Goal: Task Accomplishment & Management: Complete application form

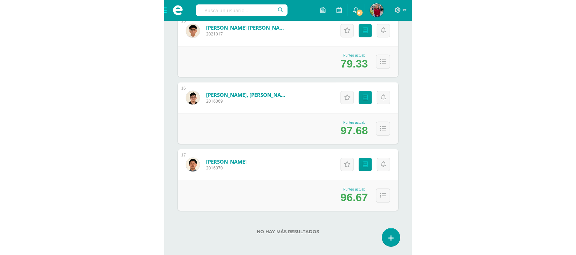
scroll to position [548, 0]
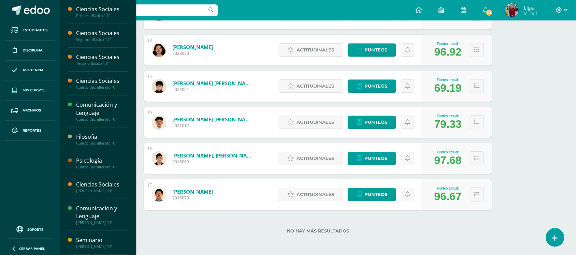
click at [40, 94] on link "Mis cursos" at bounding box center [29, 91] width 49 height 20
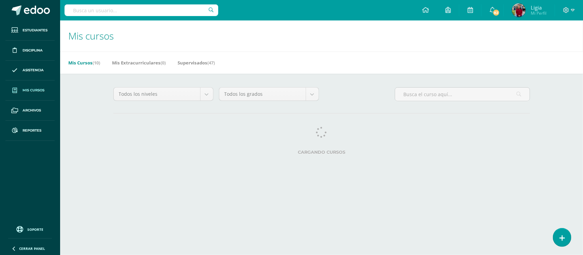
click at [402, 74] on div "Todos los niveles Todos los niveles Básico Bachillerato Preprimaria Primaria To…" at bounding box center [322, 123] width 444 height 98
click at [488, 4] on link "82" at bounding box center [492, 10] width 22 height 20
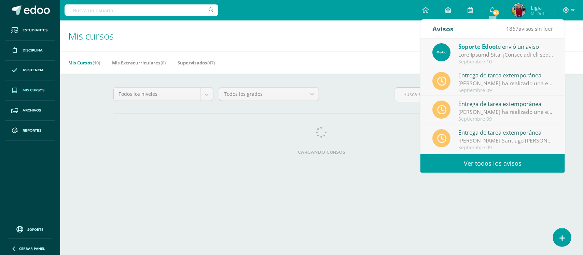
click at [340, 33] on h1 "Mis cursos" at bounding box center [321, 35] width 506 height 31
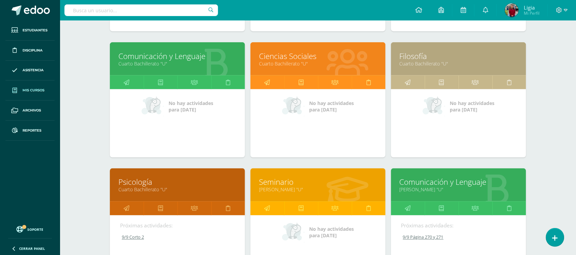
scroll to position [256, 0]
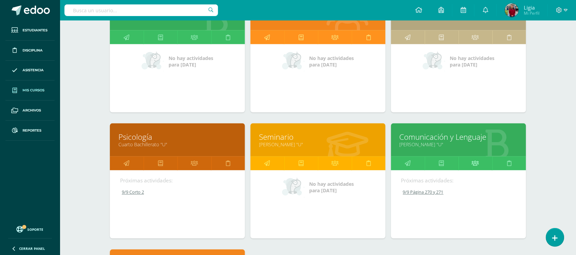
click at [471, 162] on link at bounding box center [476, 164] width 34 height 14
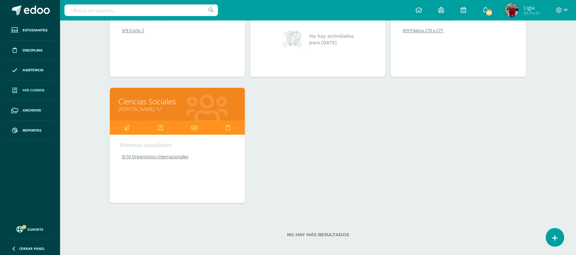
scroll to position [421, 0]
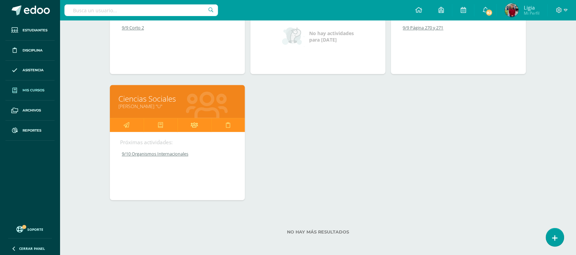
click at [194, 123] on icon at bounding box center [194, 124] width 7 height 13
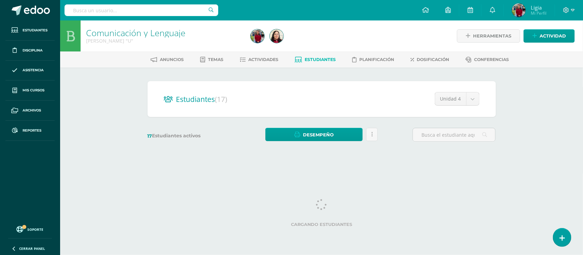
click at [430, 162] on html "Estudiantes Disciplina Asistencia Mis cursos Archivos Reportes Soporte Ayuda Re…" at bounding box center [291, 81] width 583 height 162
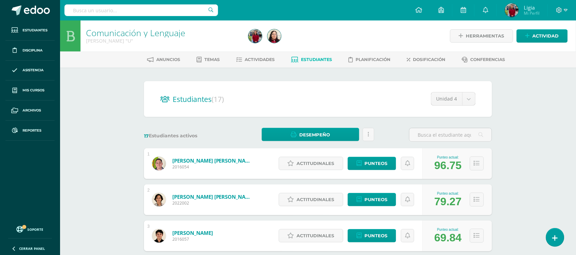
scroll to position [85, 0]
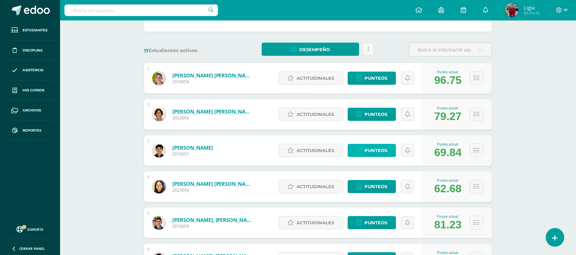
click at [362, 153] on icon at bounding box center [359, 151] width 5 height 6
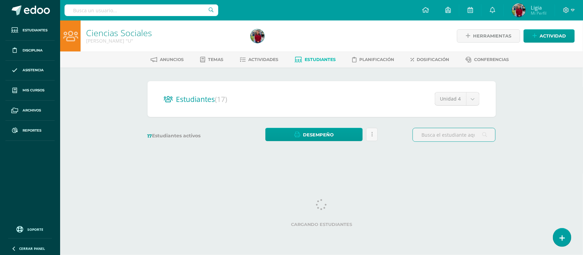
click at [527, 122] on div "Ciencias Sociales [PERSON_NAME] "U" Herramientas Detalle de asistencias Activid…" at bounding box center [321, 91] width 523 height 142
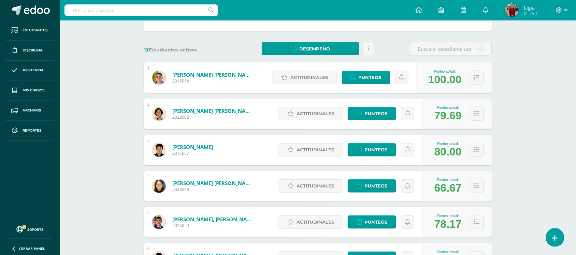
scroll to position [85, 0]
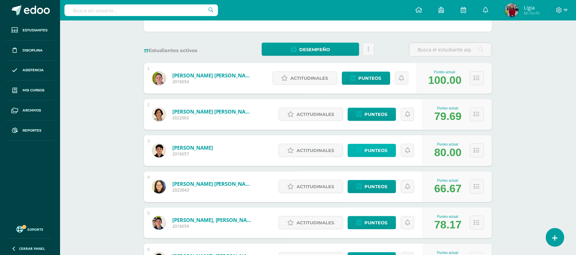
click at [378, 151] on span "Punteos" at bounding box center [376, 150] width 23 height 13
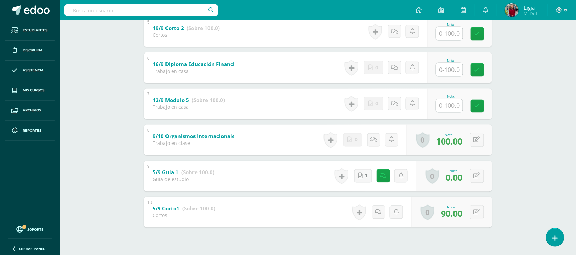
scroll to position [313, 0]
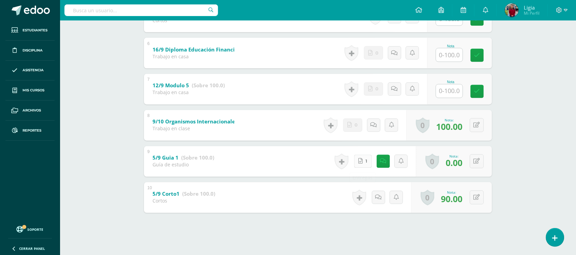
click at [361, 159] on icon at bounding box center [361, 162] width 4 height 6
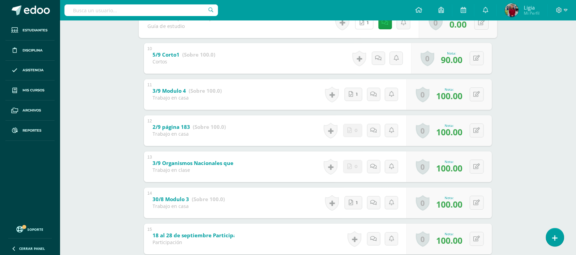
scroll to position [363, 0]
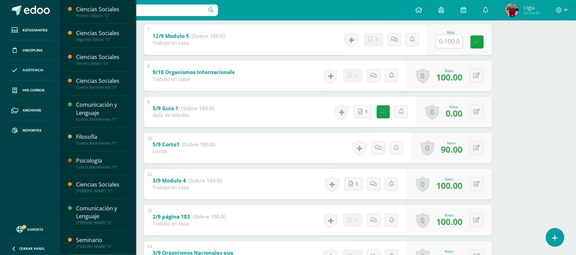
drag, startPoint x: 33, startPoint y: 89, endPoint x: 53, endPoint y: 78, distance: 22.7
click at [34, 89] on span "Mis cursos" at bounding box center [34, 90] width 22 height 5
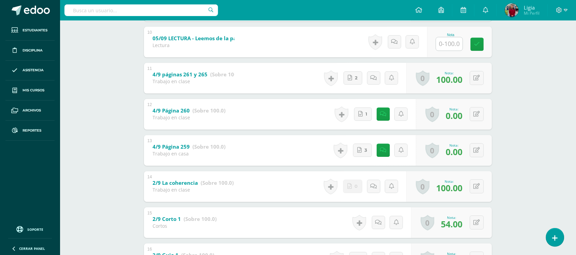
scroll to position [484, 0]
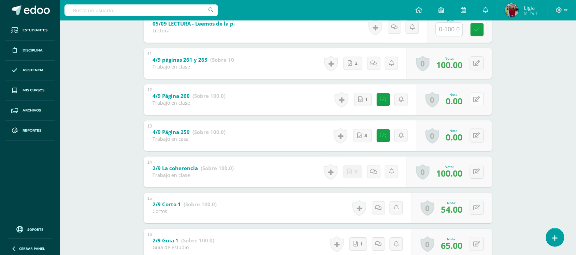
click at [474, 100] on div "0 [GEOGRAPHIC_DATA] Logros obtenidos Aún no hay logros agregados Nota: 0.00" at bounding box center [454, 99] width 76 height 31
click at [363, 130] on link "3" at bounding box center [363, 136] width 19 height 14
click at [478, 101] on icon at bounding box center [477, 100] width 6 height 6
click at [444, 101] on input "0.00" at bounding box center [434, 102] width 27 height 14
click at [372, 101] on link at bounding box center [378, 100] width 14 height 14
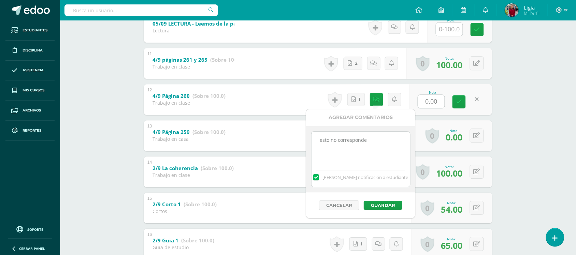
drag, startPoint x: 370, startPoint y: 146, endPoint x: 314, endPoint y: 159, distance: 58.0
click at [314, 159] on textarea "esto no corresponde" at bounding box center [361, 149] width 99 height 34
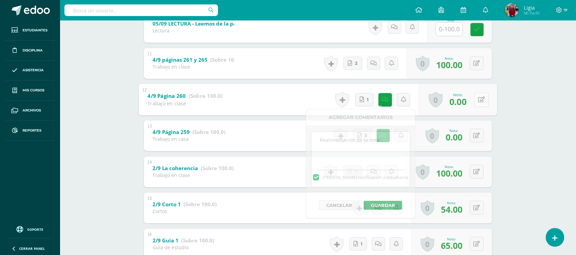
click at [479, 100] on icon at bounding box center [482, 100] width 7 height 6
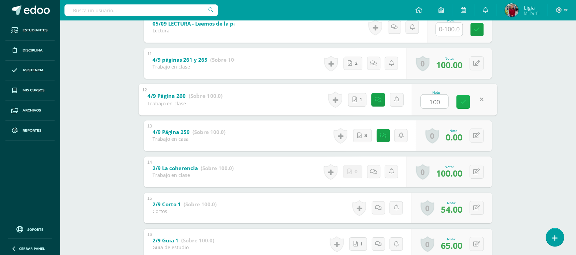
click at [461, 103] on icon at bounding box center [463, 102] width 6 height 6
type input "100"
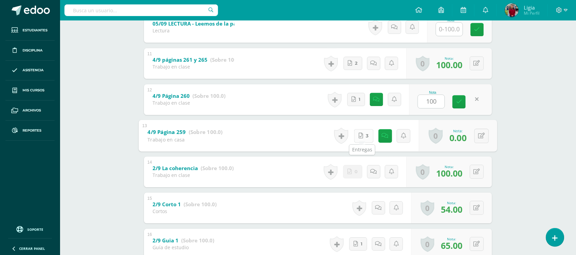
click at [366, 137] on span "3" at bounding box center [367, 135] width 3 height 13
click at [456, 102] on link at bounding box center [459, 101] width 13 height 13
click at [461, 103] on icon at bounding box center [459, 102] width 6 height 6
click at [461, 84] on form "4/9 Página 260 (Sobre 100.0) Trabajo en clase Nota 100.00 0 [GEOGRAPHIC_DATA] L…" at bounding box center [318, 84] width 348 height 0
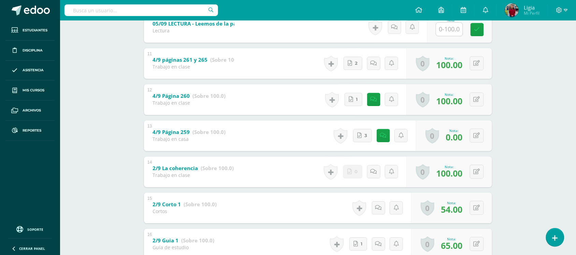
click at [461, 103] on span "100.00" at bounding box center [449, 101] width 26 height 12
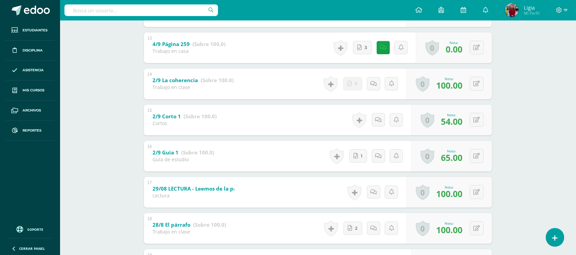
scroll to position [612, 0]
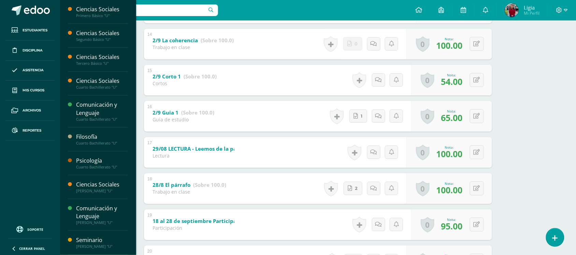
drag, startPoint x: 30, startPoint y: 89, endPoint x: 190, endPoint y: 7, distance: 180.1
click at [30, 89] on span "Mis cursos" at bounding box center [34, 90] width 22 height 5
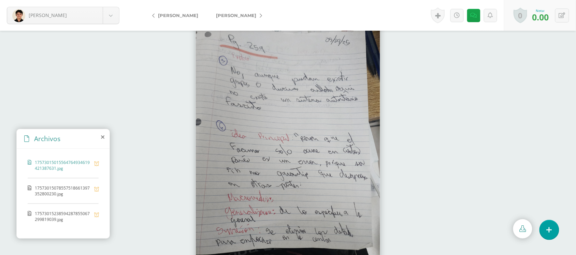
scroll to position [11, 0]
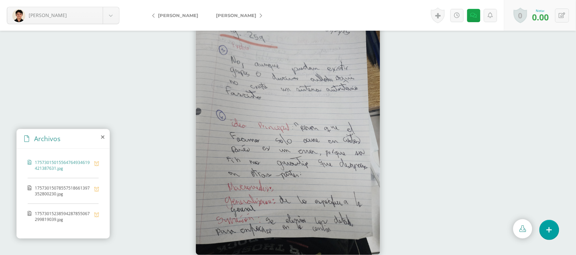
drag, startPoint x: 63, startPoint y: 187, endPoint x: 73, endPoint y: 200, distance: 17.1
click at [63, 187] on span "17573015078557518661397352800230.jpg" at bounding box center [63, 191] width 56 height 12
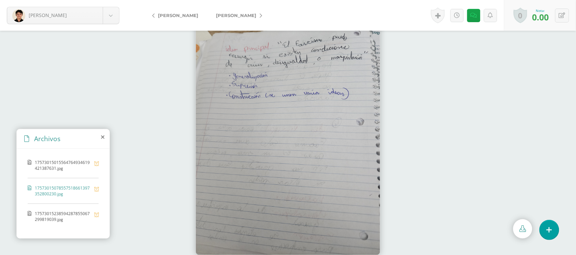
scroll to position [0, 0]
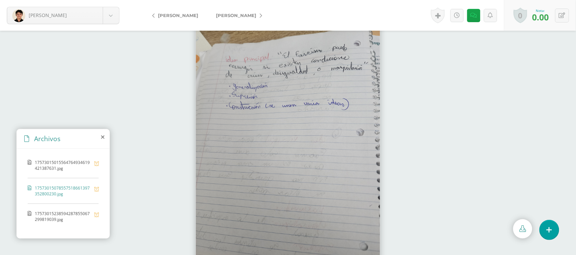
click at [79, 212] on span "17573015238594287855067299819039.jpg" at bounding box center [63, 217] width 56 height 12
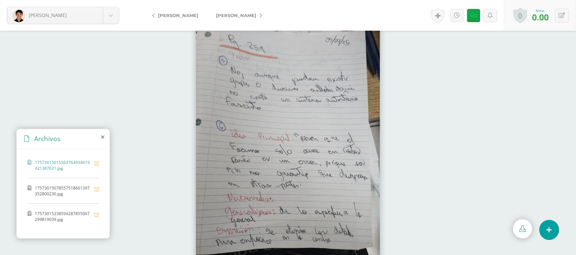
click at [53, 186] on span "17573015078557518661397352800230.jpg" at bounding box center [63, 191] width 56 height 12
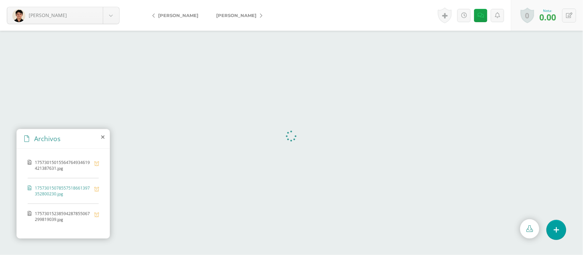
click at [60, 211] on span "17573015238594287855067299819039.jpg" at bounding box center [63, 217] width 56 height 12
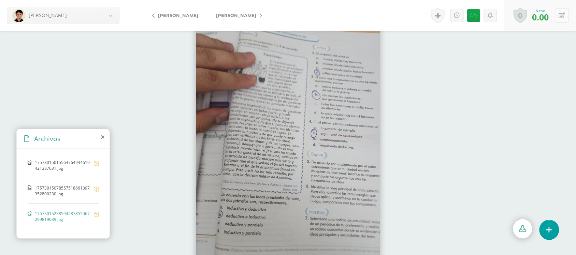
click at [558, 19] on button at bounding box center [562, 16] width 14 height 14
type input "65"
drag, startPoint x: 477, startPoint y: 16, endPoint x: 470, endPoint y: 16, distance: 6.1
click at [475, 16] on div "Historial de actividad [PERSON_NAME] ha subido 17573015238594287855067299819039…" at bounding box center [461, 15] width 75 height 31
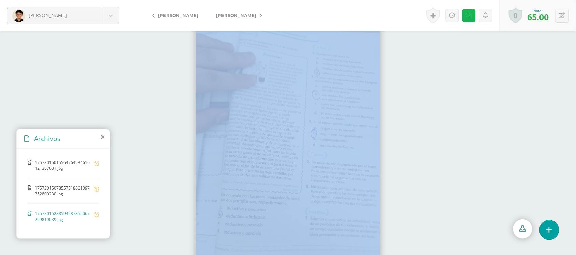
click at [470, 16] on icon at bounding box center [469, 16] width 6 height 6
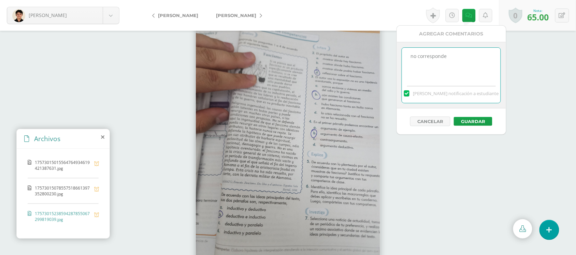
drag, startPoint x: 467, startPoint y: 66, endPoint x: 380, endPoint y: 66, distance: 87.0
click at [380, 66] on body "Bravo, Giovanni Aldana, Carlos Álvarez, Francisco Bravo, Giovanni Buezo, María …" at bounding box center [288, 127] width 576 height 255
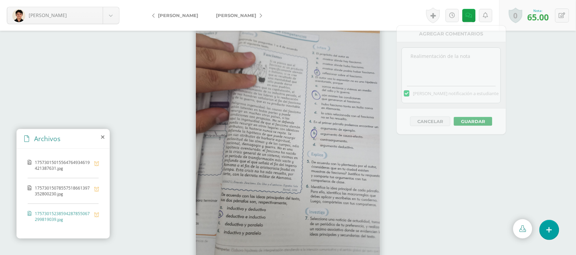
click at [516, 169] on div at bounding box center [288, 143] width 576 height 225
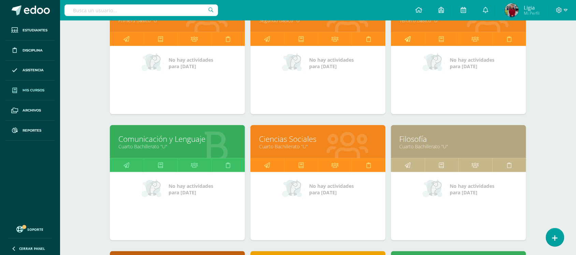
scroll to position [171, 0]
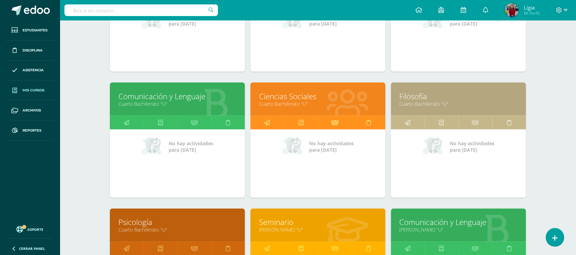
click at [336, 123] on icon at bounding box center [334, 122] width 7 height 13
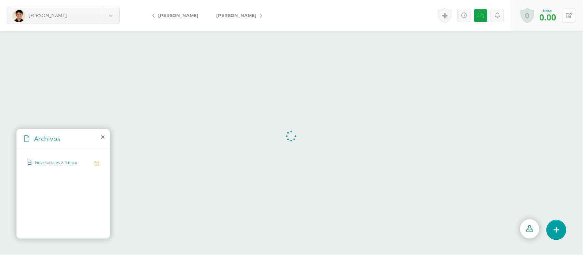
click at [568, 14] on icon at bounding box center [569, 16] width 6 height 6
type input "70"
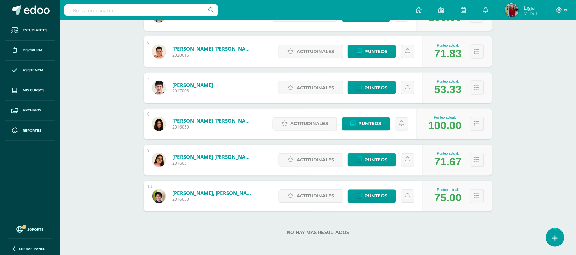
scroll to position [295, 0]
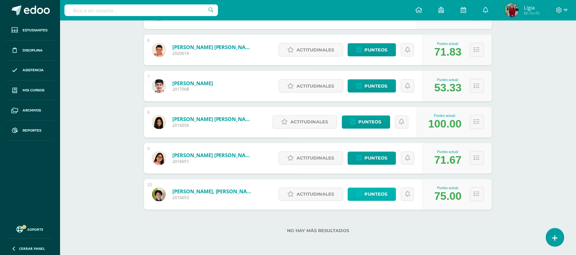
click at [371, 191] on span "Punteos" at bounding box center [376, 194] width 23 height 13
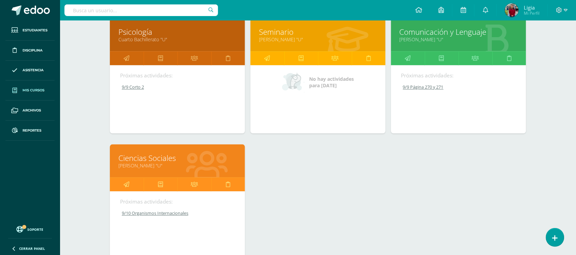
scroll to position [384, 0]
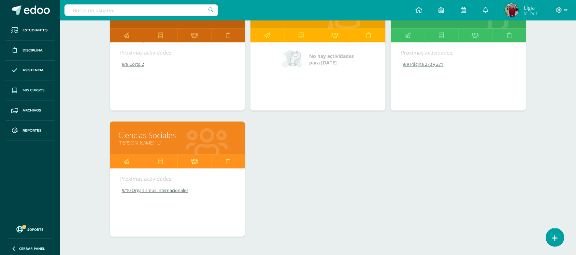
click at [205, 162] on link at bounding box center [194, 162] width 34 height 14
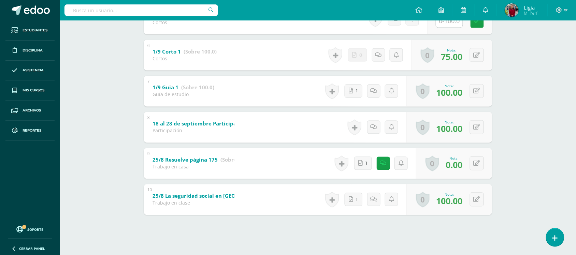
scroll to position [313, 0]
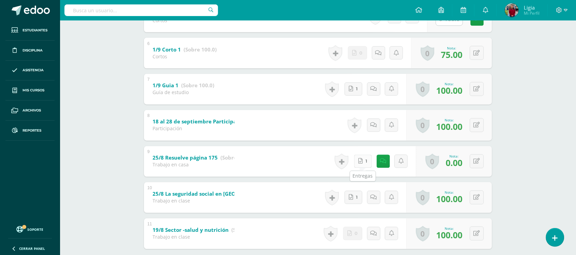
click at [363, 161] on link "1" at bounding box center [363, 161] width 18 height 13
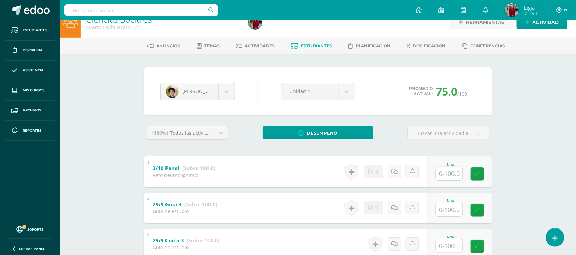
scroll to position [0, 0]
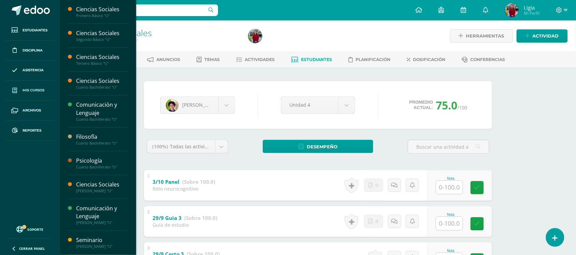
click at [29, 90] on span "Mis cursos" at bounding box center [34, 90] width 22 height 5
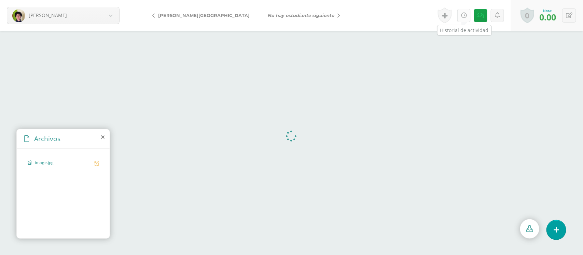
click at [461, 14] on icon at bounding box center [464, 16] width 6 height 6
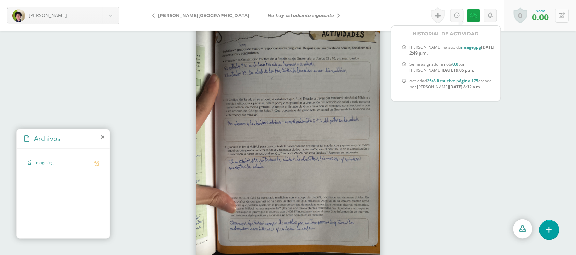
click at [566, 19] on button at bounding box center [562, 16] width 14 height 14
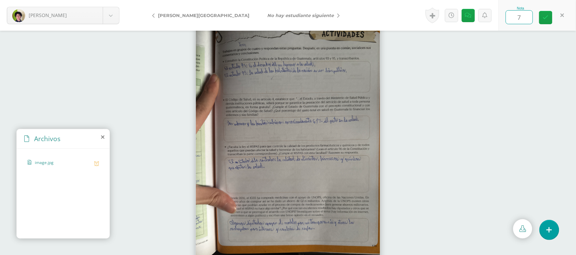
type input "70"
click at [393, 56] on div at bounding box center [288, 143] width 576 height 225
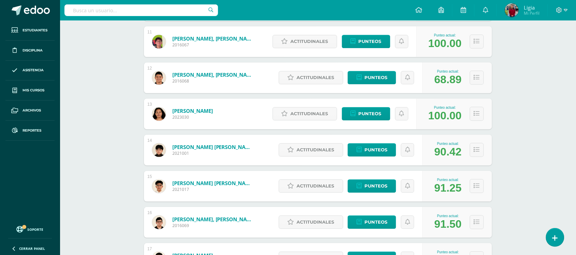
scroll to position [548, 0]
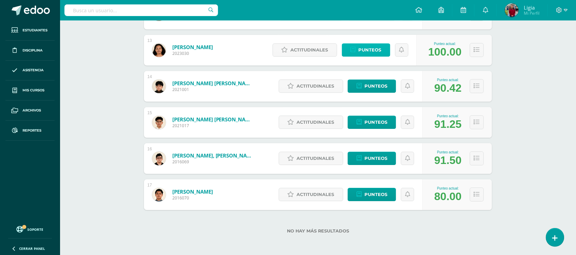
click at [364, 48] on span "Punteos" at bounding box center [370, 50] width 23 height 13
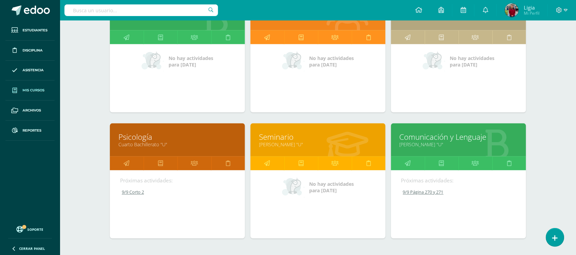
scroll to position [292, 0]
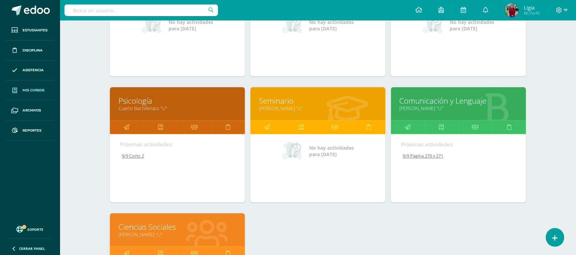
drag, startPoint x: 473, startPoint y: 130, endPoint x: 468, endPoint y: 135, distance: 7.3
click at [473, 130] on icon at bounding box center [475, 127] width 7 height 13
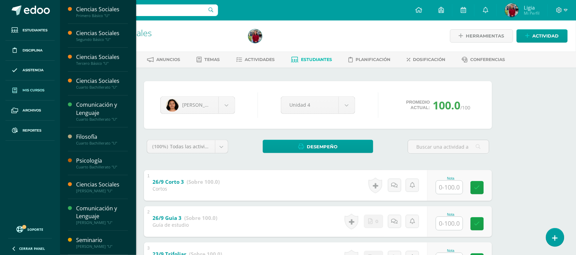
click at [35, 86] on link "Mis cursos" at bounding box center [29, 91] width 49 height 20
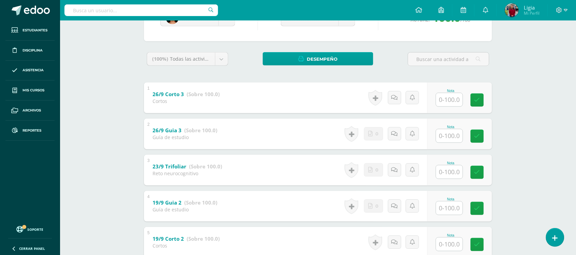
scroll to position [128, 0]
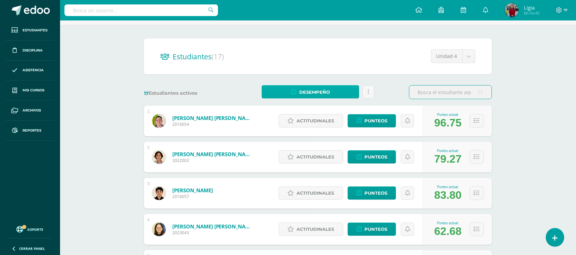
scroll to position [85, 0]
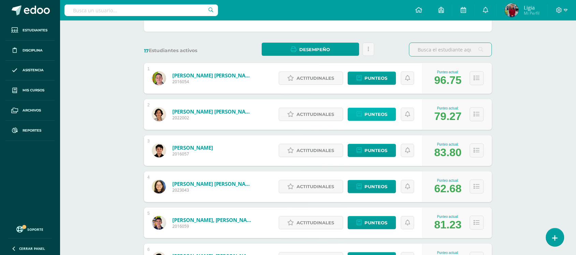
click at [358, 115] on icon at bounding box center [359, 115] width 5 height 6
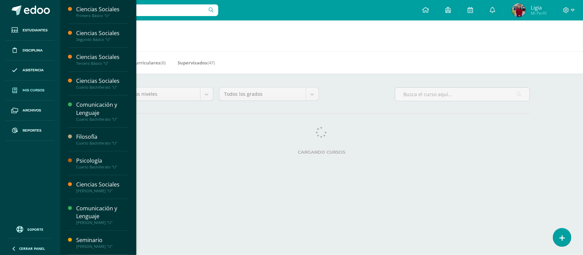
click at [352, 38] on h1 "Mis cursos" at bounding box center [321, 35] width 506 height 31
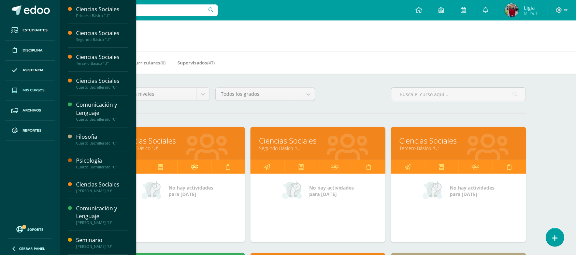
click at [190, 170] on link at bounding box center [194, 167] width 34 height 14
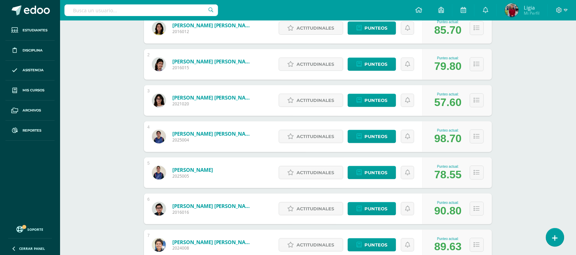
scroll to position [121, 0]
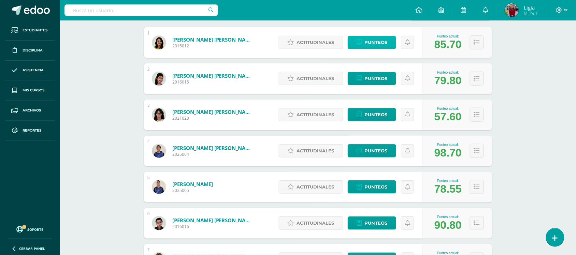
click at [368, 47] on span "Punteos" at bounding box center [376, 42] width 23 height 13
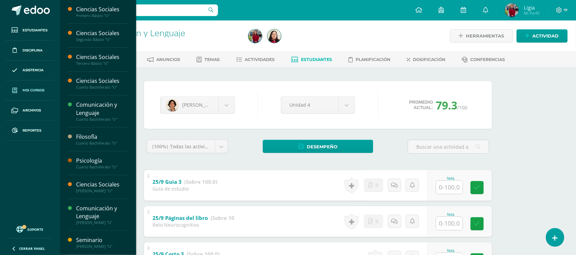
click at [23, 89] on span "Mis cursos" at bounding box center [34, 90] width 22 height 5
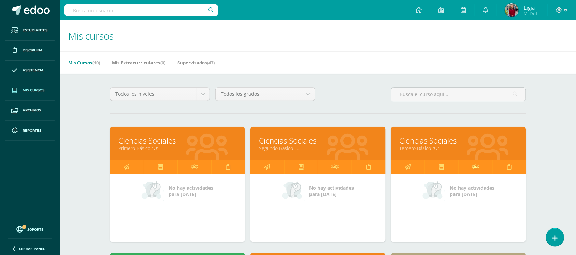
click at [472, 163] on icon at bounding box center [475, 166] width 7 height 13
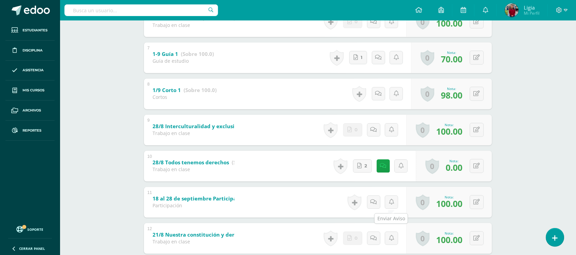
scroll to position [346, 0]
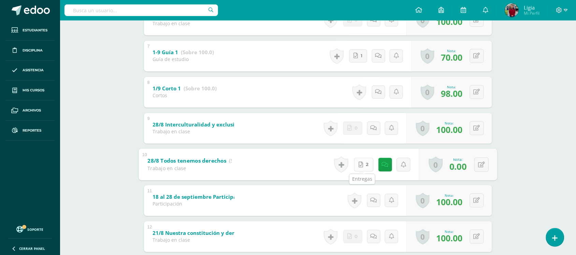
click at [366, 164] on span "2" at bounding box center [367, 164] width 3 height 13
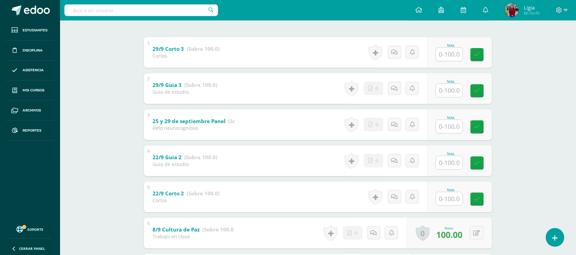
scroll to position [90, 0]
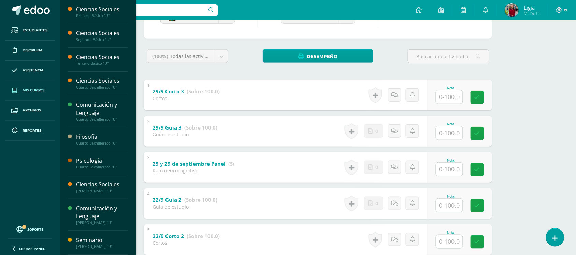
drag, startPoint x: 27, startPoint y: 86, endPoint x: 50, endPoint y: 93, distance: 24.1
click at [27, 86] on link "Mis cursos" at bounding box center [29, 91] width 49 height 20
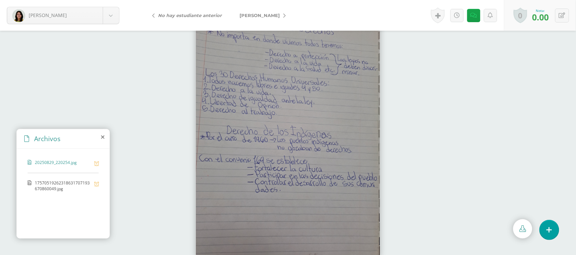
scroll to position [11, 0]
click at [456, 14] on icon at bounding box center [457, 16] width 6 height 6
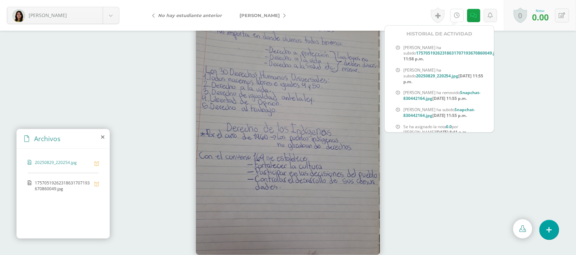
scroll to position [43, 0]
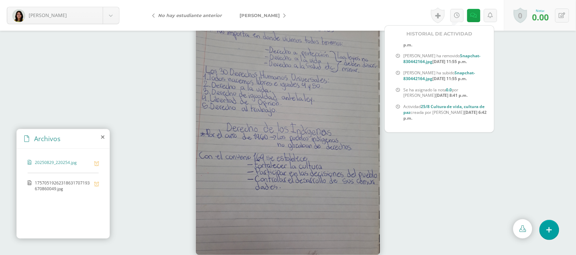
click at [398, 177] on div at bounding box center [288, 132] width 576 height 225
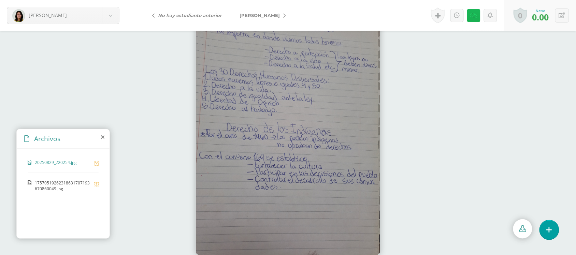
click at [473, 15] on icon at bounding box center [474, 16] width 6 height 6
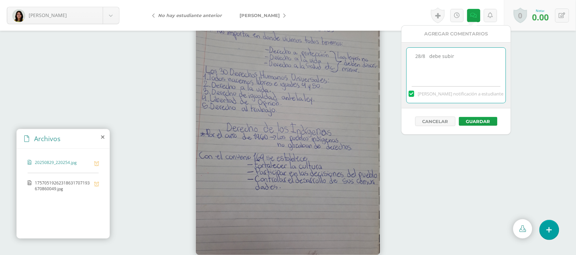
click at [463, 58] on textarea "28/8 debe subir" at bounding box center [456, 65] width 99 height 34
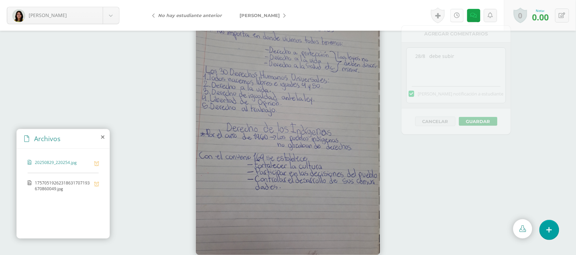
click at [459, 14] on link at bounding box center [457, 15] width 13 height 13
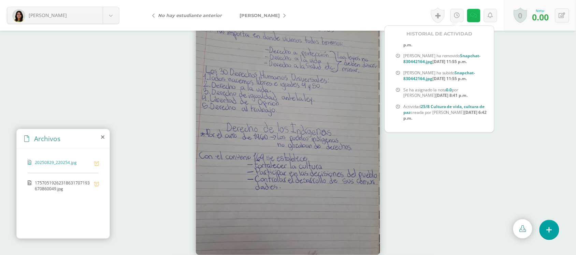
click at [474, 9] on link at bounding box center [473, 15] width 13 height 13
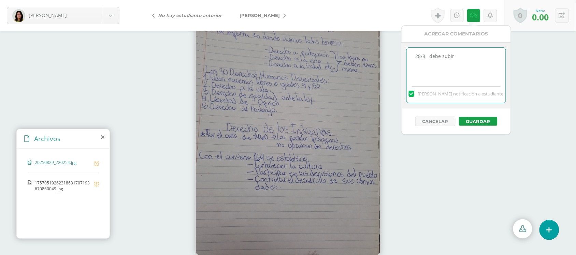
click at [468, 55] on textarea "28/8 debe subir" at bounding box center [456, 65] width 99 height 34
click at [416, 58] on textarea "28/8 debe subir" at bounding box center [456, 65] width 99 height 34
type textarea "4/9 ya no es válido 28/8 debe subir"
click at [461, 120] on button "Guardar" at bounding box center [478, 121] width 39 height 9
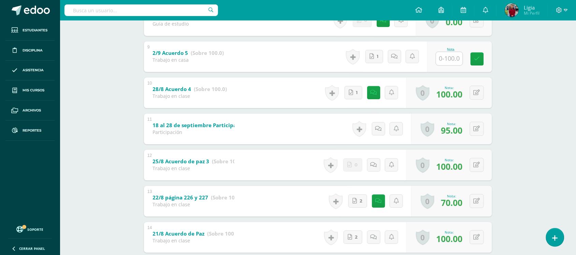
scroll to position [376, 0]
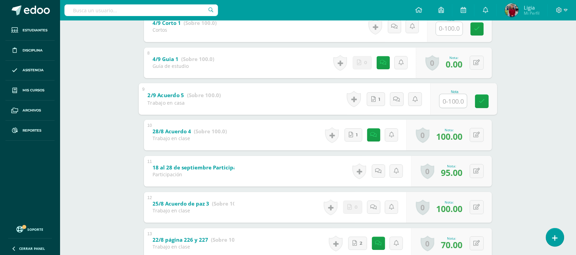
click at [456, 98] on input "text" at bounding box center [453, 101] width 27 height 14
type input "100"
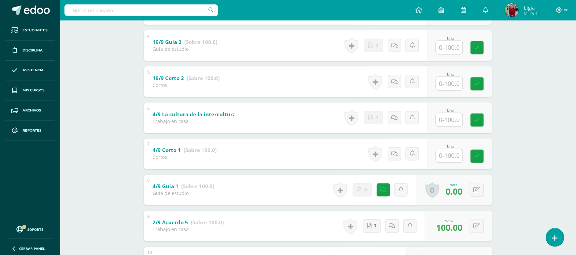
scroll to position [248, 0]
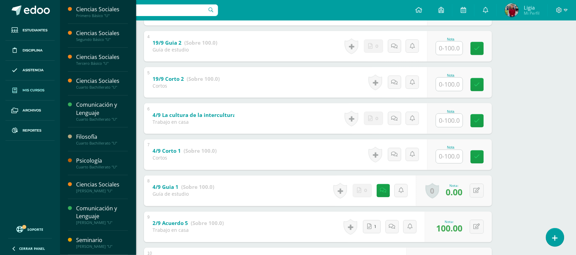
drag, startPoint x: 40, startPoint y: 94, endPoint x: 46, endPoint y: 96, distance: 7.2
click at [40, 94] on link "Mis cursos" at bounding box center [29, 91] width 49 height 20
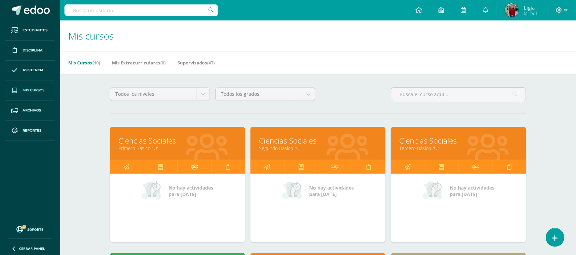
click at [200, 170] on link at bounding box center [194, 167] width 34 height 14
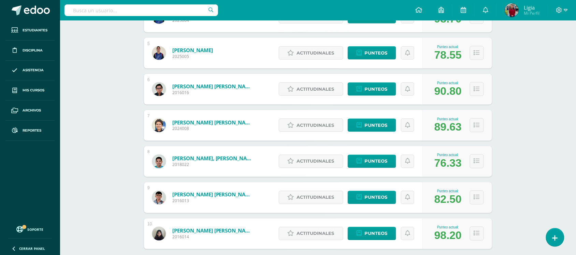
scroll to position [256, 0]
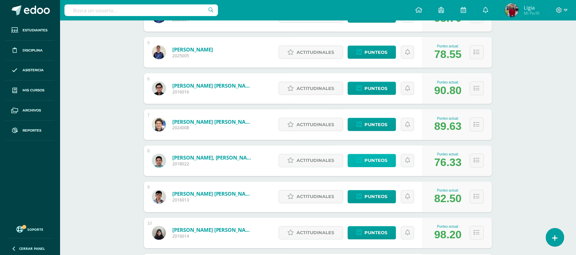
click at [381, 161] on span "Punteos" at bounding box center [376, 161] width 23 height 13
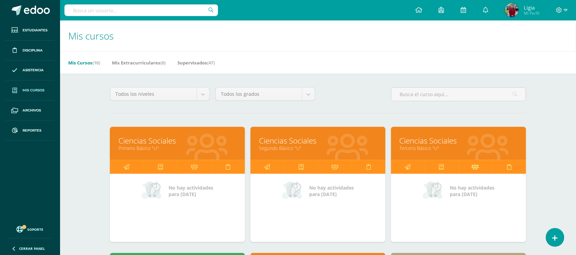
click at [475, 167] on icon at bounding box center [475, 166] width 7 height 13
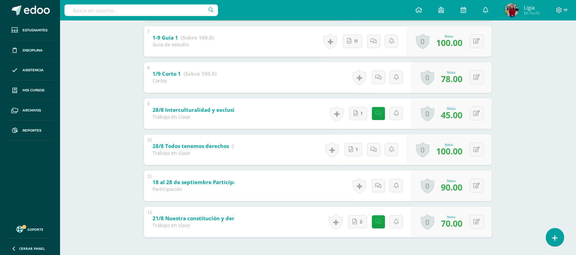
scroll to position [346, 0]
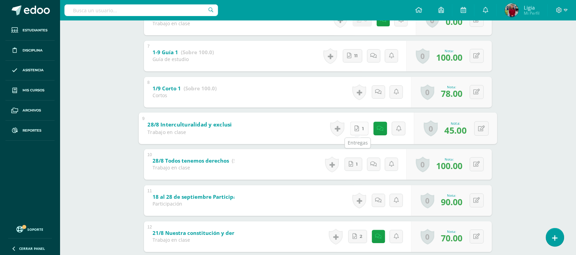
click at [359, 130] on link "1" at bounding box center [359, 129] width 18 height 14
click at [381, 127] on icon at bounding box center [380, 129] width 7 height 6
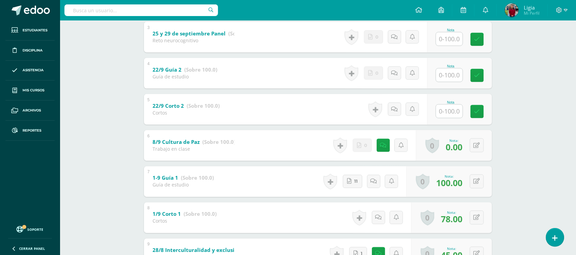
scroll to position [218, 0]
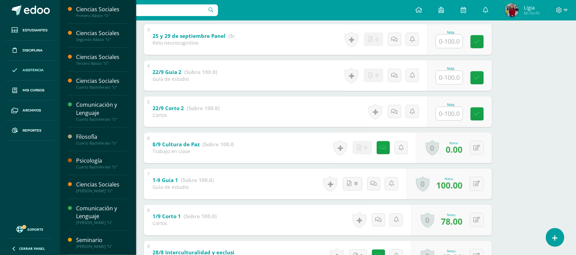
drag, startPoint x: 30, startPoint y: 89, endPoint x: 36, endPoint y: 77, distance: 13.6
click at [30, 89] on span "Mis cursos" at bounding box center [34, 90] width 22 height 5
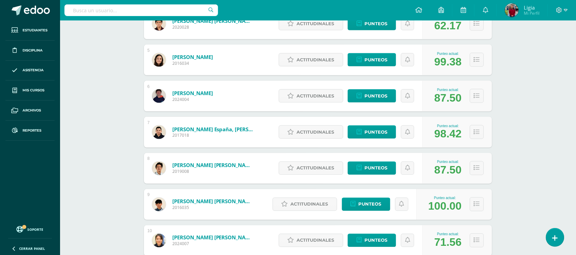
scroll to position [256, 0]
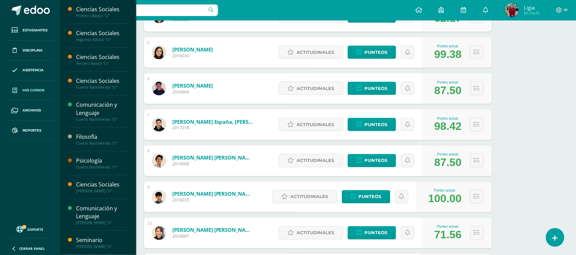
click at [39, 89] on span "Mis cursos" at bounding box center [34, 90] width 22 height 5
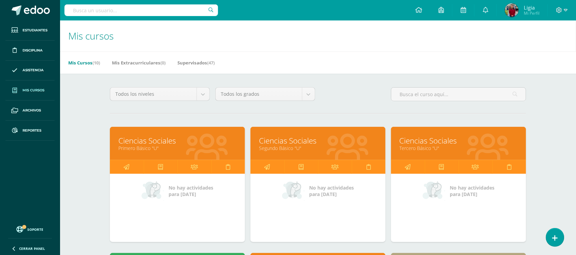
drag, startPoint x: 187, startPoint y: 161, endPoint x: 185, endPoint y: 156, distance: 5.1
click at [186, 161] on link at bounding box center [194, 167] width 34 height 14
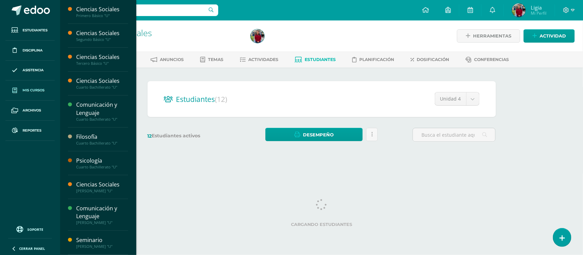
click at [42, 91] on span "Mis cursos" at bounding box center [34, 90] width 22 height 5
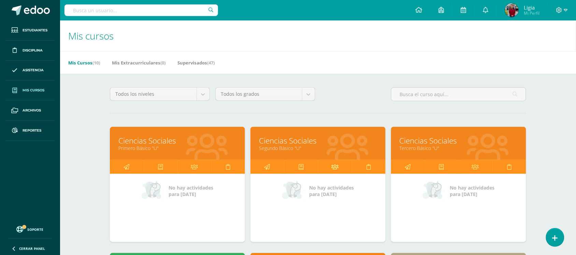
click at [336, 167] on icon at bounding box center [334, 166] width 7 height 13
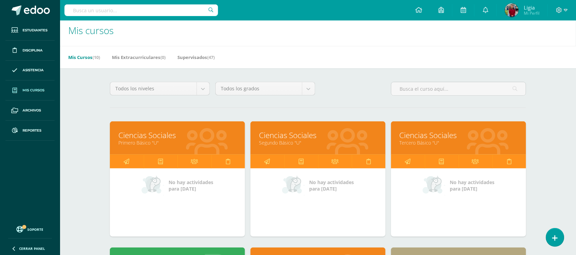
scroll to position [43, 0]
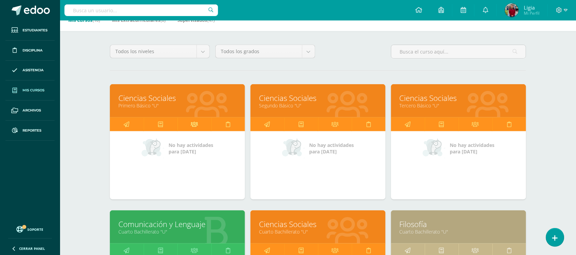
click at [195, 119] on icon at bounding box center [194, 124] width 7 height 13
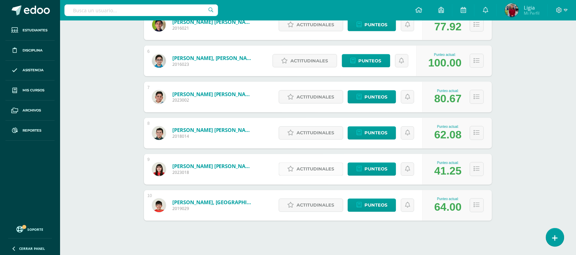
scroll to position [292, 0]
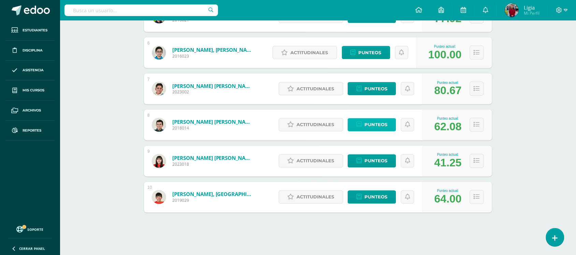
click at [366, 124] on span "Punteos" at bounding box center [376, 125] width 23 height 13
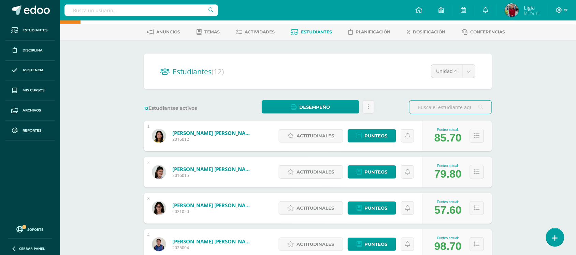
scroll to position [43, 0]
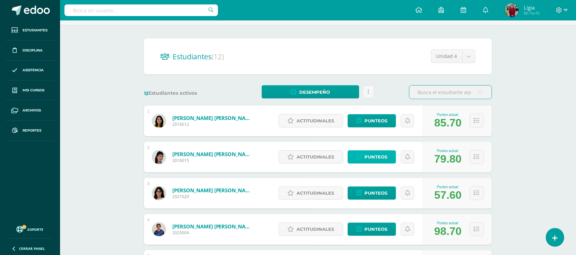
click at [365, 158] on span "Punteos" at bounding box center [376, 157] width 23 height 13
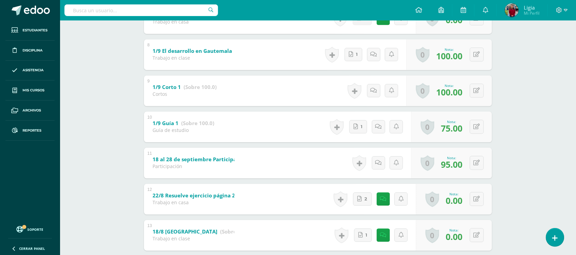
scroll to position [425, 0]
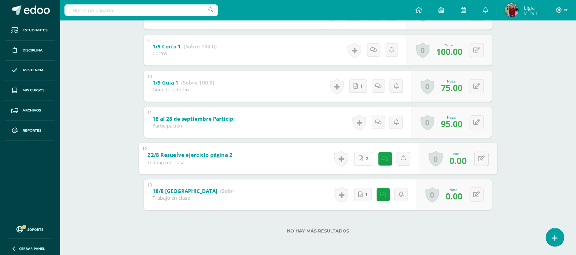
click at [362, 160] on link "2" at bounding box center [363, 159] width 19 height 14
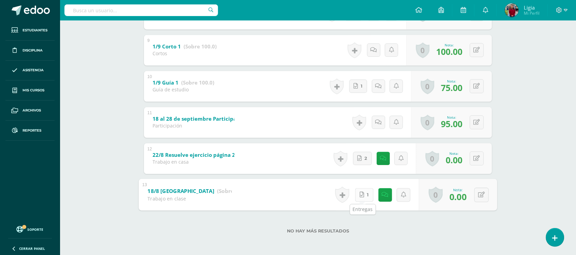
click at [364, 189] on link "1" at bounding box center [364, 195] width 18 height 14
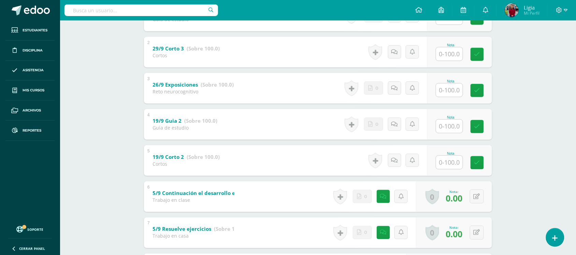
scroll to position [169, 0]
click at [516, 123] on div "Ciencias Sociales Segundo Básico "U" Herramientas Detalle de asistencias Activi…" at bounding box center [318, 182] width 516 height 660
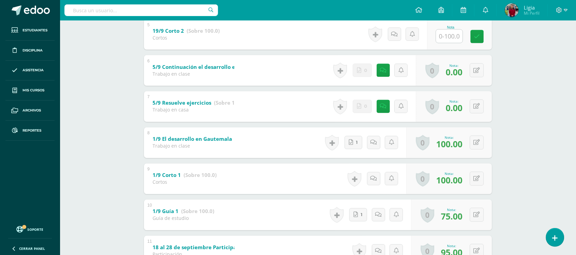
scroll to position [297, 0]
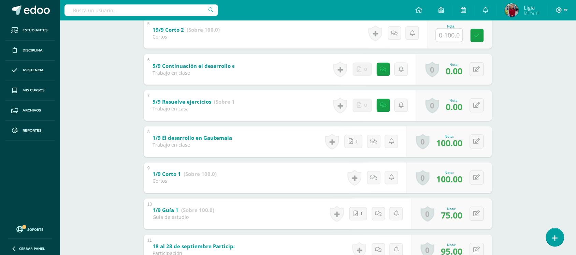
click at [516, 124] on div "Ciencias Sociales Segundo Básico "U" Herramientas Detalle de asistencias Activi…" at bounding box center [318, 54] width 516 height 660
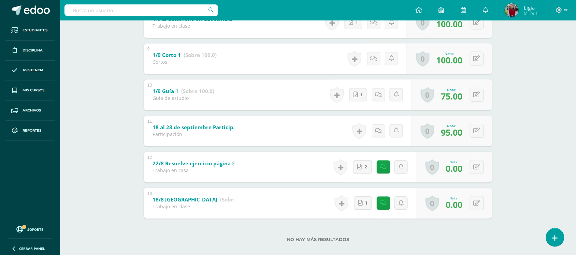
scroll to position [425, 0]
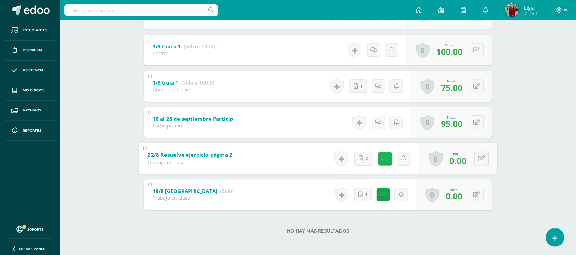
click at [381, 157] on link at bounding box center [386, 159] width 14 height 14
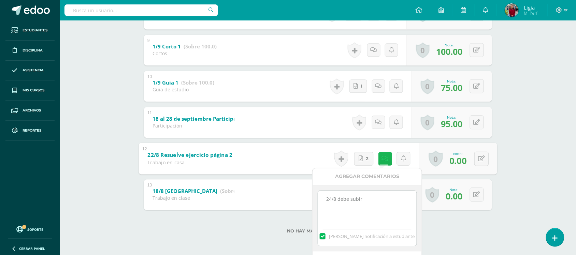
click at [381, 157] on link at bounding box center [386, 159] width 14 height 14
click at [359, 156] on icon at bounding box center [361, 159] width 4 height 6
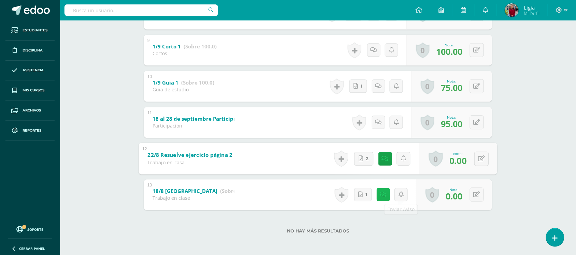
click at [378, 195] on link at bounding box center [383, 194] width 13 height 13
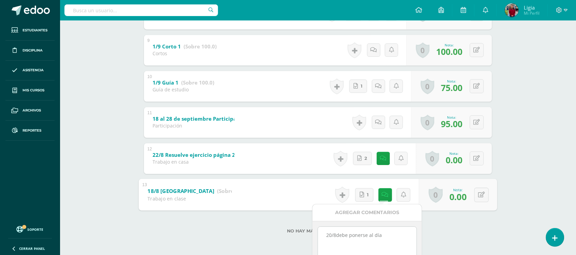
click at [466, 234] on div "No hay más resultados" at bounding box center [318, 226] width 348 height 32
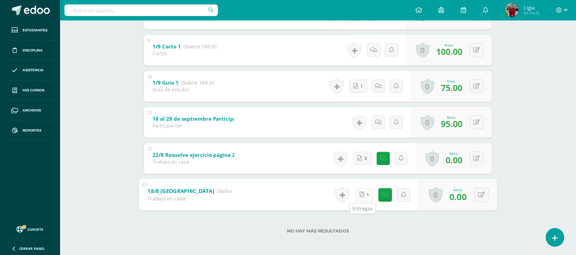
click at [364, 198] on link "1" at bounding box center [364, 195] width 18 height 14
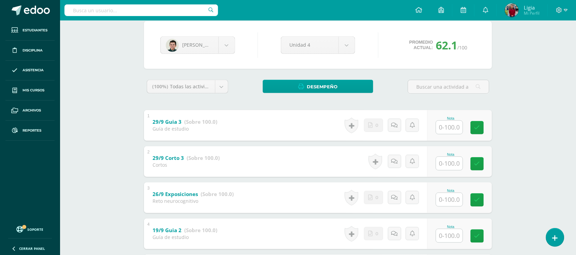
scroll to position [0, 0]
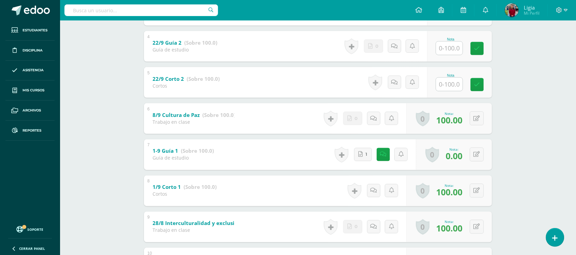
scroll to position [256, 0]
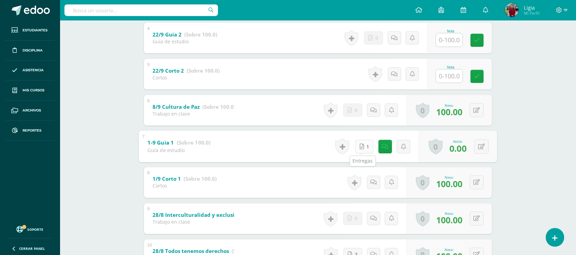
click at [362, 150] on link "1" at bounding box center [364, 147] width 18 height 14
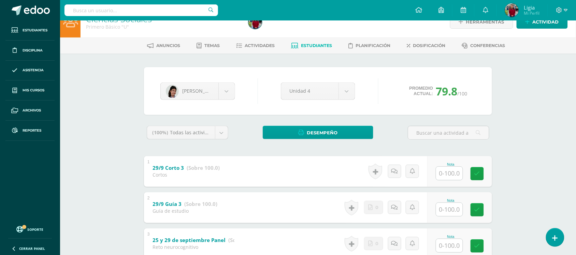
scroll to position [0, 0]
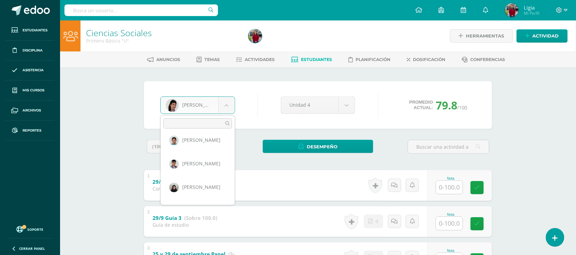
scroll to position [128, 0]
select select "578"
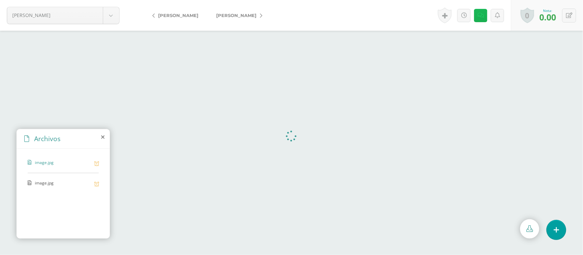
click at [479, 17] on icon at bounding box center [480, 16] width 6 height 6
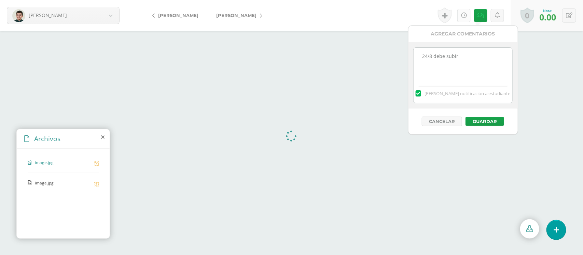
click at [463, 17] on icon at bounding box center [464, 16] width 6 height 6
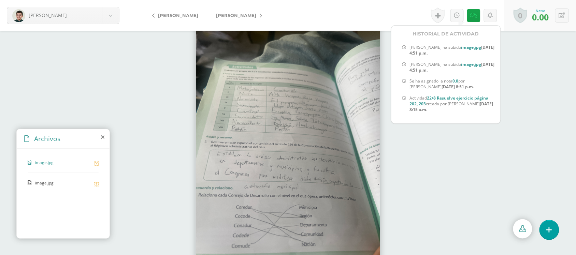
click at [408, 11] on form "[PERSON_NAME], [PERSON_NAME], [PERSON_NAME], [PERSON_NAME][GEOGRAPHIC_DATA], [G…" at bounding box center [288, 15] width 576 height 31
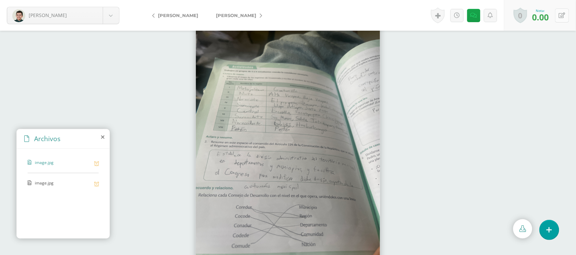
click at [557, 17] on button at bounding box center [562, 16] width 14 height 14
type input "70"
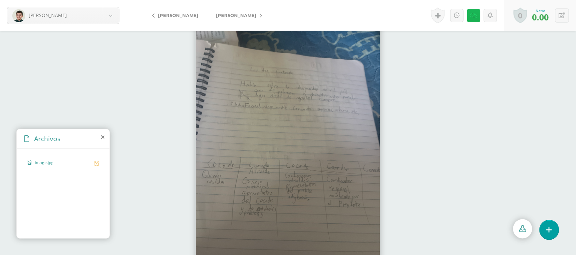
click at [477, 13] on link at bounding box center [473, 15] width 13 height 13
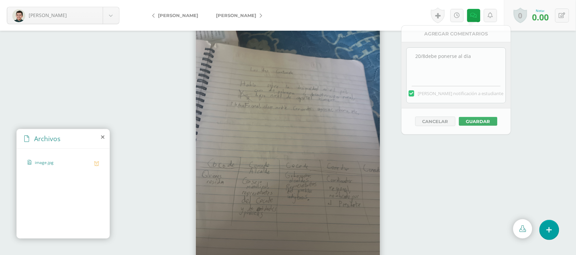
drag, startPoint x: 520, startPoint y: 76, endPoint x: 519, endPoint y: 72, distance: 4.1
click at [520, 76] on div at bounding box center [288, 143] width 576 height 225
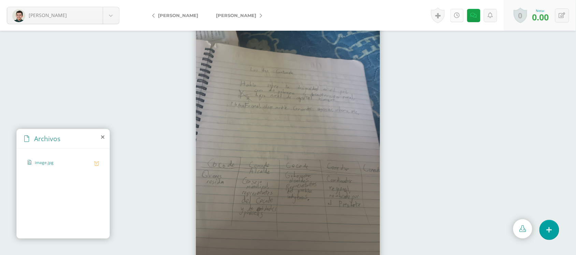
click at [455, 16] on icon at bounding box center [457, 16] width 6 height 6
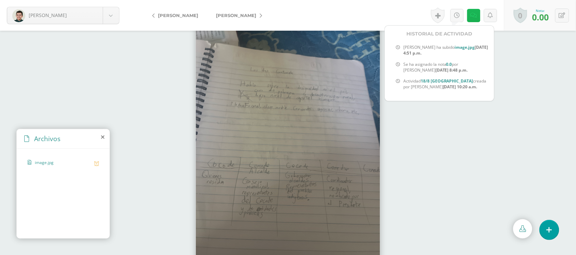
click at [471, 15] on icon at bounding box center [474, 16] width 6 height 6
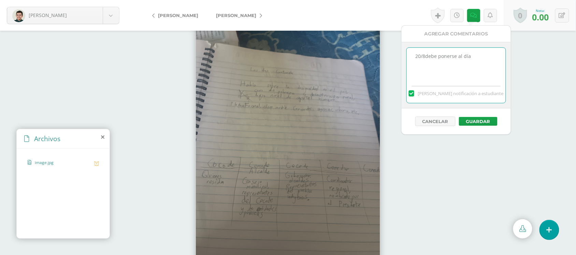
click at [472, 60] on textarea "20/8debe ponerse al día" at bounding box center [456, 65] width 99 height 34
click at [415, 57] on textarea "20/8debe ponerse al día" at bounding box center [456, 65] width 99 height 34
click at [468, 14] on link at bounding box center [473, 15] width 13 height 13
click at [458, 14] on icon at bounding box center [457, 16] width 6 height 6
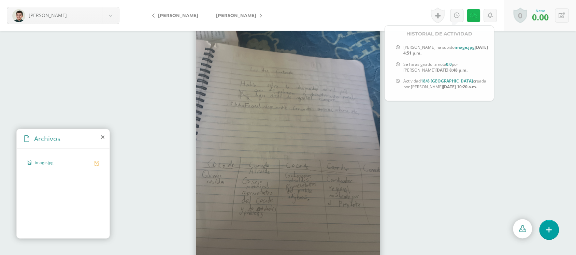
click at [471, 11] on link at bounding box center [473, 15] width 13 height 13
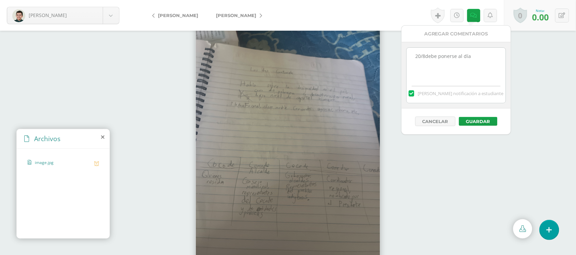
click at [416, 58] on textarea "20/8debe ponerse al día" at bounding box center [456, 65] width 99 height 34
type textarea "3 /9 ya no es válido por el tiempo // 20/8debe ponerse al día"
click at [473, 122] on button "Guardar" at bounding box center [478, 121] width 39 height 9
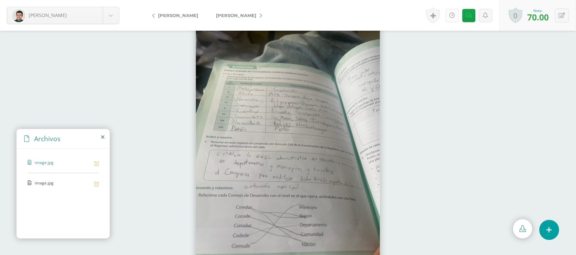
click at [451, 19] on link at bounding box center [452, 15] width 13 height 13
click at [414, 148] on div at bounding box center [288, 143] width 576 height 225
click at [468, 14] on icon at bounding box center [469, 16] width 6 height 6
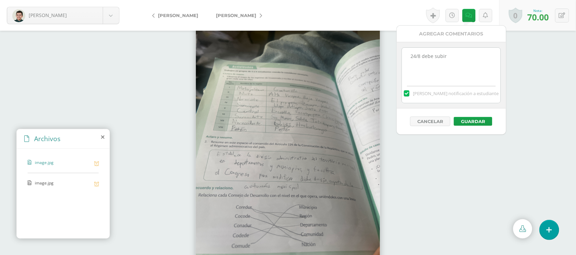
click at [457, 57] on textarea "24/8 debe subir" at bounding box center [451, 65] width 99 height 34
type textarea "10/9 la fecha en que subió ya no24/8 debe subir"
click at [467, 124] on button "Guardar" at bounding box center [473, 121] width 39 height 9
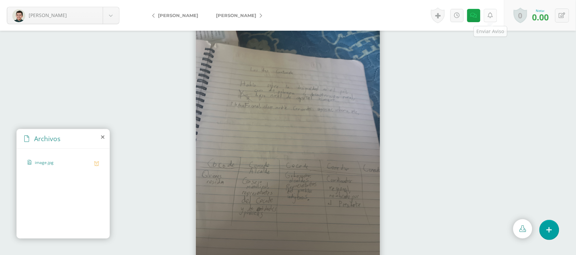
click at [487, 15] on link at bounding box center [490, 15] width 13 height 13
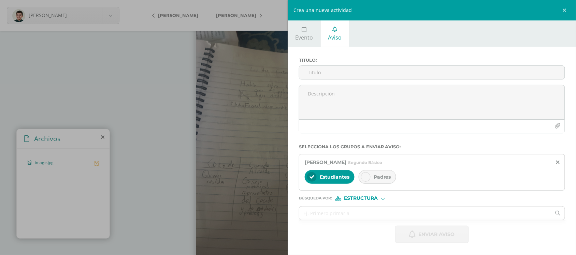
click at [213, 45] on div "Crea una nueva actividad Evento Aviso Título: Fecha: 2025-09-11 September, 2025…" at bounding box center [288, 127] width 576 height 255
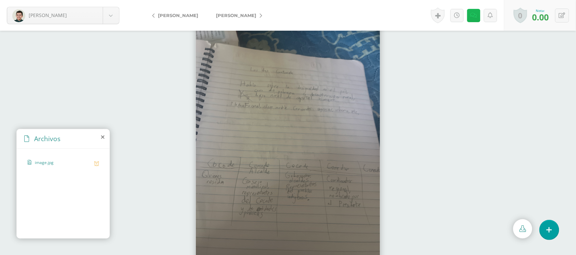
click at [474, 21] on link at bounding box center [473, 15] width 13 height 13
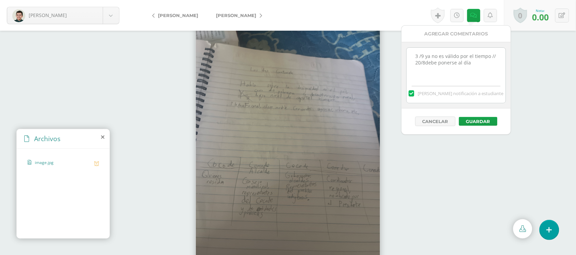
click at [543, 122] on div at bounding box center [288, 143] width 576 height 225
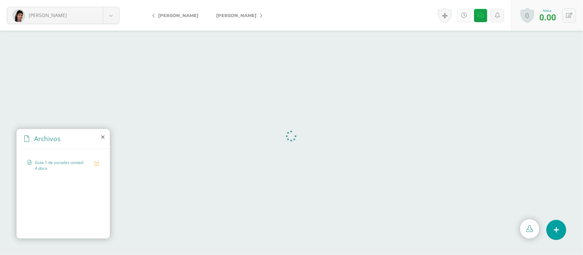
click at [463, 14] on icon at bounding box center [464, 16] width 6 height 6
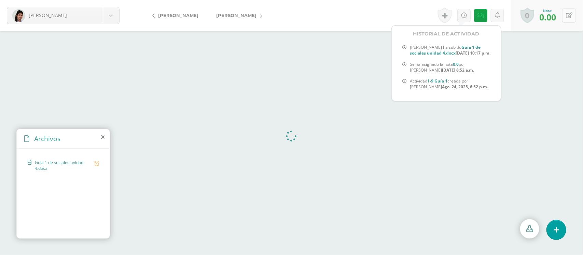
click at [569, 15] on icon at bounding box center [569, 16] width 6 height 6
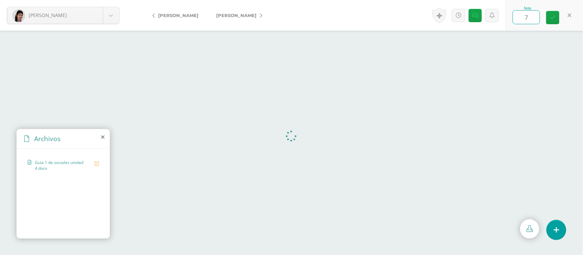
type input "70"
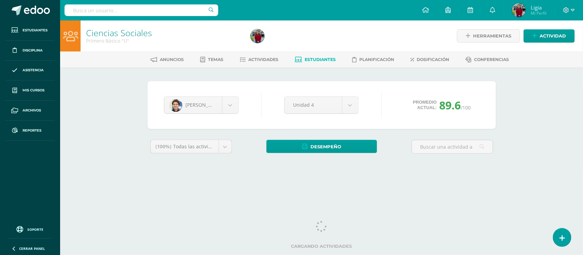
click at [516, 113] on div "Ciencias Sociales Primero Básico "U" Herramientas Detalle de asistencias Activi…" at bounding box center [321, 102] width 523 height 164
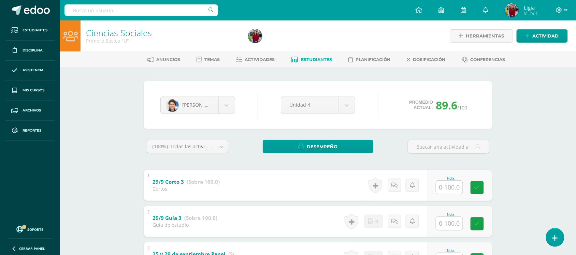
click at [253, 61] on span "Actividades" at bounding box center [260, 59] width 30 height 5
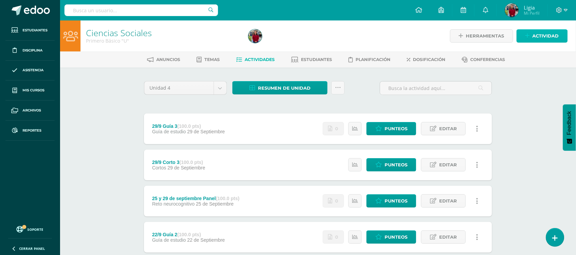
click at [538, 34] on span "Actividad" at bounding box center [546, 36] width 26 height 13
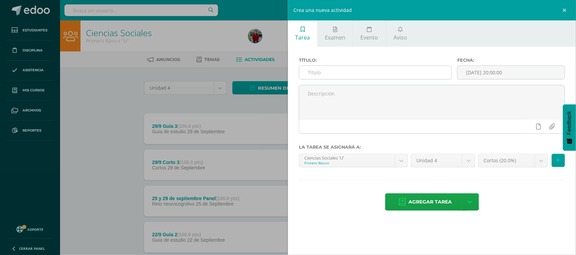
click at [347, 79] on input "text" at bounding box center [375, 72] width 152 height 13
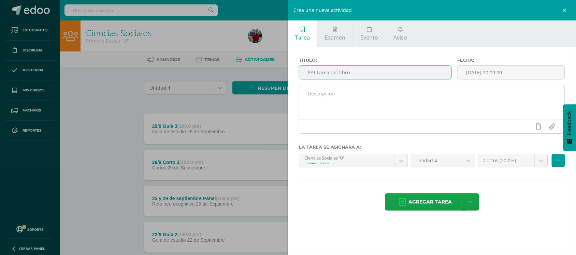
type input "8/9 Tarea del libro"
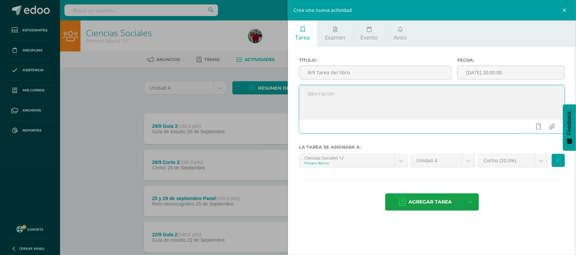
click at [424, 98] on textarea at bounding box center [432, 102] width 266 height 34
click at [391, 91] on textarea "Resuelve ejrcicios asignados páginas" at bounding box center [432, 102] width 266 height 34
type textarea "Resuelve ejercicios asignados páginas 218 y 219"
click at [486, 83] on div "Fecha: 2025-09-10 20:00:00" at bounding box center [511, 71] width 113 height 27
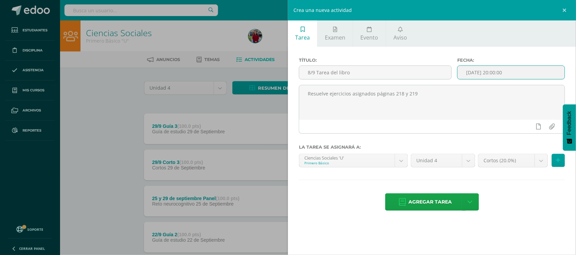
click at [490, 74] on input "[DATE] 20:00:00" at bounding box center [511, 72] width 107 height 13
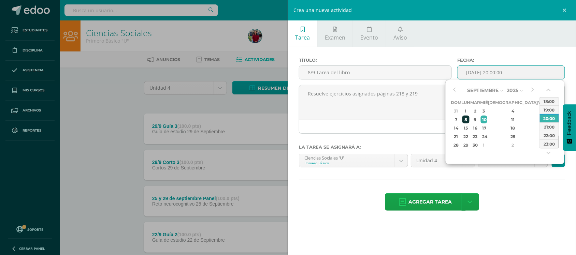
click at [470, 118] on div "8" at bounding box center [466, 120] width 7 height 8
click at [547, 144] on div "23:00" at bounding box center [549, 144] width 19 height 9
type input "2025-09-08 23:00"
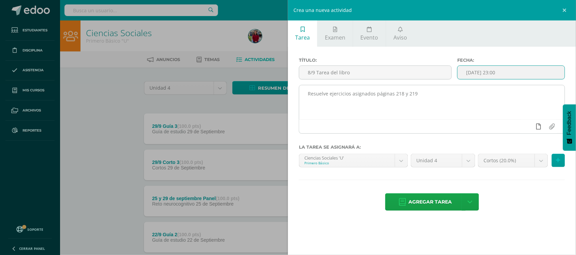
click at [539, 130] on icon at bounding box center [539, 127] width 5 height 6
click at [525, 129] on icon at bounding box center [526, 127] width 6 height 6
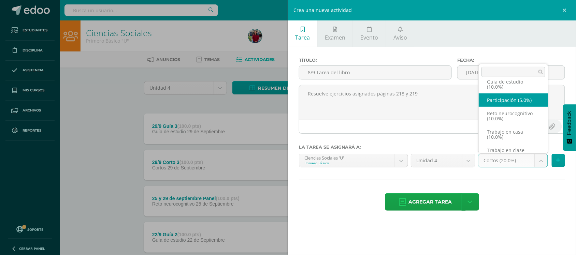
scroll to position [45, 0]
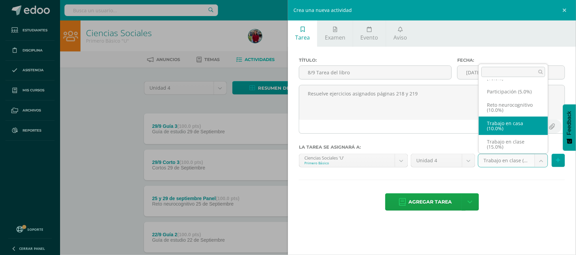
select select "202897"
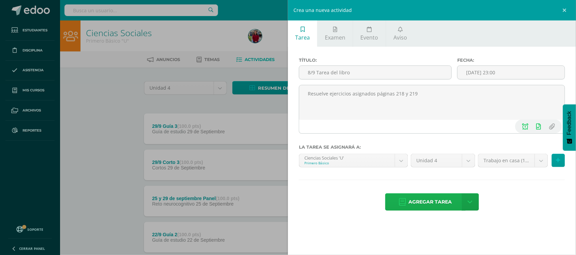
click at [440, 202] on span "Agregar tarea" at bounding box center [430, 202] width 43 height 17
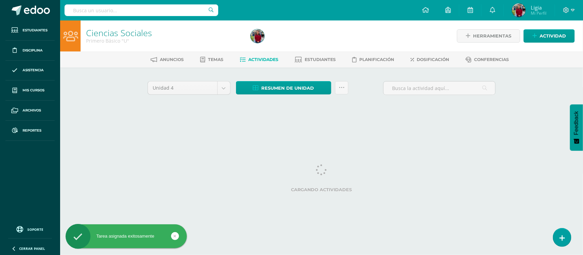
click at [111, 88] on div "Ciencias Sociales Primero Básico "U" Herramientas Detalle de asistencias Activi…" at bounding box center [321, 73] width 523 height 107
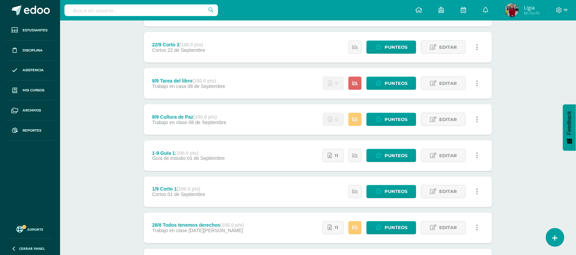
scroll to position [213, 0]
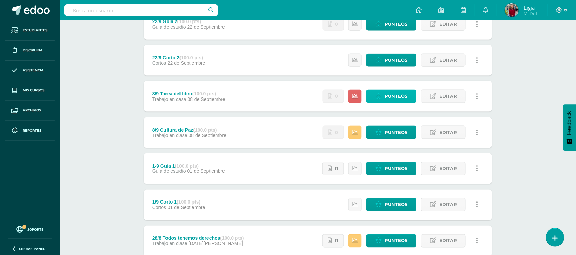
click at [389, 98] on span "Punteos" at bounding box center [396, 96] width 23 height 13
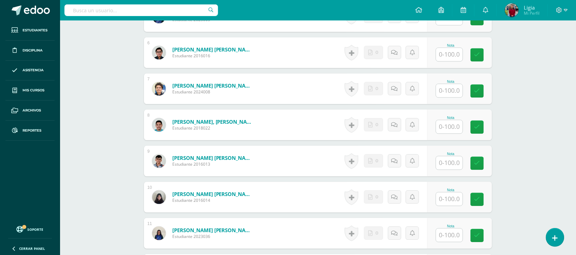
scroll to position [367, 0]
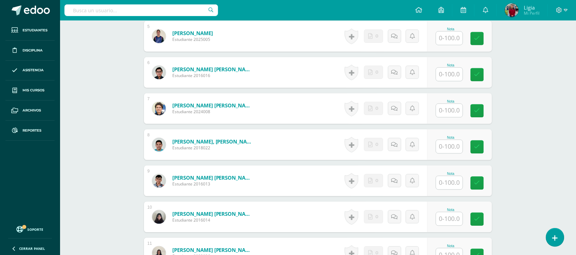
click at [456, 112] on input "text" at bounding box center [449, 110] width 27 height 13
type input "70"
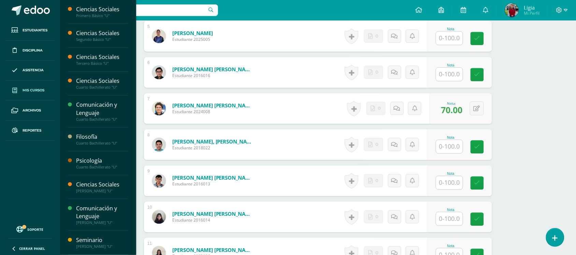
click at [38, 90] on span "Mis cursos" at bounding box center [34, 90] width 22 height 5
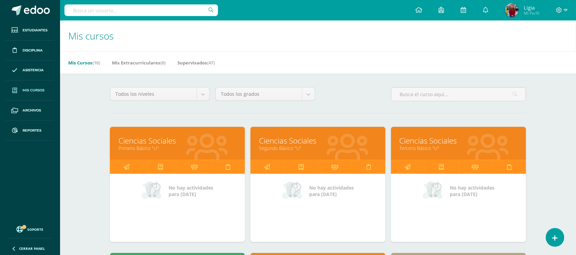
click at [338, 93] on div "Todos los niveles Todos los niveles Básico Bachillerato Preprimaria Primaria To…" at bounding box center [318, 96] width 422 height 19
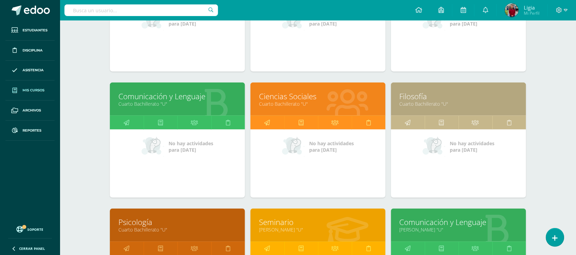
scroll to position [256, 0]
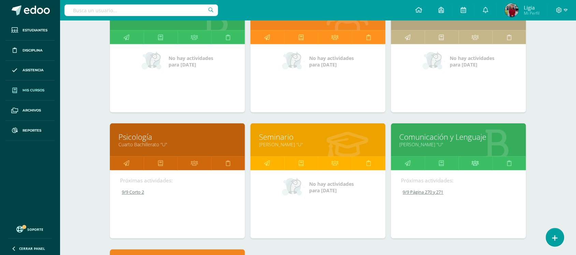
click at [474, 159] on icon at bounding box center [475, 163] width 7 height 13
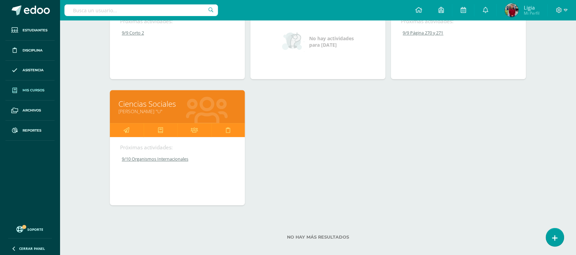
scroll to position [420, 0]
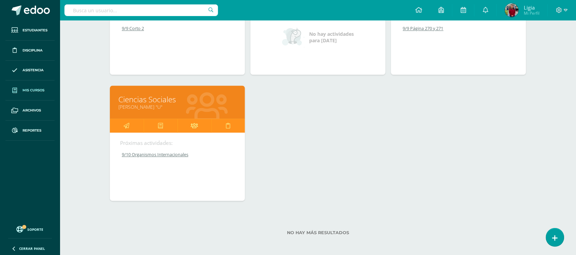
click at [192, 119] on icon at bounding box center [194, 125] width 7 height 13
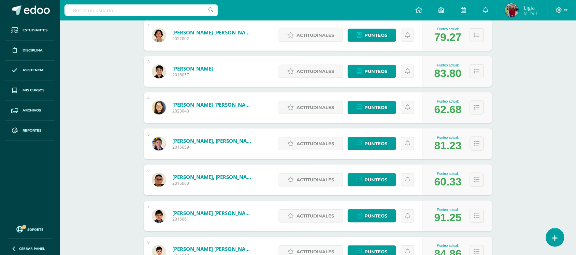
scroll to position [164, 0]
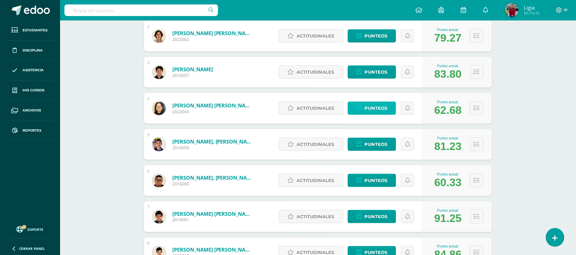
click at [364, 109] on link "Punteos" at bounding box center [372, 108] width 48 height 13
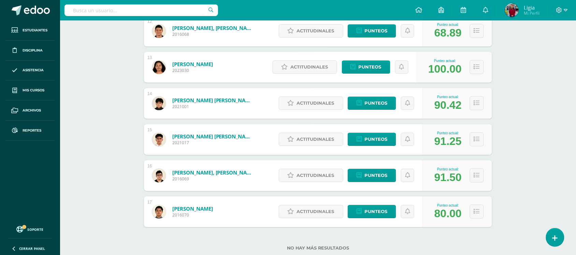
scroll to position [548, 0]
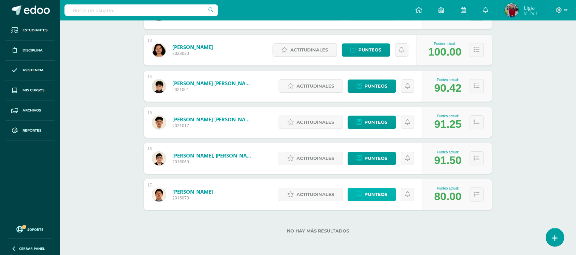
click at [363, 192] on link "Punteos" at bounding box center [372, 194] width 48 height 13
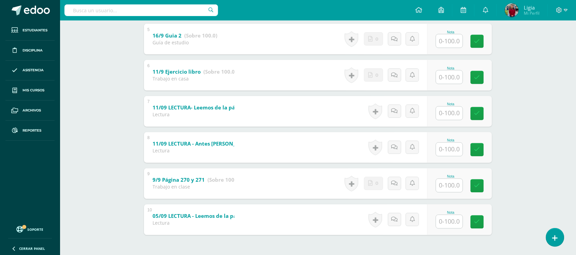
scroll to position [313, 0]
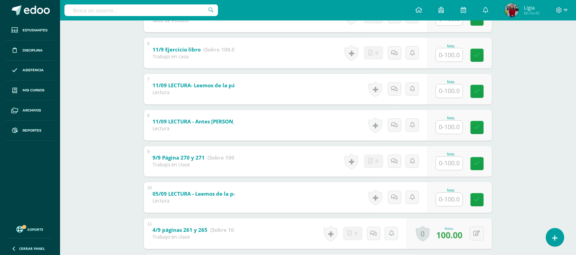
click at [504, 176] on div "María Buezo Carlos Aldana Francisco Álvarez Giovanni Bravo María Buezo Avi Dubó…" at bounding box center [317, 186] width 375 height 864
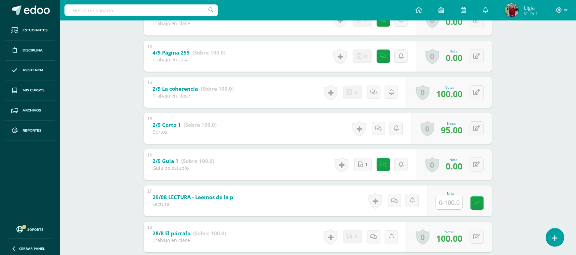
scroll to position [569, 0]
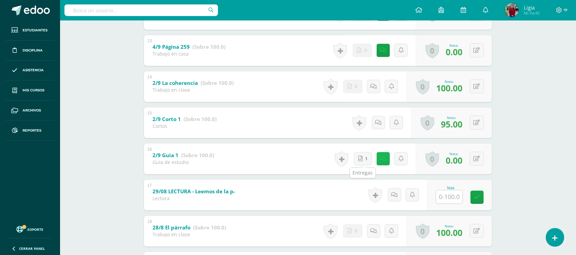
click at [377, 156] on div "Historial de actividad María Buezo ha subido GUÍA DE ESTUDIO.docx Sept. 9, 2025…" at bounding box center [374, 159] width 84 height 31
click at [359, 162] on link "1" at bounding box center [364, 159] width 18 height 14
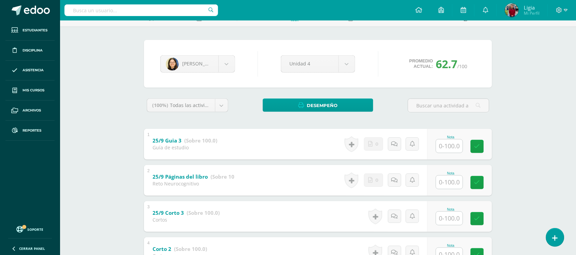
scroll to position [0, 0]
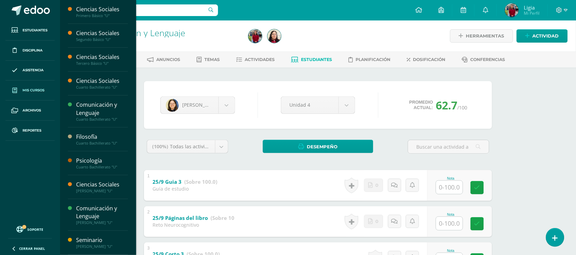
click at [29, 89] on span "Mis cursos" at bounding box center [34, 90] width 22 height 5
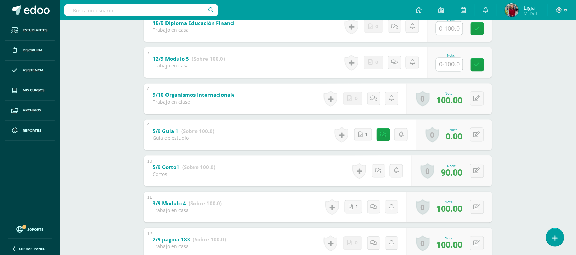
scroll to position [340, 0]
click at [364, 140] on link "1" at bounding box center [364, 136] width 18 height 14
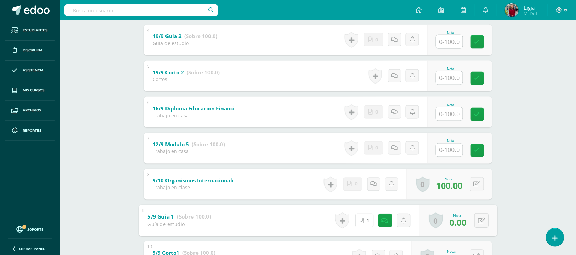
scroll to position [84, 0]
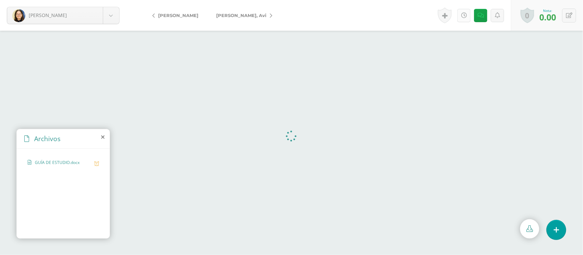
click at [467, 16] on link at bounding box center [463, 15] width 13 height 13
click at [570, 15] on icon at bounding box center [569, 16] width 6 height 6
type input "62"
click at [477, 13] on icon at bounding box center [480, 16] width 6 height 6
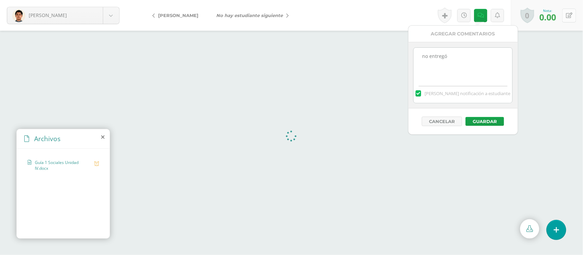
click at [568, 19] on button at bounding box center [569, 16] width 14 height 14
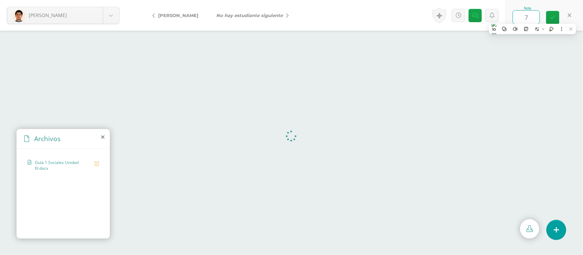
type input "70"
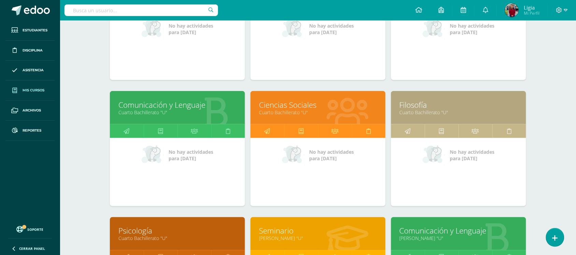
scroll to position [171, 0]
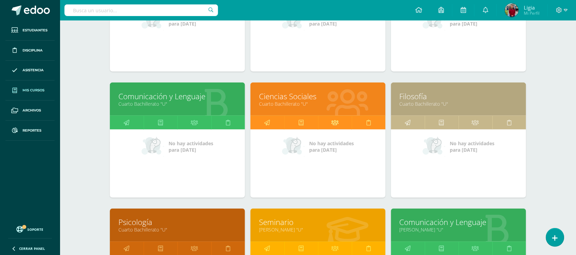
click at [331, 120] on link at bounding box center [335, 123] width 34 height 14
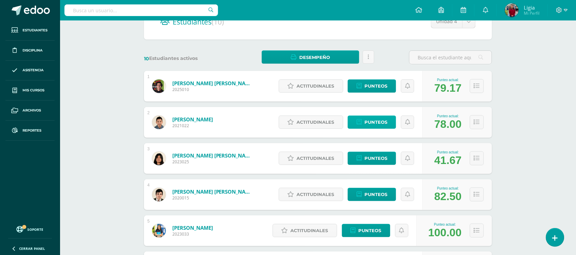
scroll to position [85, 0]
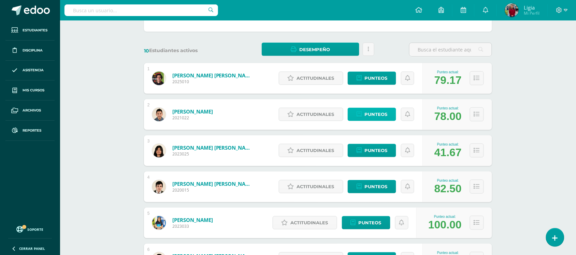
click at [365, 115] on span "Punteos" at bounding box center [376, 114] width 23 height 13
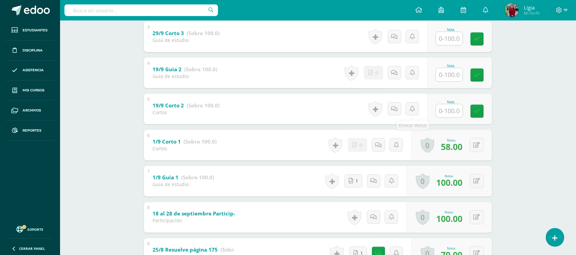
scroll to position [256, 0]
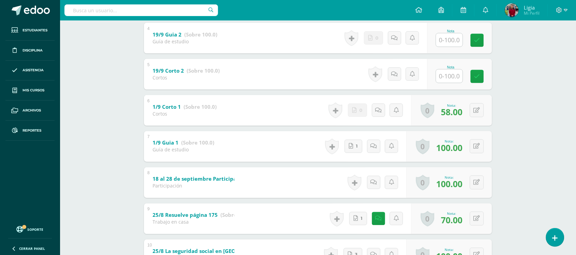
click at [518, 143] on div "Ciencias Sociales Cuarto Bachillerato "U" Herramientas Detalle de asistencias A…" at bounding box center [318, 58] width 516 height 588
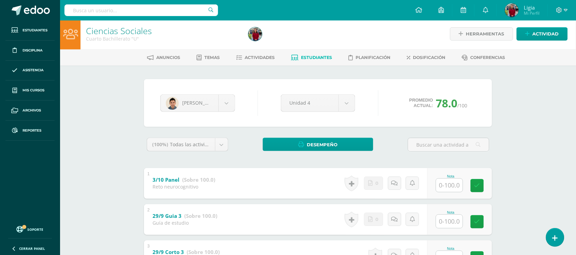
scroll to position [0, 0]
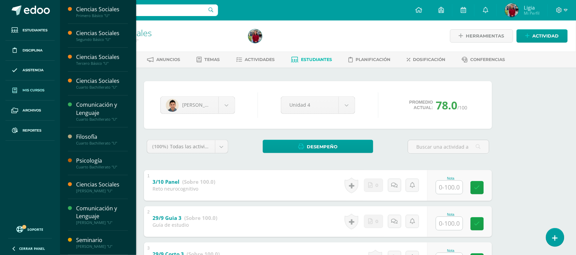
click at [32, 90] on span "Mis cursos" at bounding box center [34, 90] width 22 height 5
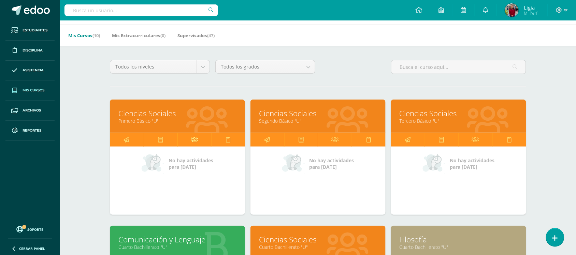
scroll to position [43, 0]
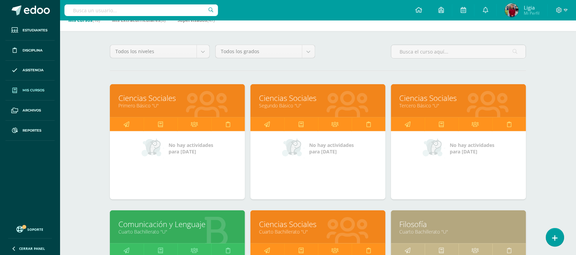
click at [133, 123] on link at bounding box center [127, 125] width 34 height 14
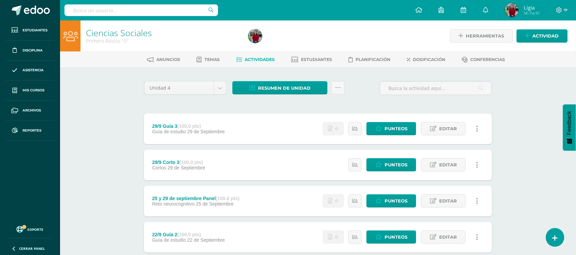
click at [299, 84] on span "Resumen de unidad" at bounding box center [284, 88] width 53 height 13
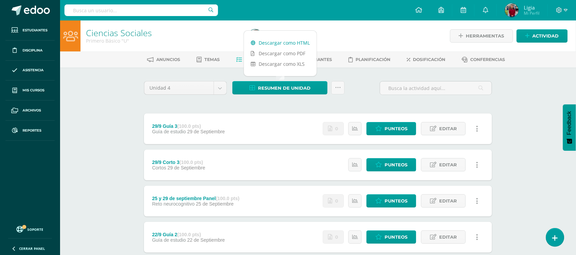
click at [293, 44] on link "Descargar como HTML" at bounding box center [280, 43] width 73 height 11
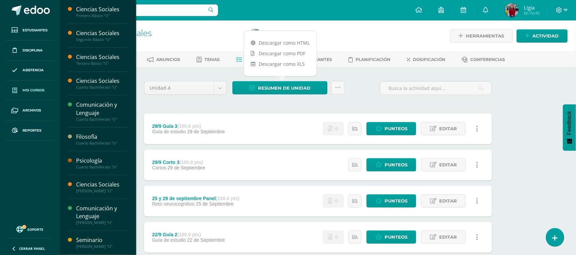
click at [37, 90] on span "Mis cursos" at bounding box center [34, 90] width 22 height 5
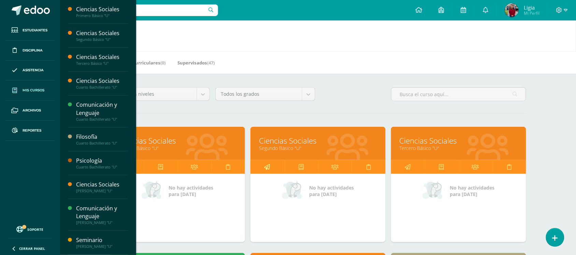
click at [275, 167] on link at bounding box center [268, 167] width 34 height 14
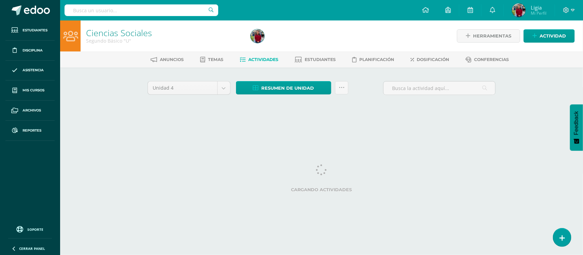
click at [415, 33] on div at bounding box center [331, 35] width 167 height 31
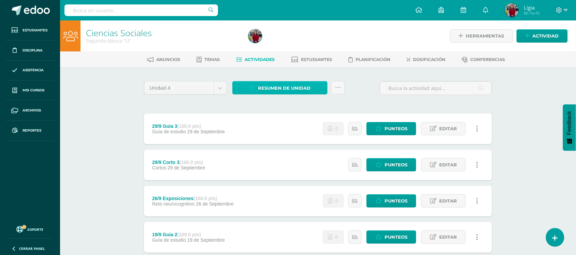
click at [273, 88] on span "Resumen de unidad" at bounding box center [284, 88] width 53 height 13
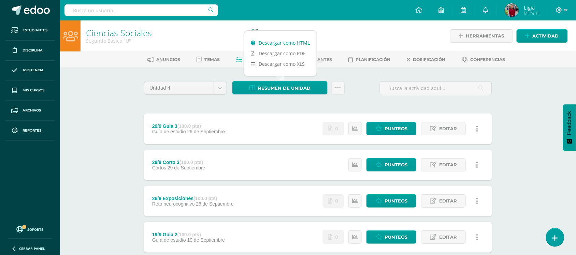
click at [285, 42] on link "Descargar como HTML" at bounding box center [280, 43] width 73 height 11
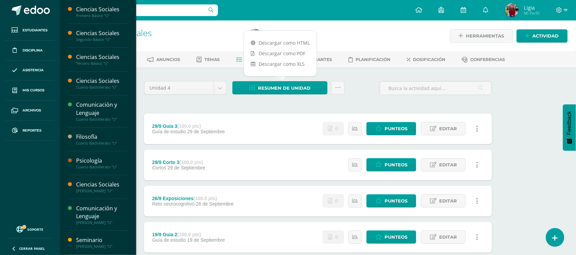
drag, startPoint x: 34, startPoint y: 90, endPoint x: 55, endPoint y: 96, distance: 21.6
click at [34, 90] on span "Mis cursos" at bounding box center [34, 90] width 22 height 5
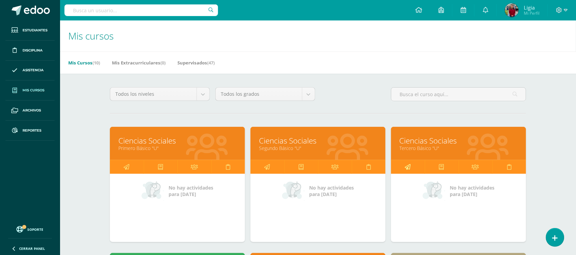
click at [415, 168] on link at bounding box center [408, 167] width 34 height 14
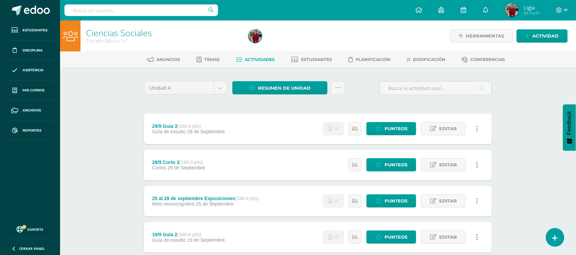
click at [307, 86] on span "Resumen de unidad" at bounding box center [284, 88] width 53 height 13
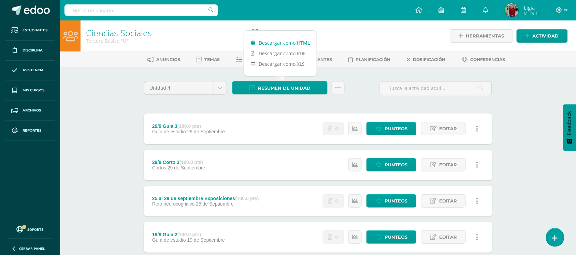
click at [279, 42] on link "Descargar como HTML" at bounding box center [280, 43] width 73 height 11
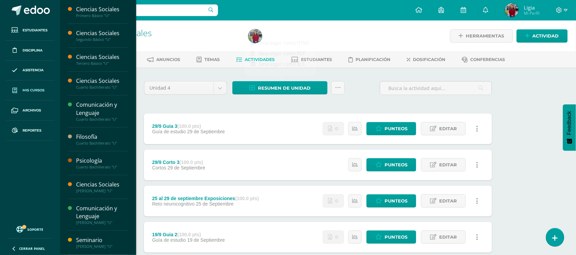
click at [27, 90] on span "Mis cursos" at bounding box center [34, 90] width 22 height 5
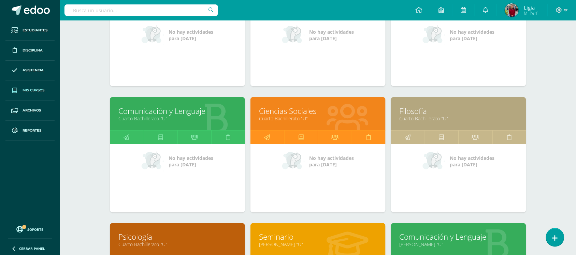
scroll to position [171, 0]
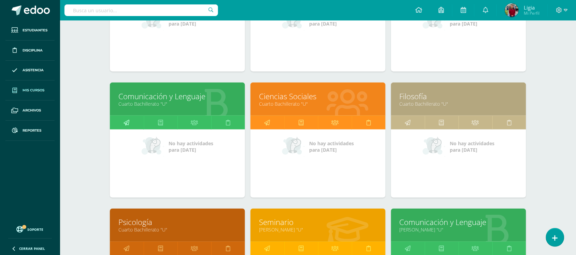
click at [116, 118] on link at bounding box center [127, 123] width 34 height 14
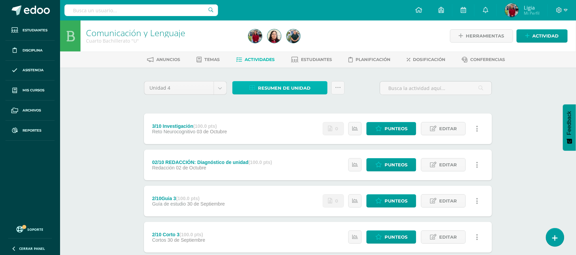
click at [281, 89] on span "Resumen de unidad" at bounding box center [284, 88] width 53 height 13
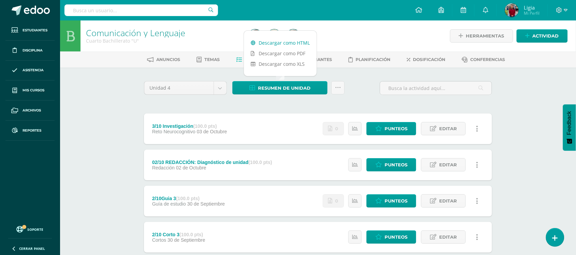
click at [289, 45] on link "Descargar como HTML" at bounding box center [280, 43] width 73 height 11
click at [375, 84] on div "Unidad 4 Unidad 1 Unidad 2 Unidad 3 Unidad 4 Resumen de unidad Subir actividade…" at bounding box center [318, 90] width 354 height 19
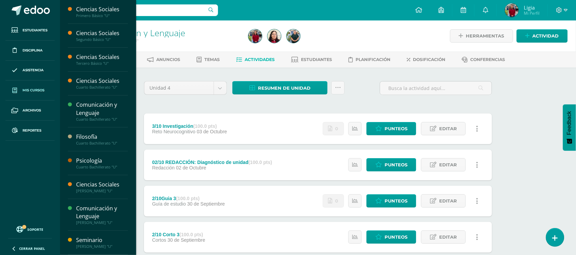
click at [30, 90] on span "Mis cursos" at bounding box center [34, 90] width 22 height 5
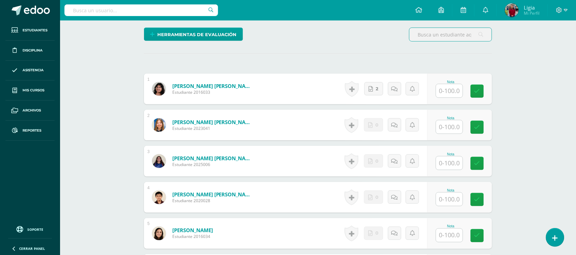
scroll to position [171, 0]
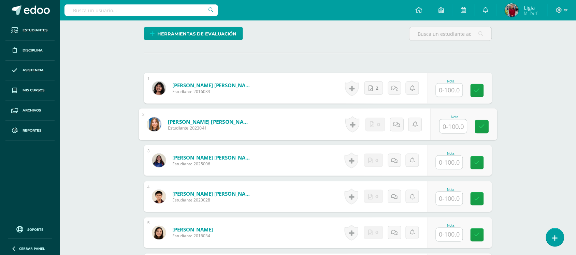
click at [448, 130] on input "text" at bounding box center [453, 127] width 27 height 14
type input "0"
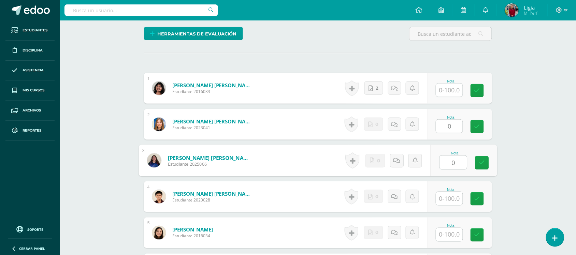
type input "0"
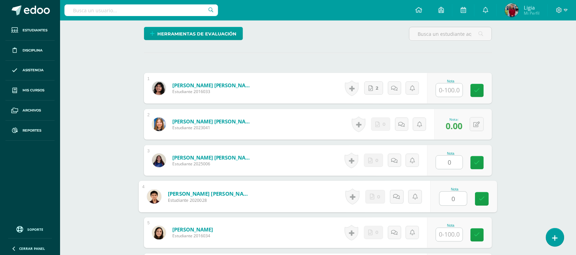
type input "0"
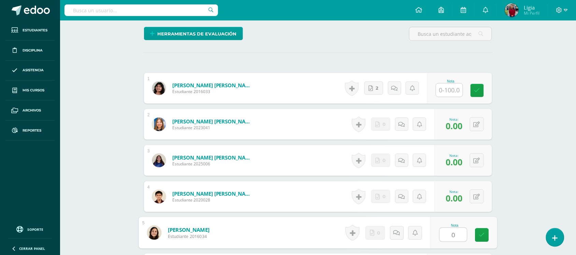
type input "0"
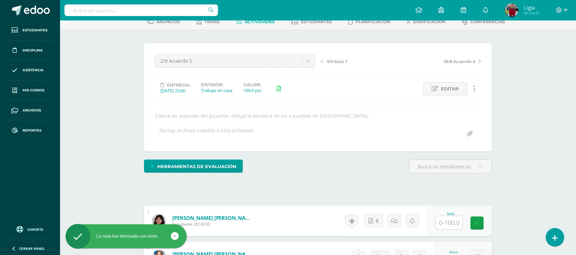
scroll to position [16, 0]
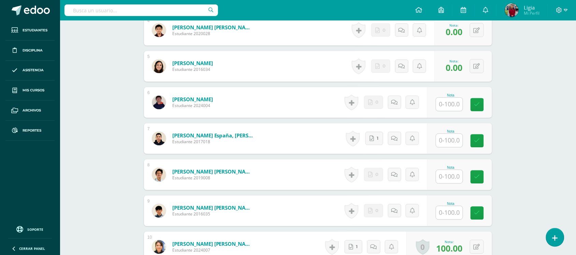
scroll to position [357, 0]
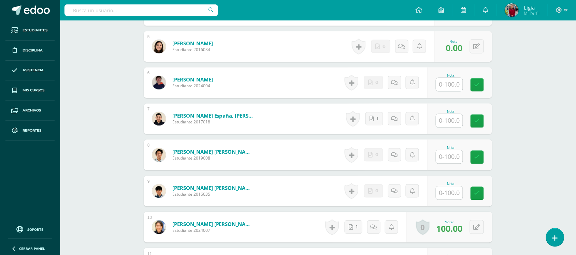
click at [444, 84] on input "text" at bounding box center [449, 84] width 27 height 13
type input "0"
type input "100"
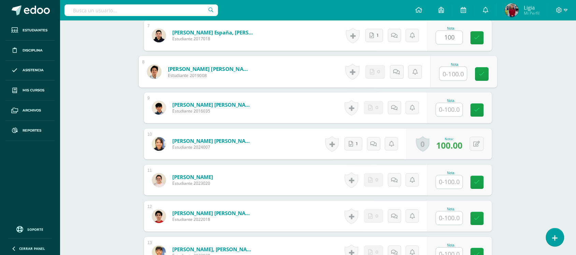
scroll to position [442, 0]
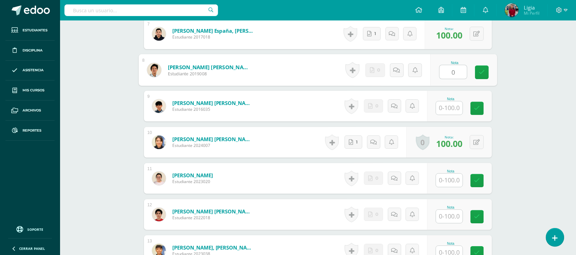
type input "0"
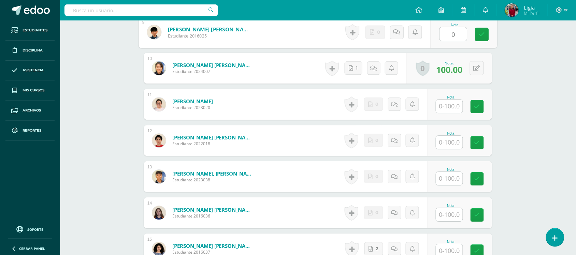
scroll to position [528, 0]
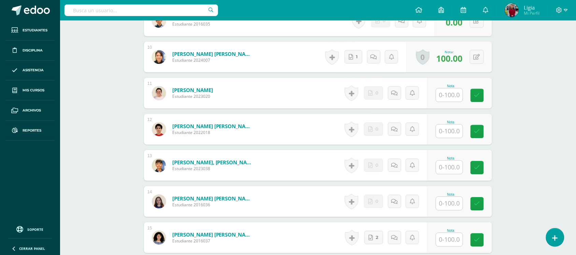
click at [444, 98] on input "text" at bounding box center [449, 94] width 27 height 13
type input "0"
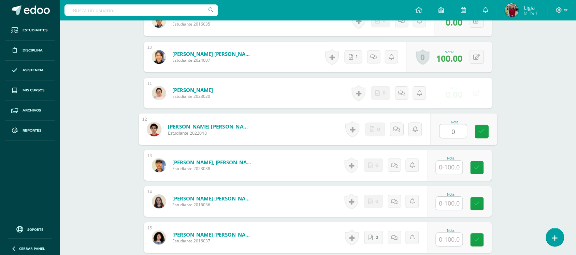
type input "0"
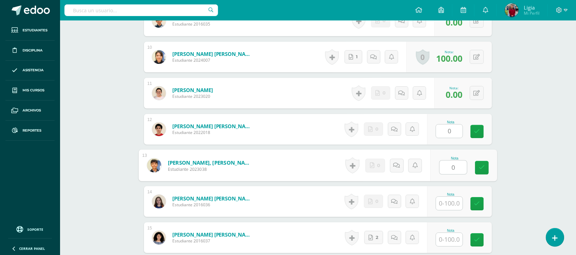
type input "0"
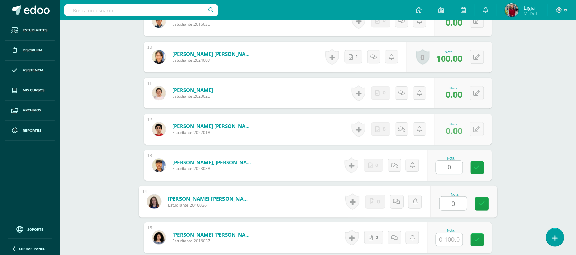
type input "0"
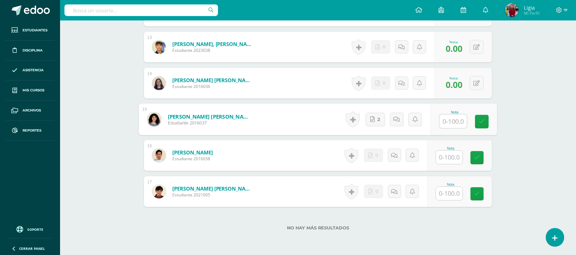
scroll to position [656, 0]
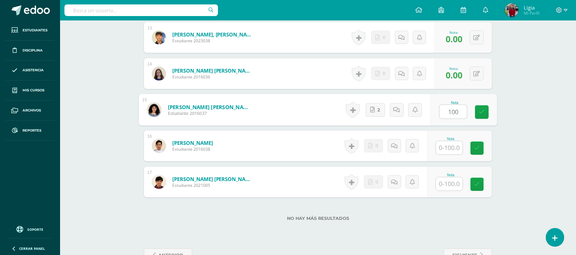
type input "100"
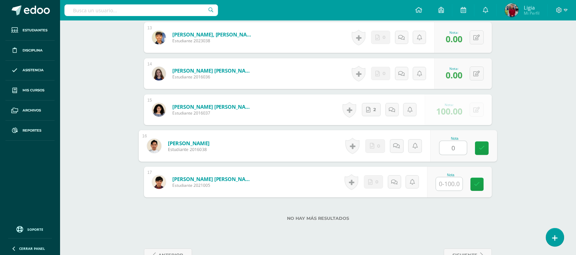
type input "0"
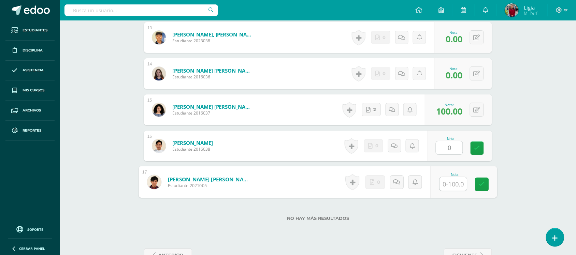
type input "0"
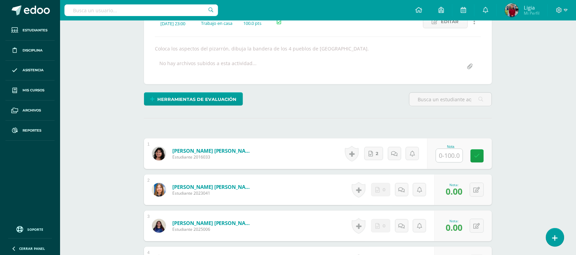
scroll to position [101, 0]
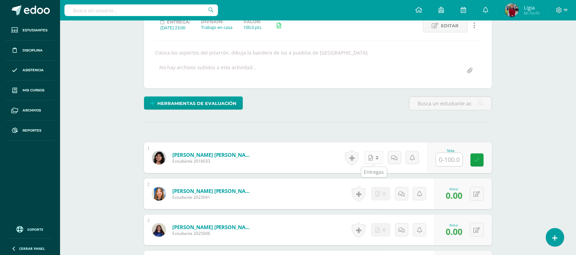
click at [366, 157] on link "2" at bounding box center [374, 157] width 19 height 13
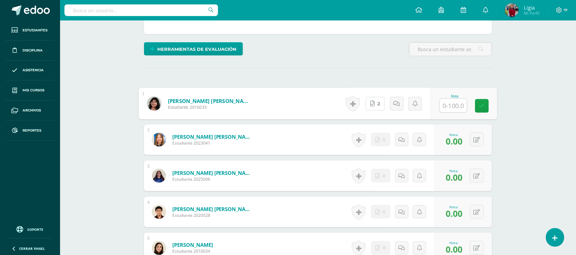
scroll to position [186, 0]
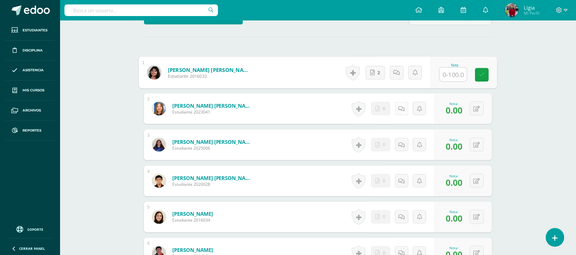
click at [402, 103] on link at bounding box center [401, 108] width 13 height 13
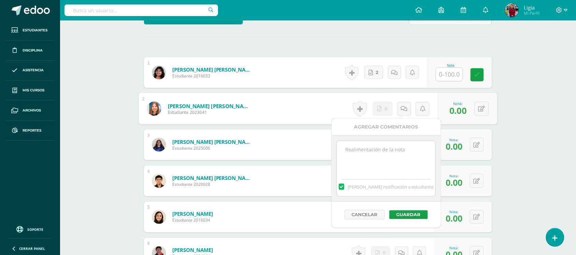
click at [407, 169] on textarea at bounding box center [386, 158] width 99 height 34
click at [363, 151] on textarea "no entegó" at bounding box center [386, 158] width 99 height 34
drag, startPoint x: 397, startPoint y: 147, endPoint x: 339, endPoint y: 156, distance: 58.6
click at [339, 156] on textarea "no entregó" at bounding box center [386, 158] width 99 height 34
type textarea "no entregó"
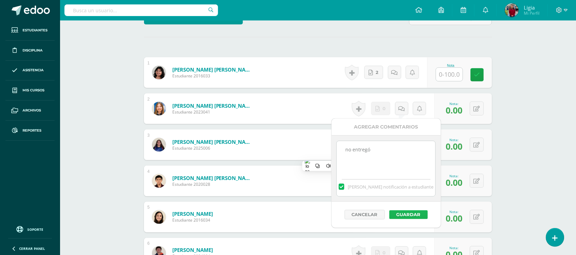
click at [406, 215] on button "Guardar" at bounding box center [408, 215] width 39 height 9
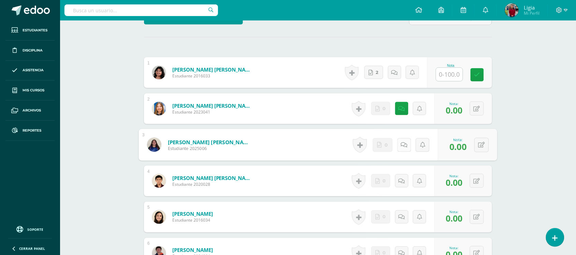
click at [399, 142] on link at bounding box center [404, 145] width 14 height 14
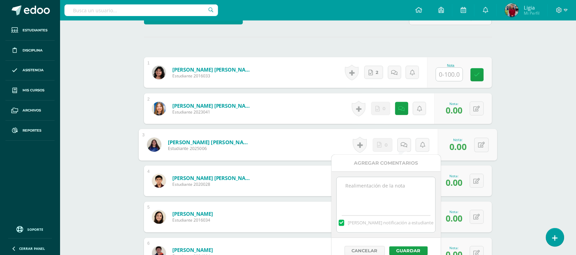
click at [378, 201] on textarea at bounding box center [386, 194] width 99 height 34
paste textarea "no entregó"
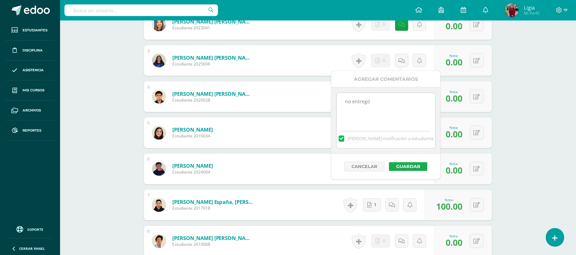
scroll to position [272, 0]
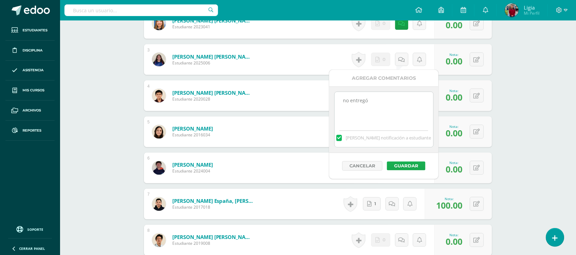
type textarea "no entregó"
click at [409, 166] on button "Guardar" at bounding box center [406, 166] width 39 height 9
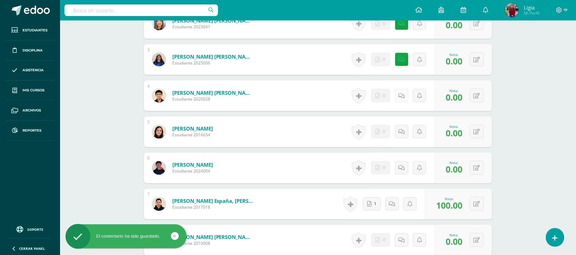
click at [399, 94] on icon at bounding box center [402, 96] width 6 height 6
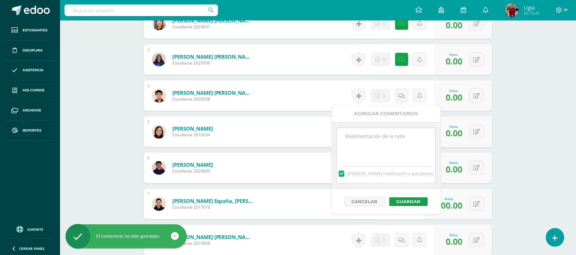
click at [395, 140] on textarea at bounding box center [386, 145] width 99 height 34
paste textarea "no entregó"
type textarea "no entregó"
click at [410, 202] on button "Guardar" at bounding box center [408, 202] width 39 height 9
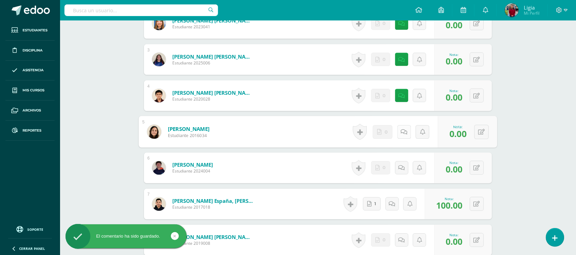
click at [400, 128] on link at bounding box center [404, 132] width 14 height 14
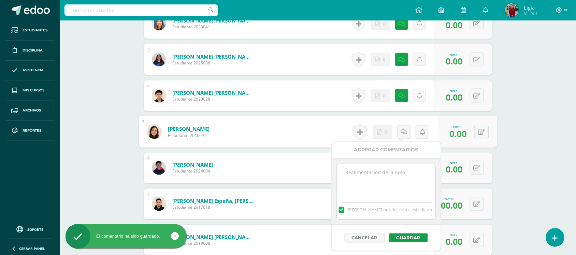
click at [398, 174] on textarea at bounding box center [386, 182] width 99 height 34
paste textarea "no entregó"
type textarea "no entregó"
click at [412, 236] on button "Guardar" at bounding box center [408, 238] width 39 height 9
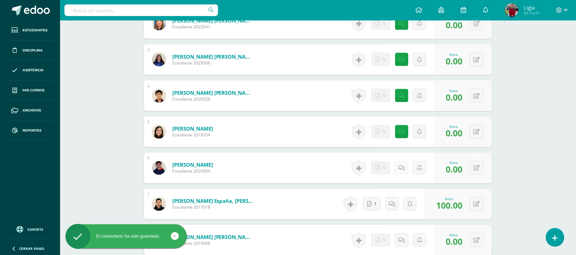
click at [400, 162] on link at bounding box center [401, 167] width 13 height 13
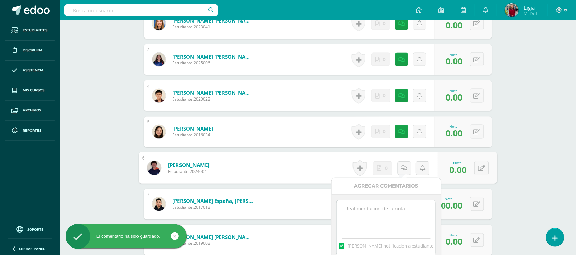
click at [395, 200] on div "Mandar notificación a estudiante" at bounding box center [386, 228] width 99 height 56
click at [393, 207] on textarea at bounding box center [386, 218] width 99 height 34
paste textarea "no entregó"
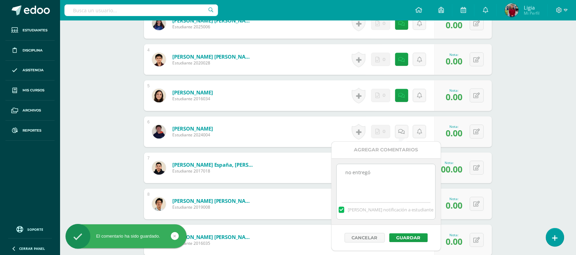
scroll to position [357, 0]
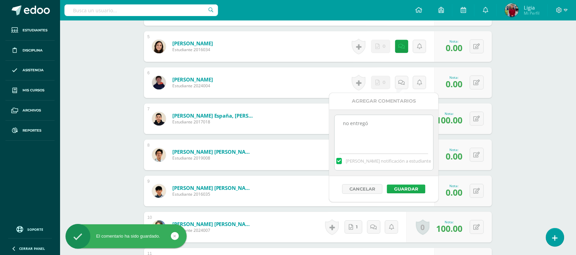
type textarea "no entregó"
click at [398, 194] on button "Guardar" at bounding box center [406, 189] width 39 height 9
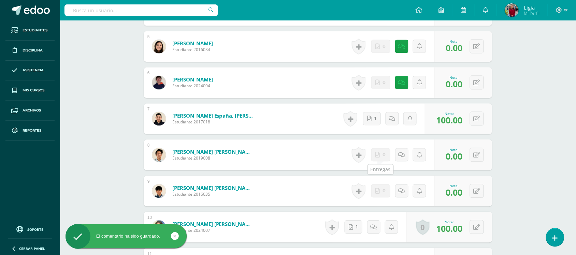
click at [384, 161] on span "0" at bounding box center [384, 155] width 3 height 13
click at [422, 159] on link at bounding box center [423, 155] width 14 height 14
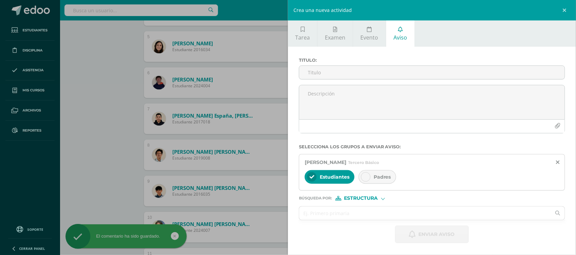
click at [404, 159] on div "Crea una nueva actividad Tarea Examen Evento Aviso Título: Fecha: 2025-09-10 20…" at bounding box center [288, 127] width 576 height 255
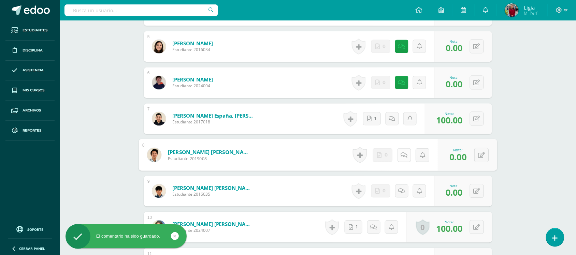
click at [403, 159] on link at bounding box center [404, 155] width 14 height 14
click at [397, 200] on textarea at bounding box center [386, 205] width 99 height 34
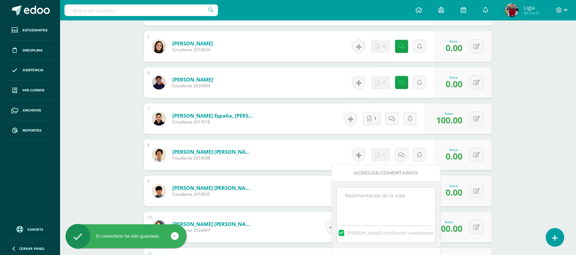
paste textarea "no entregó"
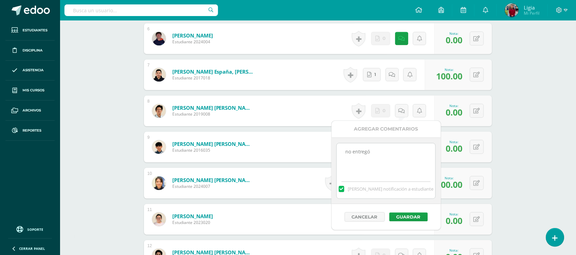
scroll to position [442, 0]
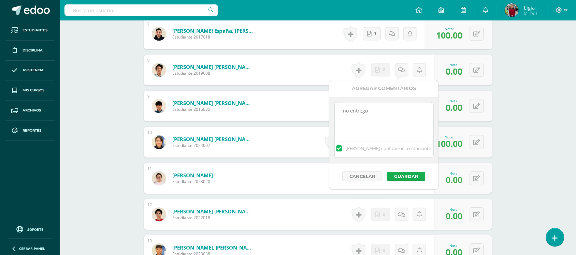
type textarea "no entregó"
click at [405, 176] on button "Guardar" at bounding box center [406, 176] width 39 height 9
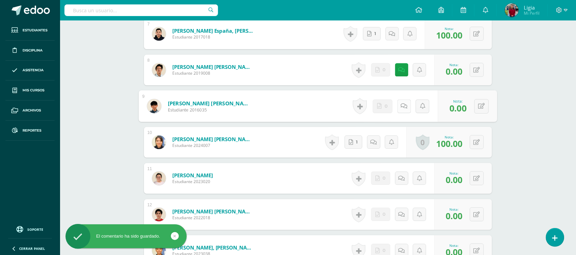
click at [401, 107] on icon at bounding box center [404, 106] width 7 height 6
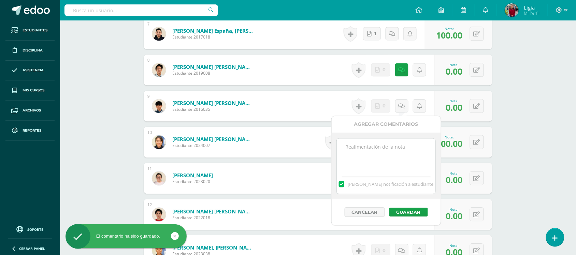
click at [398, 141] on textarea at bounding box center [386, 156] width 99 height 34
paste textarea "no entregó"
type textarea "no entregó"
click at [412, 209] on button "Guardar" at bounding box center [408, 212] width 39 height 9
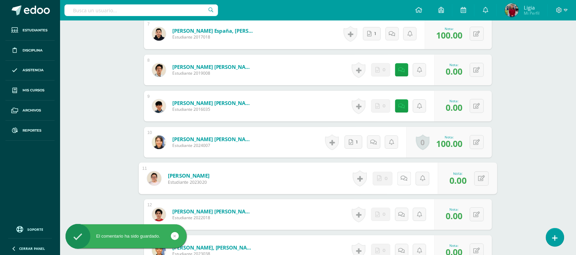
click at [399, 176] on link at bounding box center [404, 179] width 14 height 14
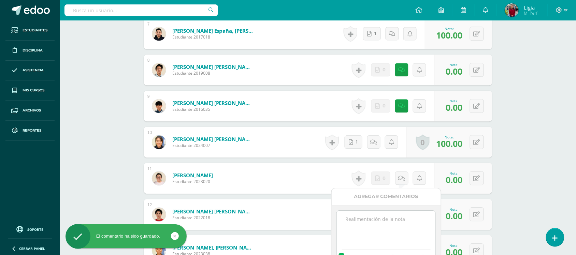
click at [393, 222] on textarea at bounding box center [386, 228] width 99 height 34
paste textarea "no entregó"
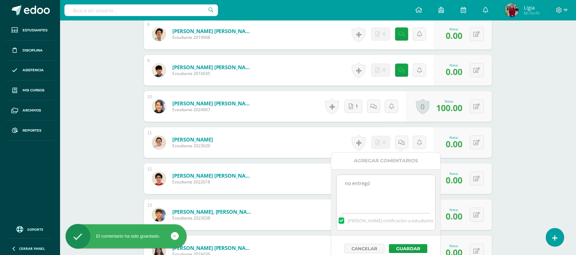
scroll to position [528, 0]
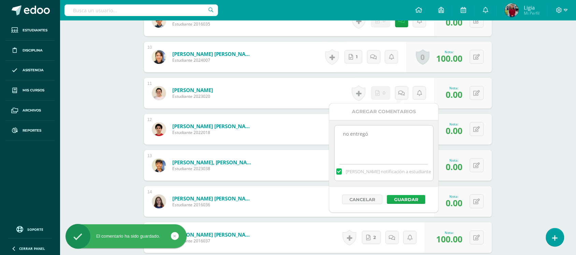
type textarea "no entregó"
click at [401, 201] on button "Guardar" at bounding box center [406, 199] width 39 height 9
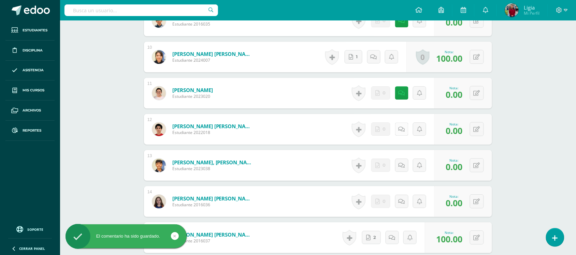
click at [400, 136] on link at bounding box center [401, 129] width 13 height 13
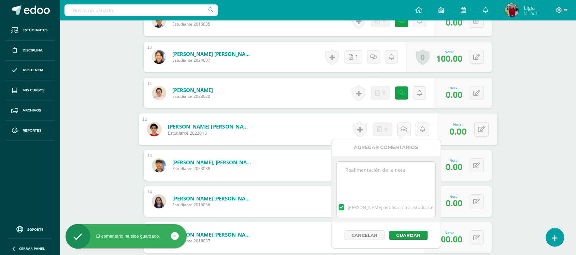
click at [398, 186] on textarea at bounding box center [386, 179] width 99 height 34
paste textarea "no entregó"
type textarea "no entregó"
click at [405, 238] on button "Guardar" at bounding box center [408, 235] width 39 height 9
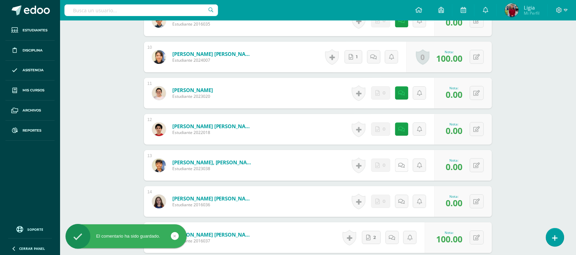
click at [403, 170] on link at bounding box center [401, 165] width 13 height 13
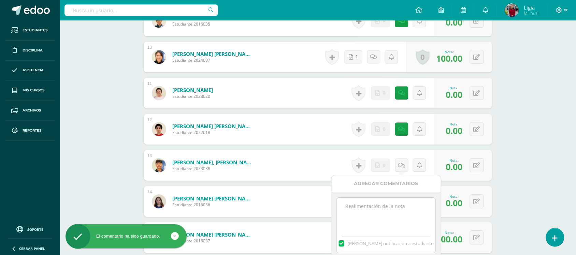
click at [398, 195] on div "Mandar notificación a estudiante" at bounding box center [386, 225] width 109 height 67
click at [396, 206] on textarea at bounding box center [386, 215] width 99 height 34
paste textarea "no entregó"
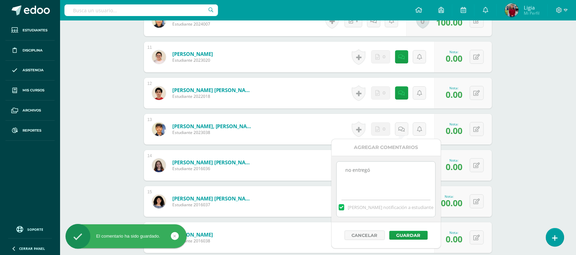
scroll to position [613, 0]
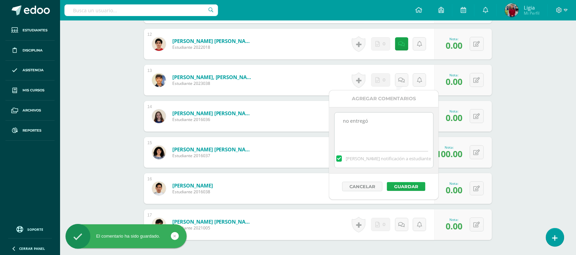
type textarea "no entregó"
click at [400, 188] on button "Guardar" at bounding box center [406, 186] width 39 height 9
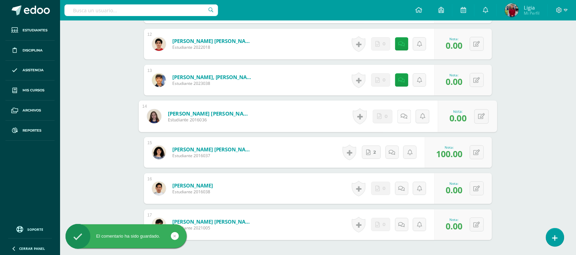
click at [401, 118] on icon at bounding box center [404, 116] width 7 height 6
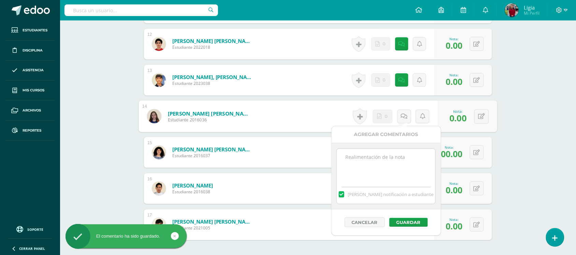
click at [399, 159] on textarea at bounding box center [386, 166] width 99 height 34
paste textarea "no entregó"
type textarea "no entregó"
click at [401, 222] on button "Guardar" at bounding box center [408, 222] width 39 height 9
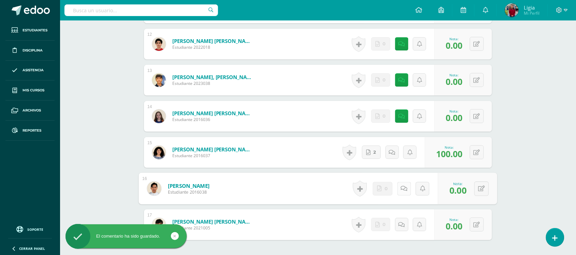
click at [402, 186] on icon at bounding box center [404, 189] width 7 height 6
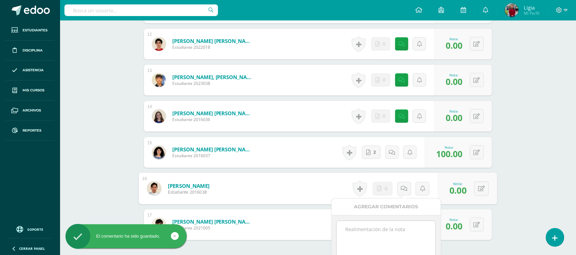
click at [394, 229] on textarea at bounding box center [386, 238] width 99 height 34
paste textarea "no entregó"
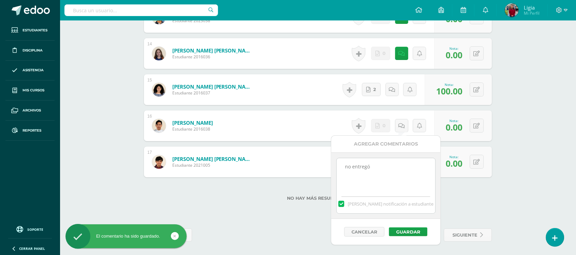
scroll to position [676, 0]
type textarea "no entregó"
drag, startPoint x: 397, startPoint y: 224, endPoint x: 400, endPoint y: 233, distance: 9.6
click at [397, 226] on div "Cancelar Guardar" at bounding box center [383, 232] width 109 height 26
click at [400, 233] on button "Guardar" at bounding box center [406, 232] width 39 height 9
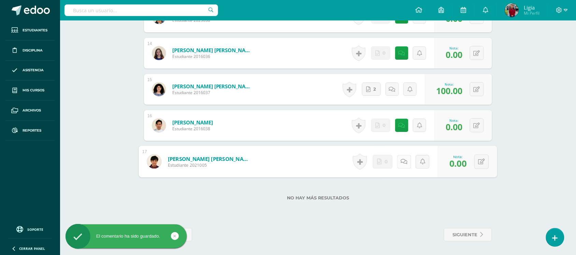
click at [401, 163] on icon at bounding box center [404, 162] width 7 height 6
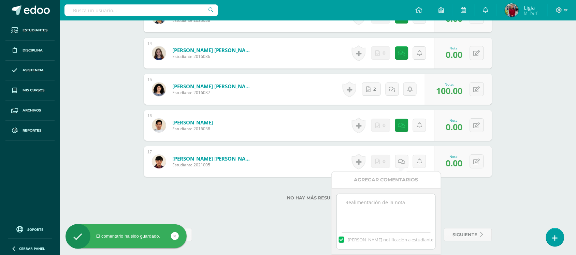
click at [400, 221] on textarea at bounding box center [386, 211] width 99 height 34
paste textarea "no entregó"
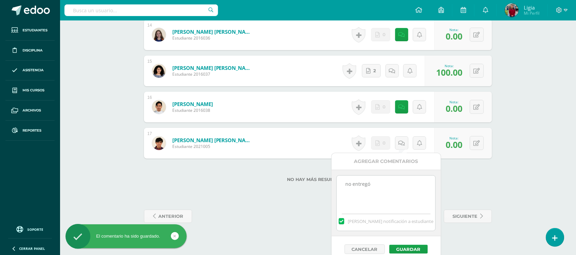
scroll to position [703, 0]
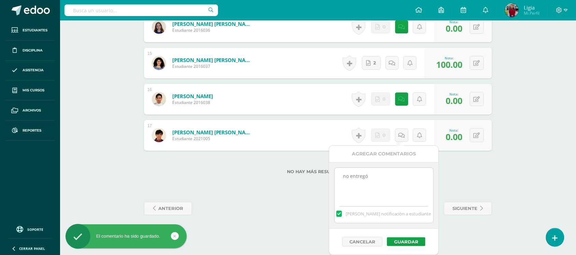
type textarea "no entregó"
click at [400, 237] on div "Cancelar Guardar" at bounding box center [383, 242] width 109 height 26
click at [400, 239] on button "Guardar" at bounding box center [406, 242] width 39 height 9
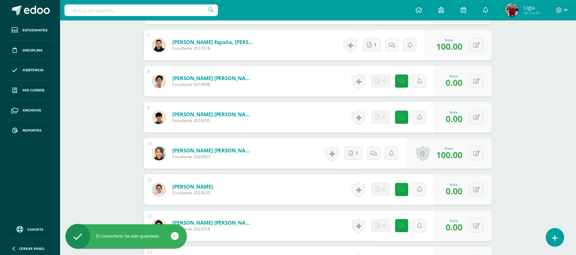
scroll to position [292, 0]
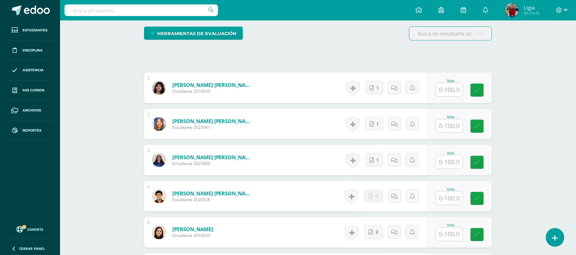
scroll to position [171, 0]
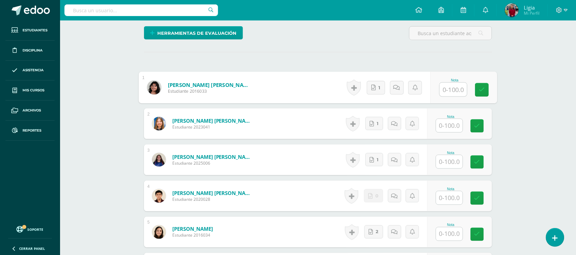
click at [446, 89] on input "text" at bounding box center [453, 90] width 27 height 14
type input "100"
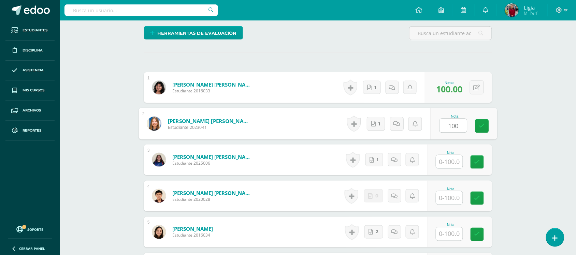
type input "100"
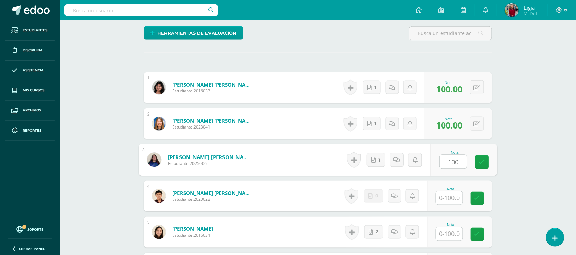
type input "100"
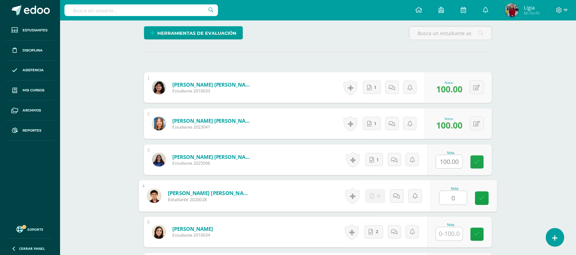
type input "0"
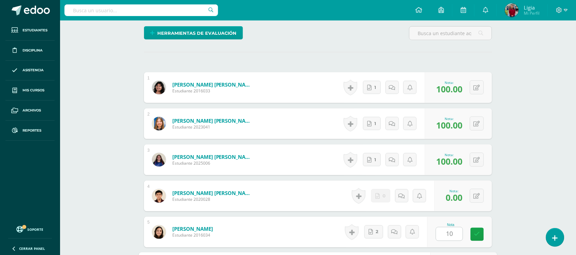
scroll to position [314, 0]
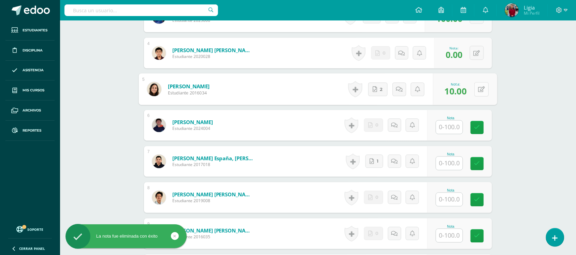
click at [473, 91] on div "0 Logros Logros obtenidos Aún no hay logros agregados Nota: 10.00" at bounding box center [465, 90] width 64 height 32
click at [477, 90] on button at bounding box center [481, 89] width 14 height 14
type input "100"
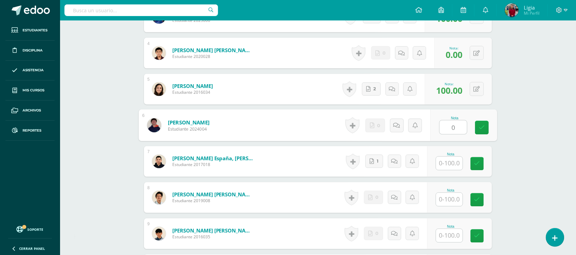
type input "0"
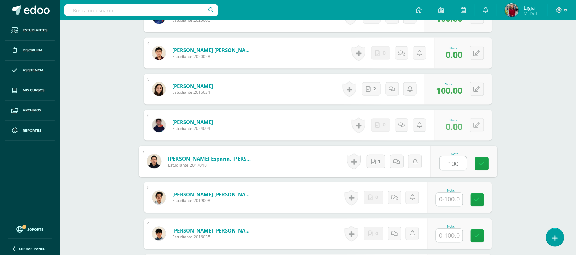
type input "100"
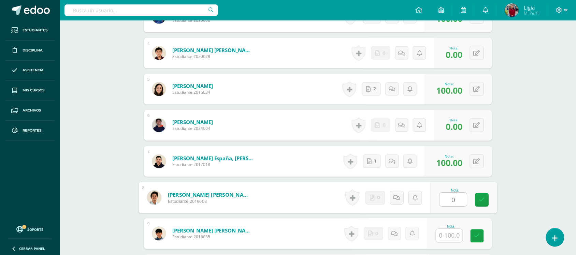
type input "0"
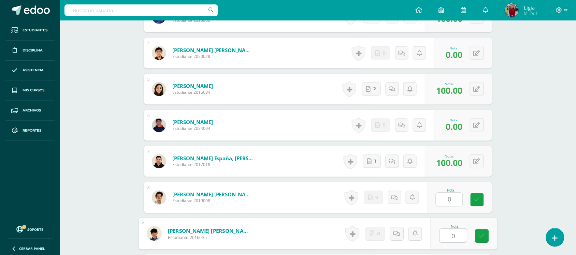
type input "0"
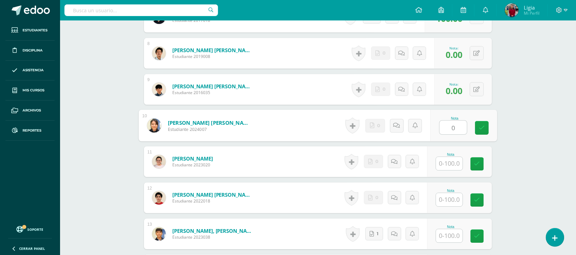
type input "0"
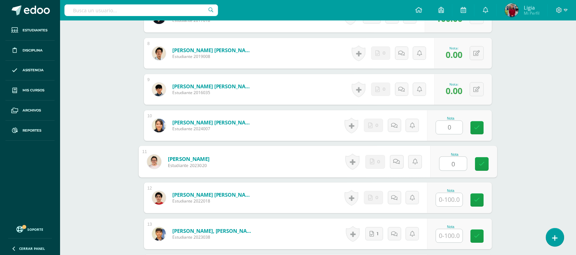
type input "0"
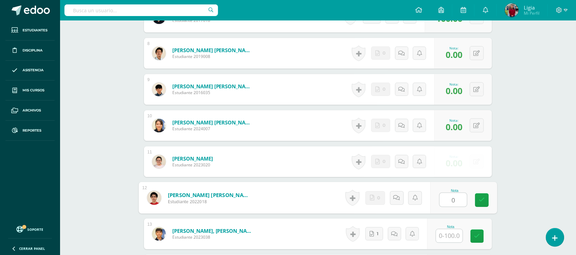
type input "0"
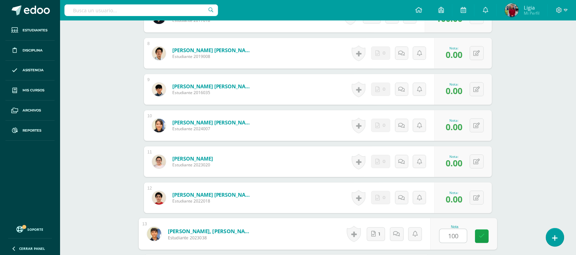
type input "100"
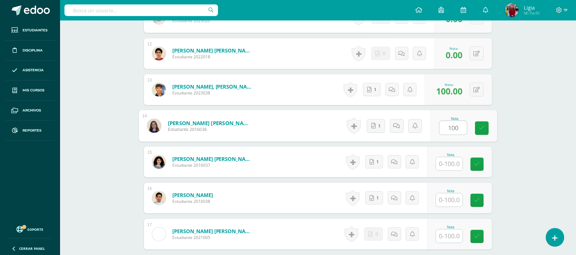
type input "100"
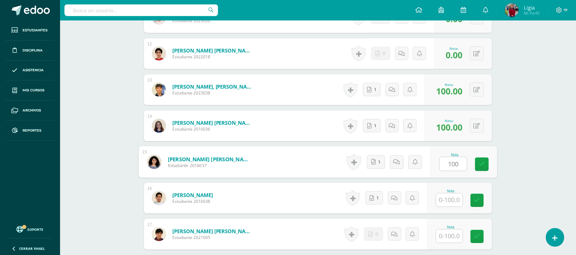
type input "100"
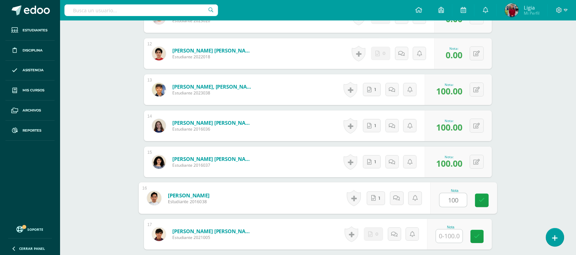
type input "100"
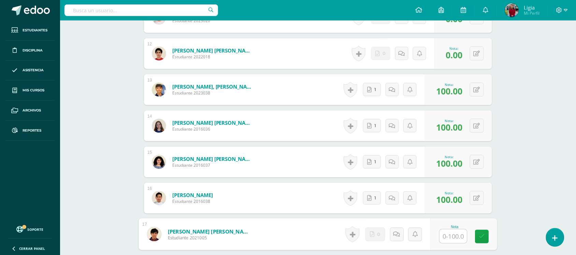
type input "0"
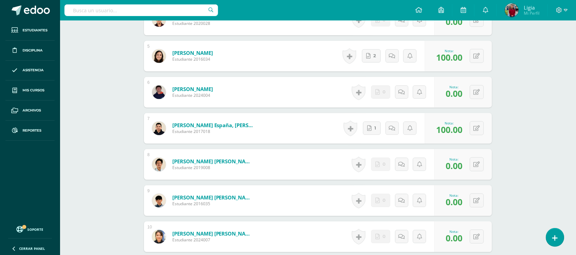
scroll to position [134, 0]
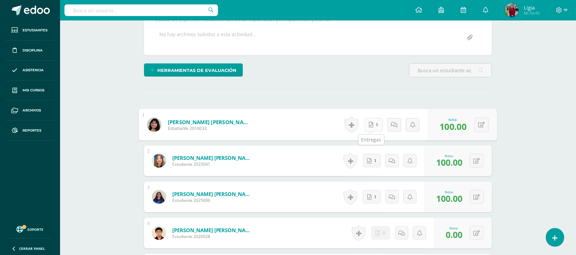
click at [369, 124] on icon at bounding box center [371, 125] width 4 height 6
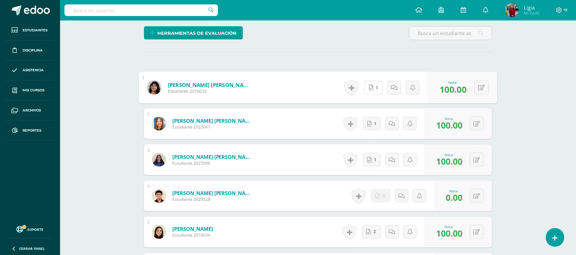
scroll to position [219, 0]
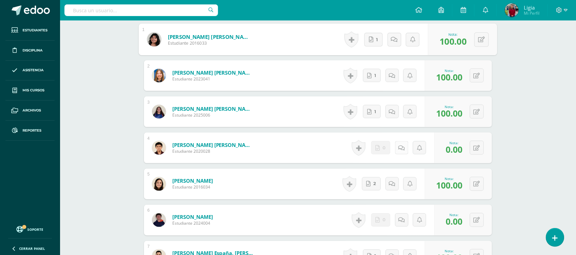
click at [400, 146] on icon at bounding box center [402, 148] width 6 height 6
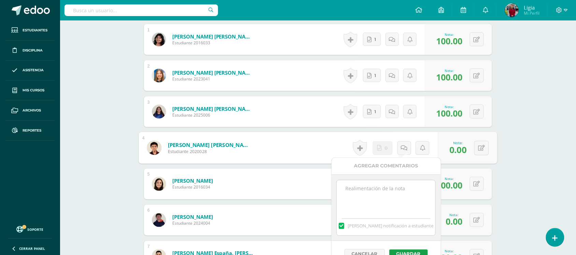
click at [400, 197] on textarea at bounding box center [386, 198] width 99 height 34
paste textarea "no entregó"
type textarea "no entregó"
click at [399, 253] on button "Guardar" at bounding box center [408, 254] width 39 height 9
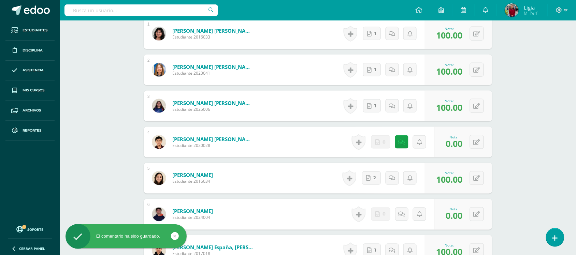
scroll to position [262, 0]
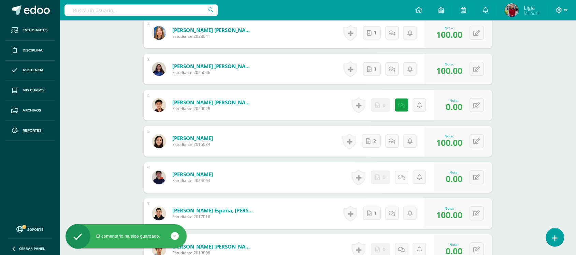
click at [405, 179] on link at bounding box center [401, 177] width 13 height 13
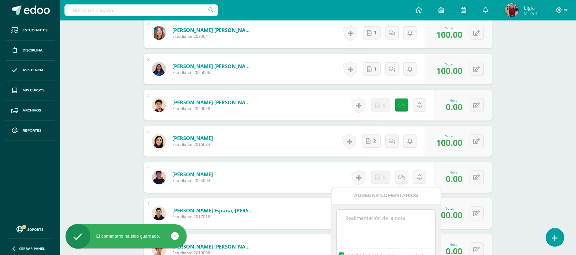
click at [397, 229] on textarea at bounding box center [386, 227] width 99 height 34
paste textarea "no entregó"
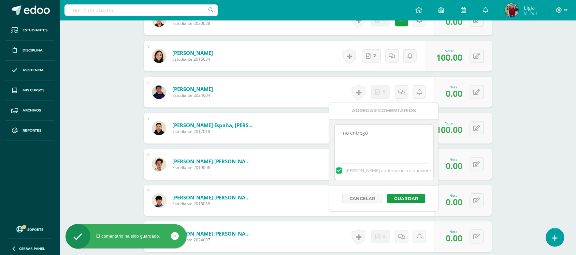
type textarea "no entregó"
click at [412, 195] on div "Cancelar Guardar" at bounding box center [383, 199] width 109 height 26
click at [411, 199] on button "Guardar" at bounding box center [406, 199] width 39 height 9
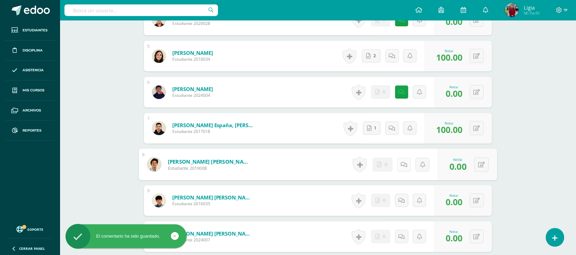
click at [402, 166] on icon at bounding box center [404, 165] width 7 height 6
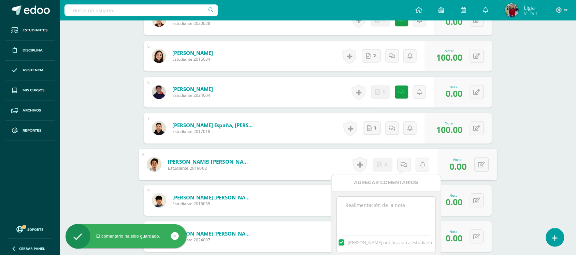
click at [389, 209] on textarea at bounding box center [386, 214] width 99 height 34
paste textarea "no entregó"
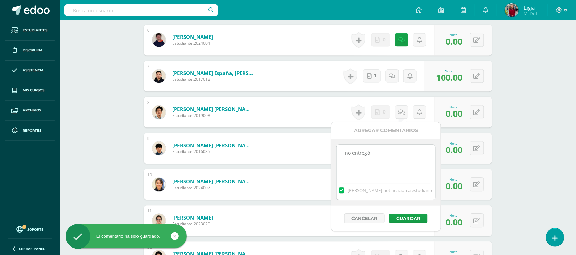
scroll to position [433, 0]
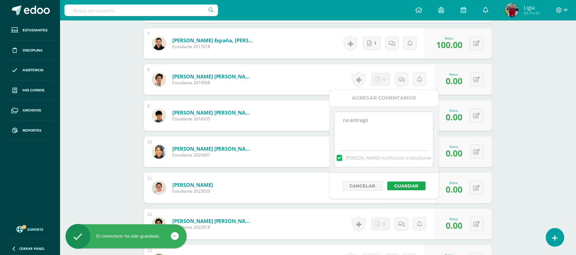
type textarea "no entregó"
click at [407, 184] on button "Guardar" at bounding box center [406, 186] width 39 height 9
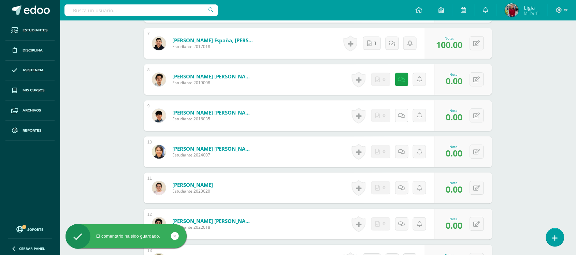
click at [401, 115] on icon at bounding box center [402, 116] width 6 height 6
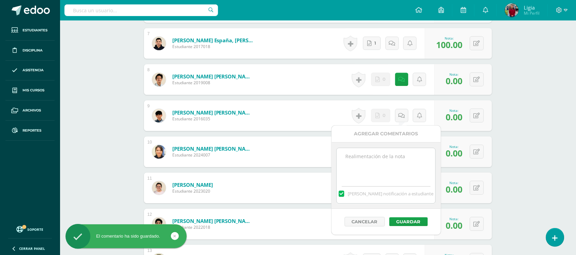
click at [392, 159] on textarea at bounding box center [386, 165] width 99 height 34
paste textarea "no entregó"
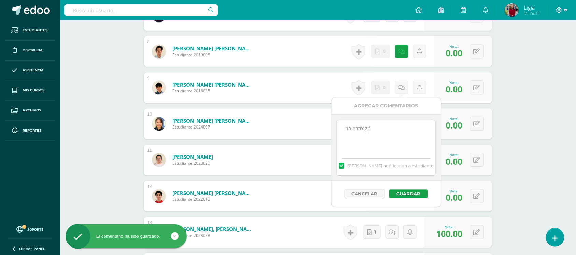
scroll to position [475, 0]
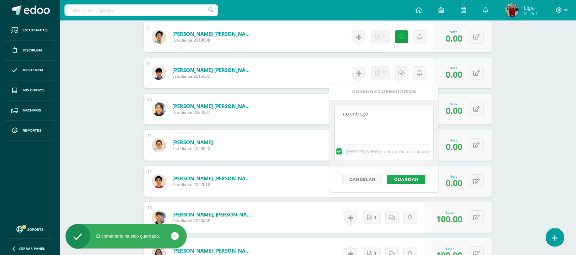
type textarea "no entregó"
click at [399, 183] on button "Guardar" at bounding box center [406, 179] width 39 height 9
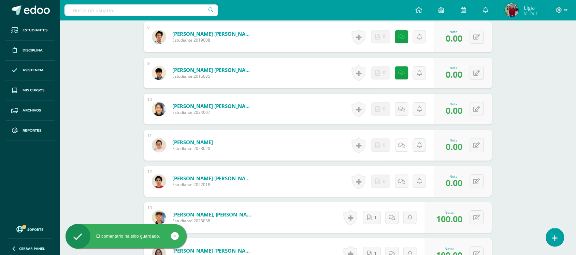
click at [403, 144] on icon at bounding box center [402, 146] width 6 height 6
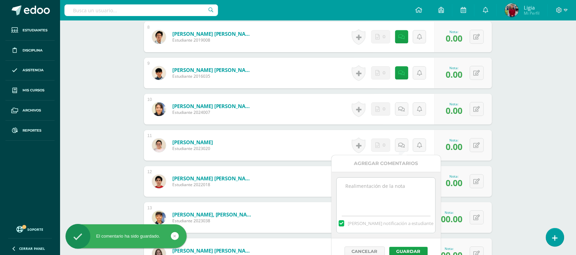
drag, startPoint x: 391, startPoint y: 178, endPoint x: 390, endPoint y: 183, distance: 4.9
click at [390, 183] on textarea at bounding box center [386, 195] width 99 height 34
paste textarea "no entregó"
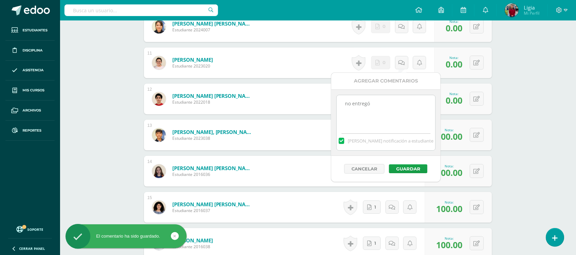
scroll to position [561, 0]
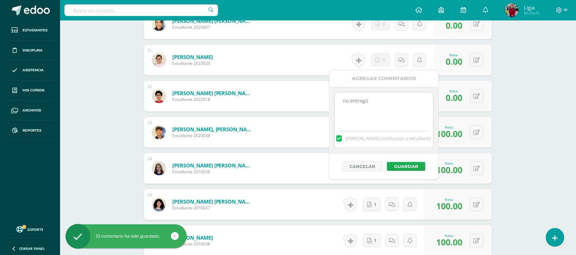
type textarea "no entregó"
click at [414, 166] on button "Guardar" at bounding box center [406, 166] width 39 height 9
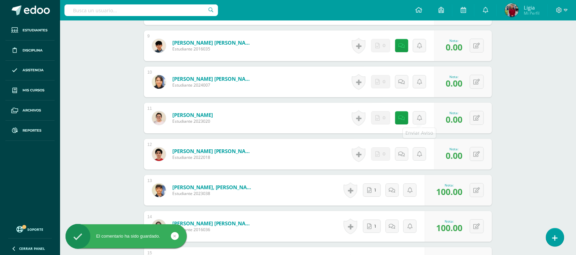
scroll to position [475, 0]
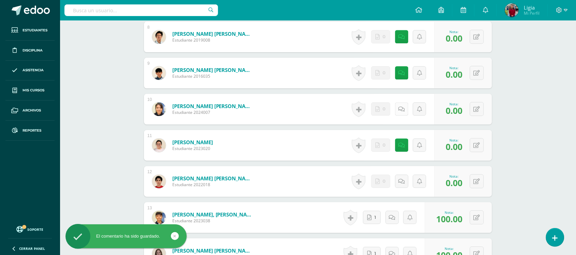
click at [405, 105] on link at bounding box center [401, 108] width 13 height 13
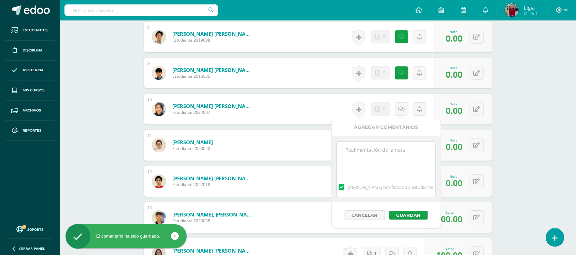
click at [400, 168] on textarea at bounding box center [386, 159] width 99 height 34
paste textarea "no entregó"
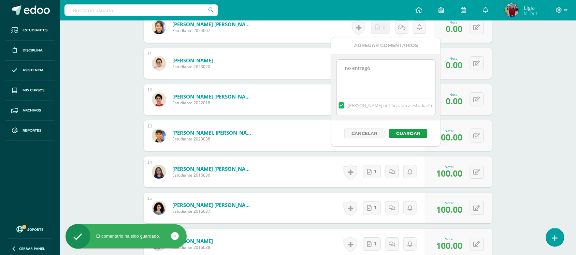
scroll to position [561, 0]
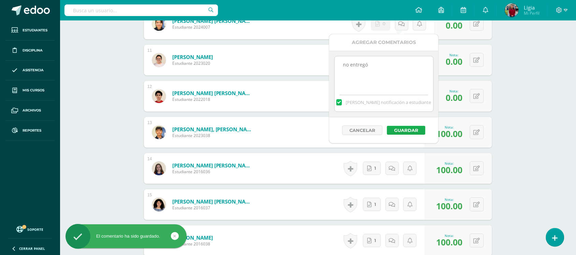
type textarea "no entregó"
click at [409, 129] on button "Guardar" at bounding box center [406, 130] width 39 height 9
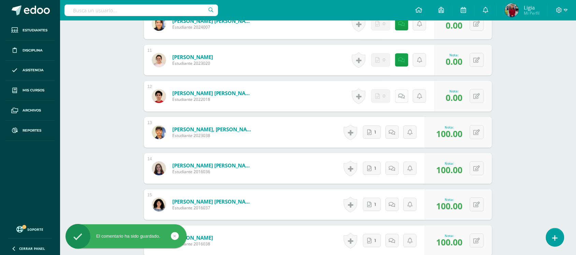
click at [403, 96] on icon at bounding box center [402, 97] width 6 height 6
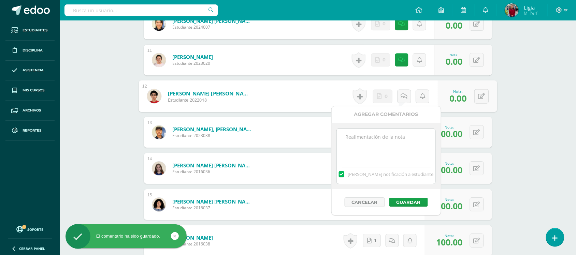
click at [389, 140] on textarea at bounding box center [386, 146] width 99 height 34
paste textarea "no entregó"
type textarea "no entregó"
click at [399, 193] on div "Cancelar Guardar" at bounding box center [386, 202] width 109 height 26
click at [400, 198] on div "Cancelar Guardar" at bounding box center [386, 202] width 109 height 26
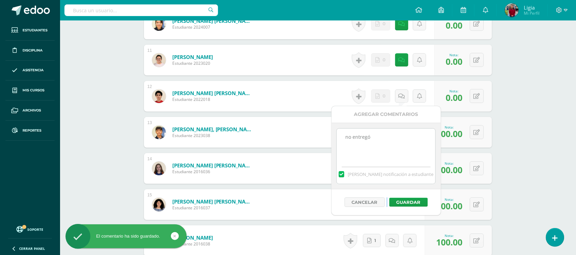
click at [400, 198] on div "Cancelar Guardar" at bounding box center [386, 202] width 109 height 26
click at [400, 200] on button "Guardar" at bounding box center [408, 202] width 39 height 9
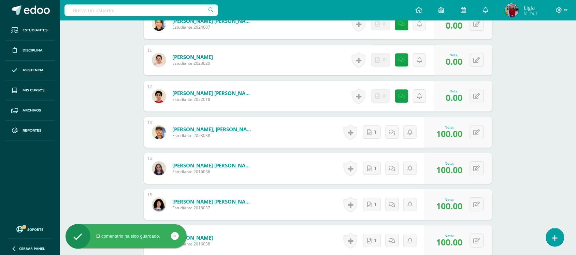
click at [401, 200] on div "Historial de actividad No hay historial para esta actividad 1 Agregar Comentari…" at bounding box center [383, 204] width 84 height 31
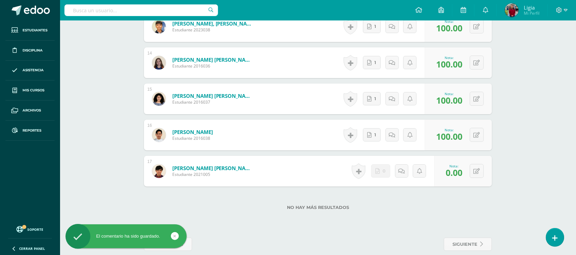
scroll to position [676, 0]
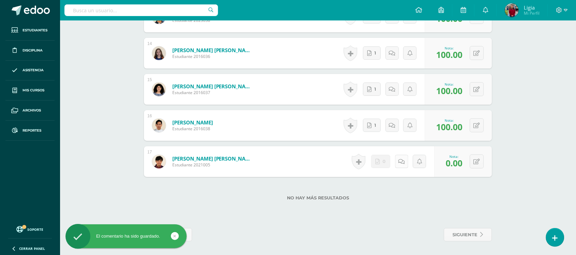
click at [405, 160] on link at bounding box center [401, 161] width 13 height 13
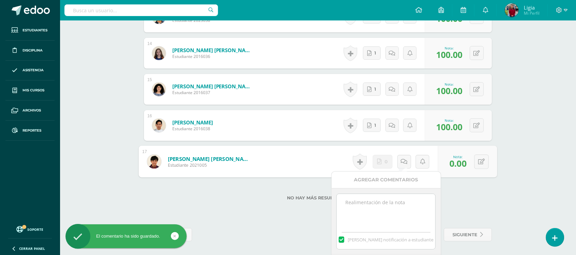
click at [406, 203] on textarea at bounding box center [386, 211] width 99 height 34
paste textarea "no entregó"
click at [406, 203] on textarea "no entregó" at bounding box center [386, 211] width 99 height 34
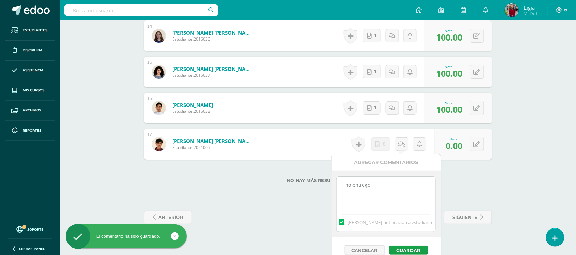
scroll to position [703, 0]
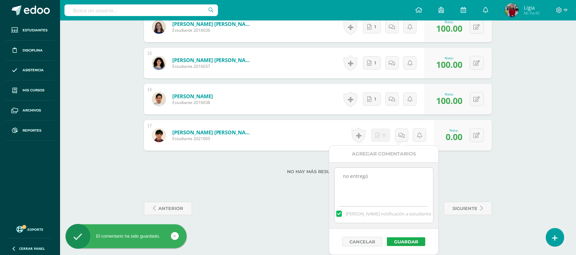
type textarea "no entregó"
click at [406, 239] on button "Guardar" at bounding box center [406, 242] width 39 height 9
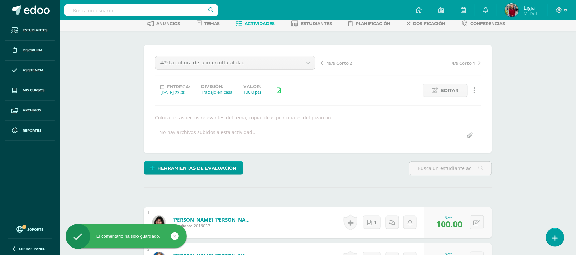
scroll to position [0, 0]
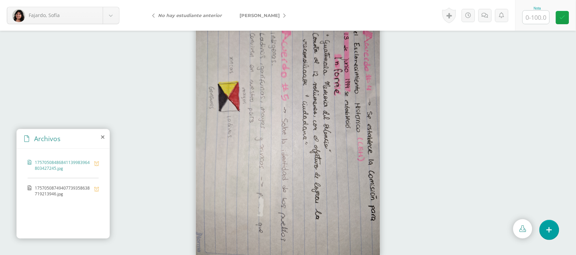
scroll to position [11, 0]
click at [535, 16] on input "text" at bounding box center [536, 17] width 27 height 13
type input "100"
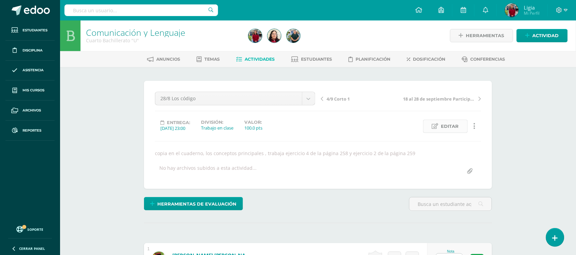
click at [441, 128] on span "Editar" at bounding box center [450, 126] width 18 height 13
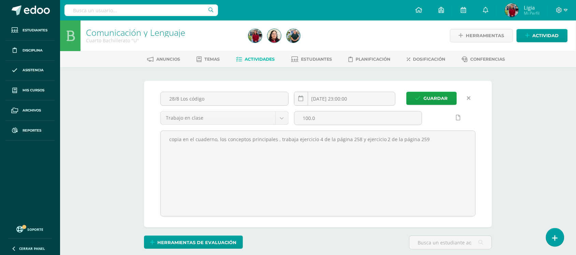
scroll to position [1, 0]
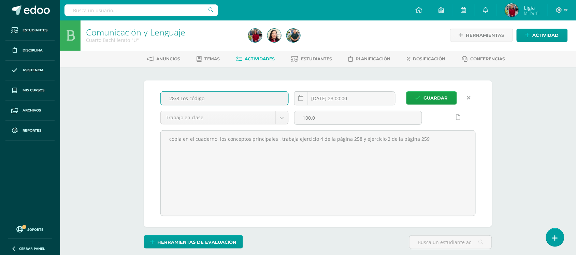
click at [212, 98] on input "28/8 Los código" at bounding box center [225, 98] width 128 height 13
type input "28/8 Los códigos"
click at [424, 96] on span "Guardar" at bounding box center [436, 98] width 24 height 13
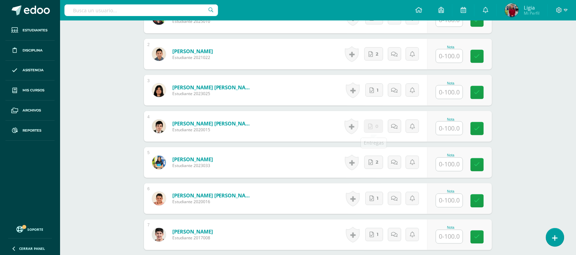
scroll to position [241, 0]
click at [452, 129] on input "text" at bounding box center [449, 128] width 27 height 13
type input "0"
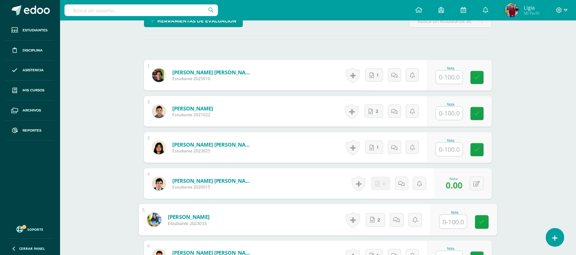
scroll to position [79, 0]
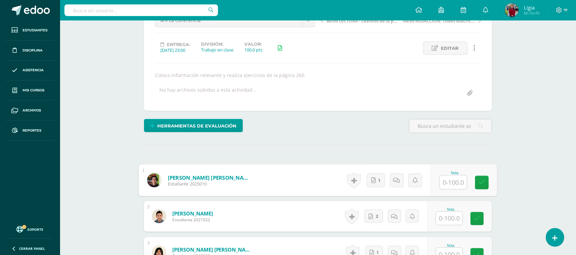
click at [444, 181] on input "text" at bounding box center [453, 183] width 27 height 14
type input "100"
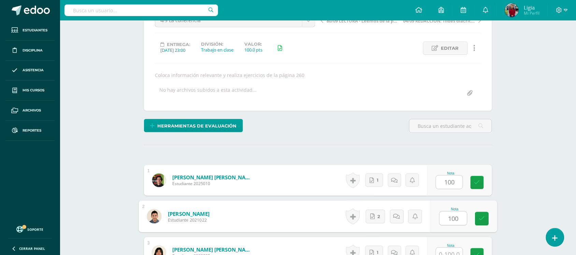
type input "100"
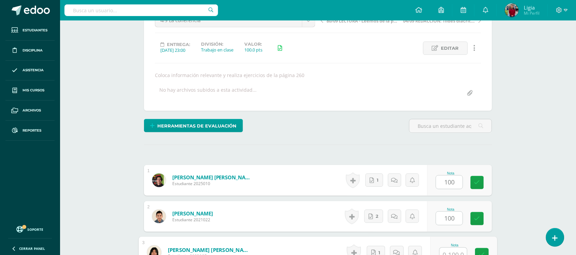
scroll to position [84, 0]
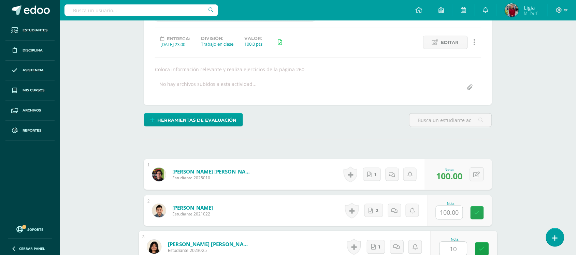
type input "100"
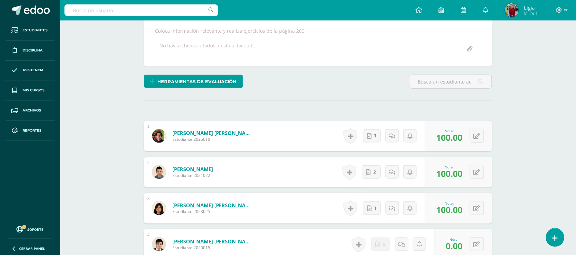
scroll to position [255, 0]
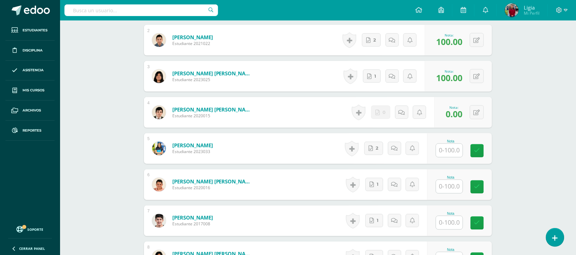
click at [441, 154] on input "text" at bounding box center [449, 150] width 27 height 13
type input "100"
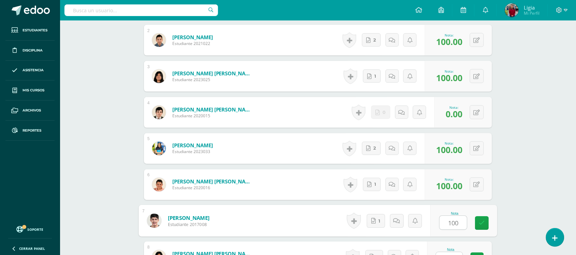
type input "100"
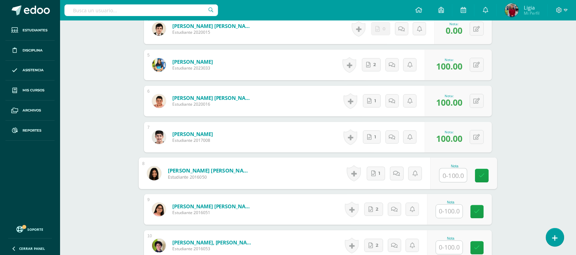
scroll to position [351, 0]
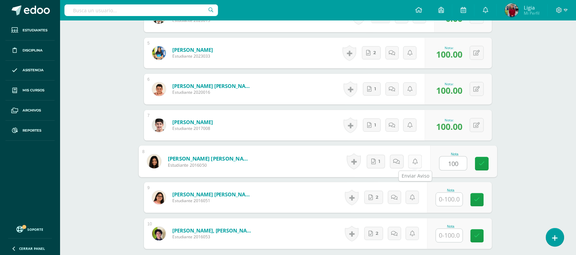
type input "100"
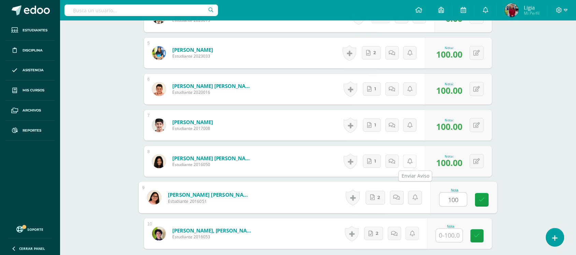
type input "100"
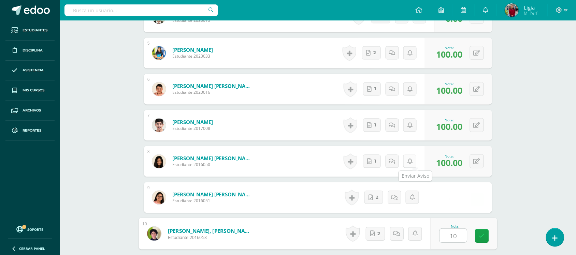
type input "100"
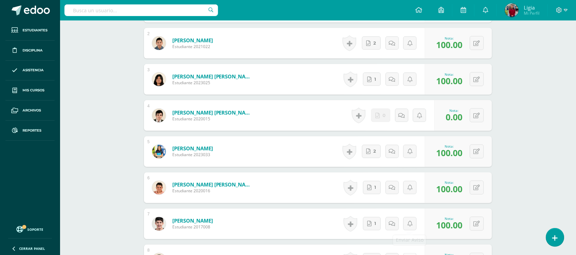
scroll to position [39, 0]
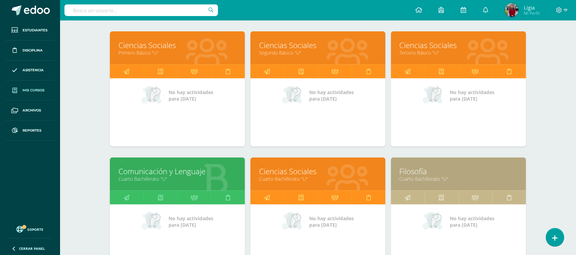
scroll to position [171, 0]
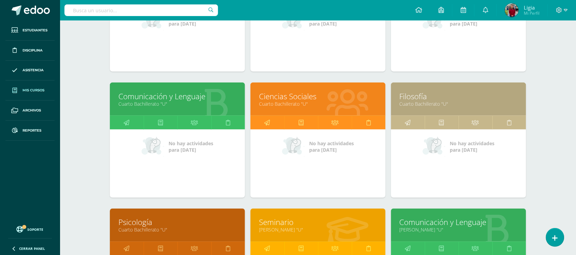
drag, startPoint x: 272, startPoint y: 123, endPoint x: 272, endPoint y: 138, distance: 14.7
click at [272, 123] on link at bounding box center [268, 123] width 34 height 14
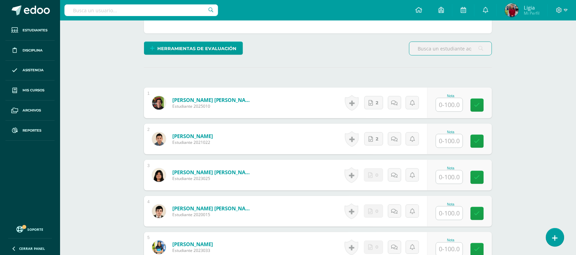
scroll to position [171, 0]
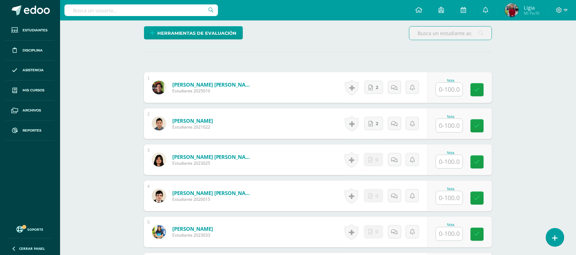
click at [453, 168] on input "text" at bounding box center [449, 161] width 27 height 13
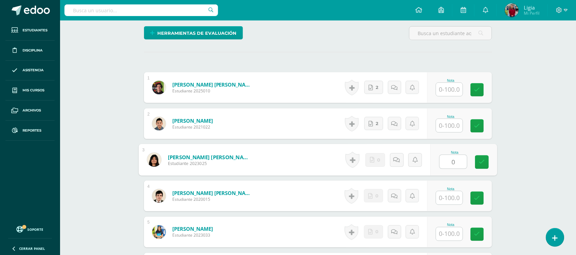
type input "0"
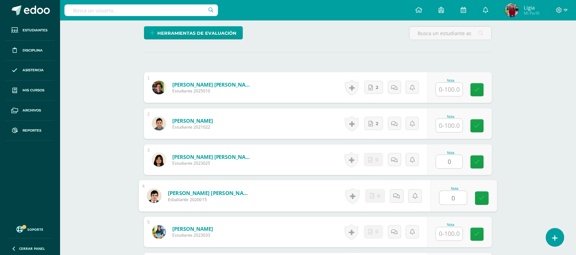
type input "0"
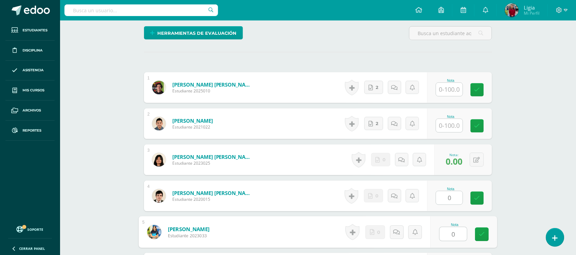
type input "0"
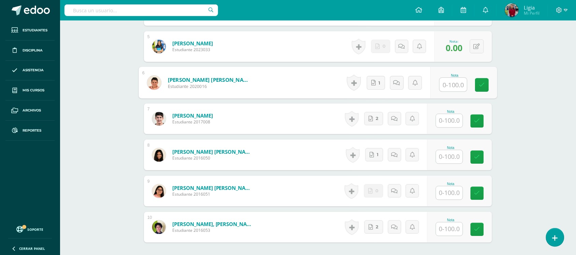
scroll to position [400, 0]
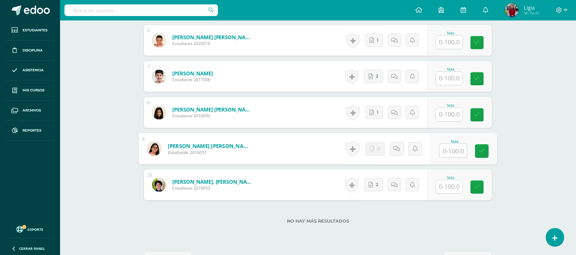
click at [454, 148] on input "text" at bounding box center [453, 151] width 27 height 14
type input "0"
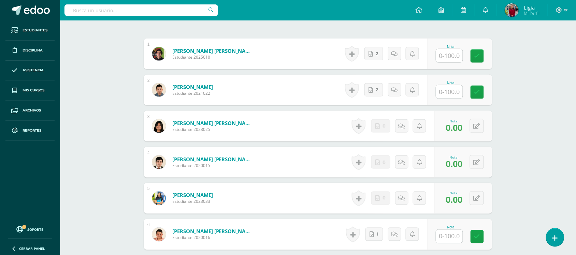
scroll to position [186, 0]
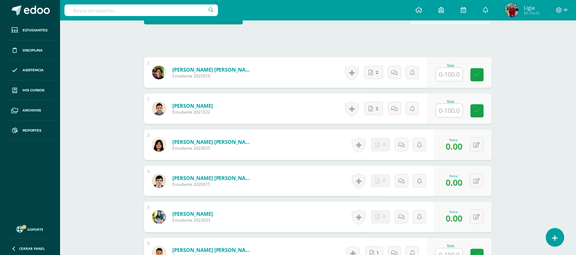
click at [453, 74] on input "text" at bounding box center [449, 74] width 27 height 13
type input "100"
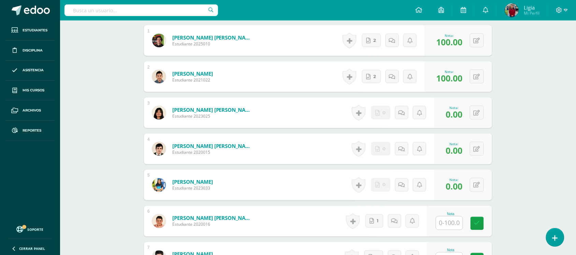
scroll to position [272, 0]
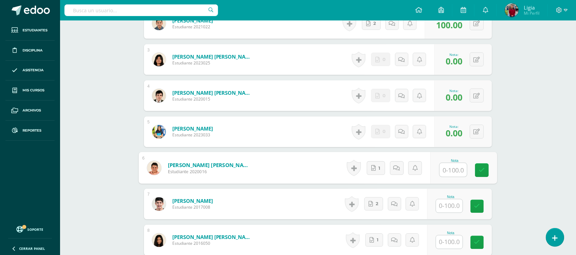
click at [453, 172] on input "text" at bounding box center [453, 171] width 27 height 14
type input "100"
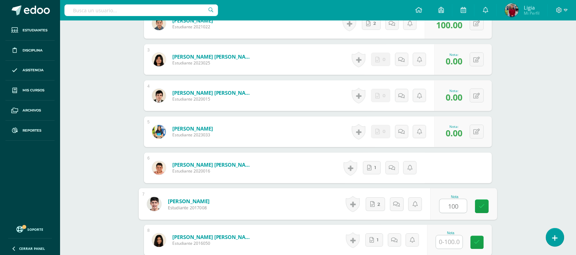
type input "100"
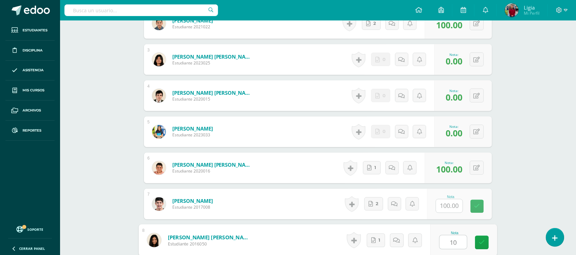
type input "100"
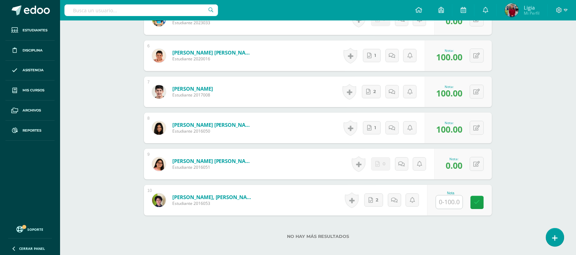
scroll to position [400, 0]
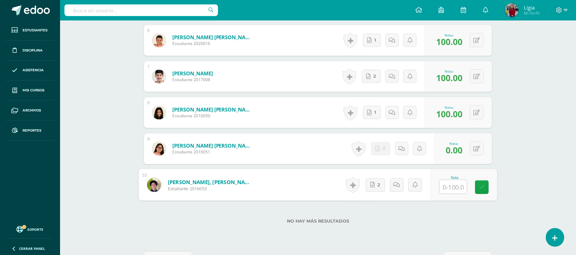
click at [443, 182] on input "text" at bounding box center [453, 187] width 27 height 14
type input "100"
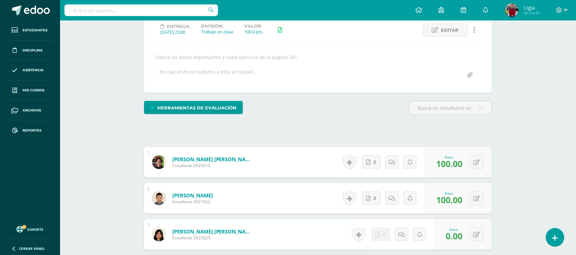
scroll to position [144, 0]
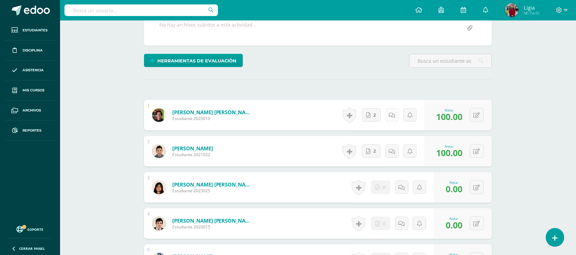
click at [391, 117] on icon at bounding box center [392, 116] width 6 height 6
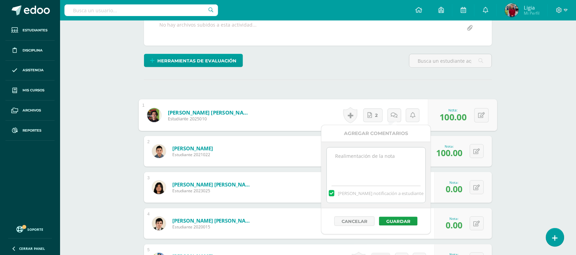
click at [555, 161] on div "Comunicación y Lenguaje Cuarto Bachillerato "U" Herramientas Detalle de asisten…" at bounding box center [318, 206] width 516 height 658
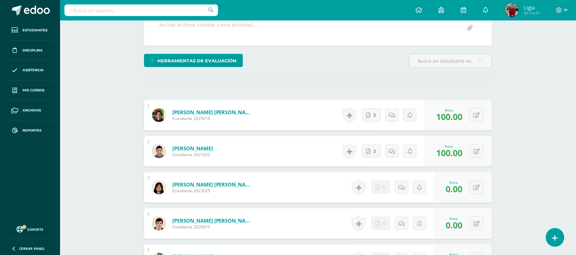
scroll to position [229, 0]
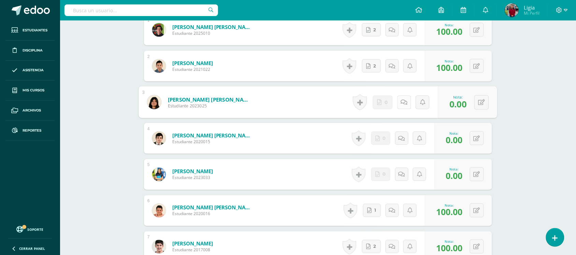
click at [401, 103] on icon at bounding box center [404, 102] width 7 height 6
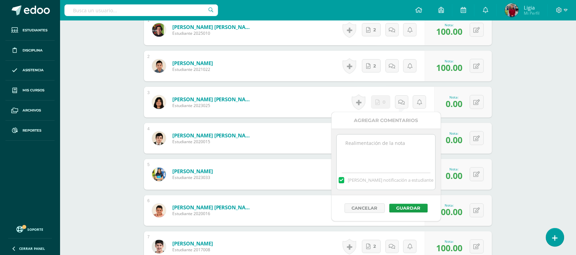
click at [403, 143] on textarea at bounding box center [386, 152] width 99 height 34
paste textarea "no entregó"
type textarea "no entregó"
click at [403, 214] on div "Cancelar Guardar" at bounding box center [386, 209] width 109 height 26
click at [405, 210] on button "Guardar" at bounding box center [408, 208] width 39 height 9
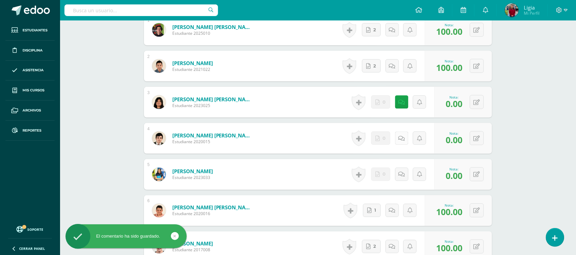
click at [401, 142] on link at bounding box center [401, 138] width 13 height 13
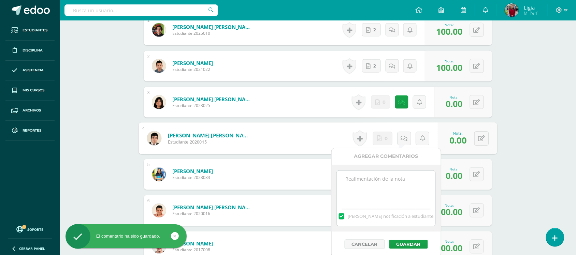
click at [382, 192] on textarea at bounding box center [386, 188] width 99 height 34
paste textarea "no entregó"
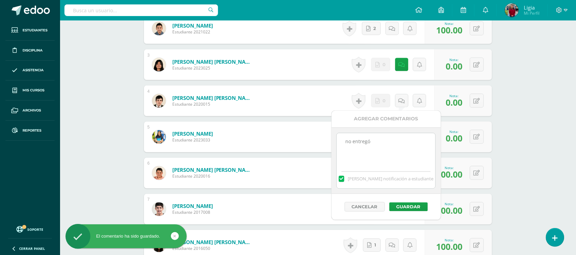
scroll to position [314, 0]
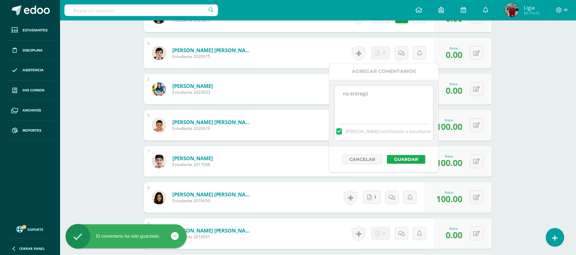
type textarea "no entregó"
click at [407, 159] on button "Guardar" at bounding box center [406, 159] width 39 height 9
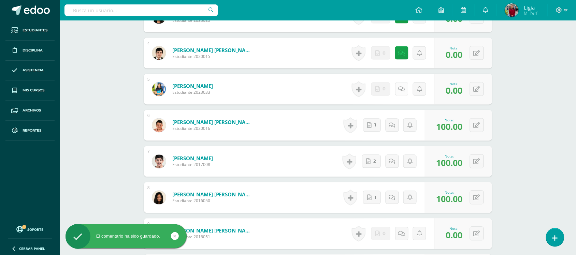
click at [403, 89] on icon at bounding box center [402, 90] width 6 height 6
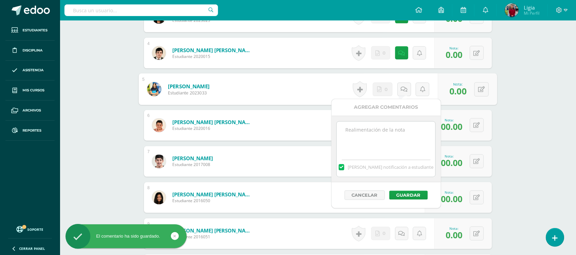
click at [399, 141] on textarea at bounding box center [386, 139] width 99 height 34
paste textarea "no entregó"
type textarea "no entregó"
click at [401, 197] on button "Guardar" at bounding box center [408, 195] width 39 height 9
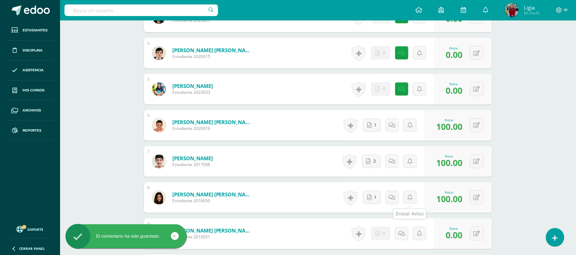
scroll to position [357, 0]
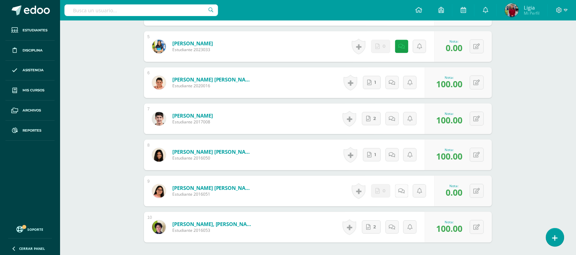
click at [397, 190] on link at bounding box center [401, 191] width 13 height 13
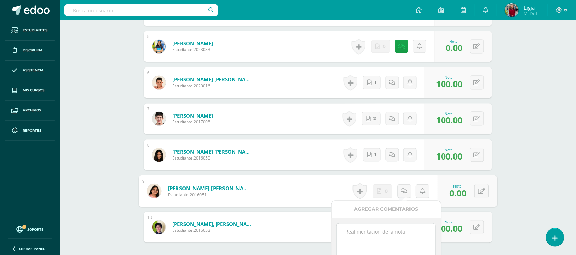
click at [399, 241] on textarea at bounding box center [386, 241] width 99 height 34
paste textarea "no entregó"
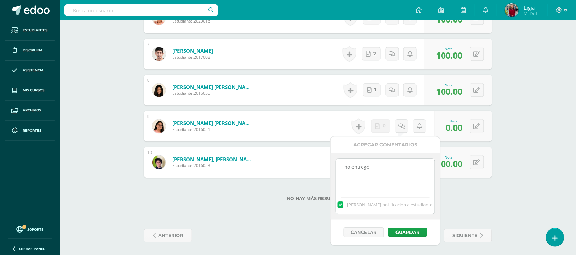
scroll to position [423, 0]
type textarea "no entregó"
click at [408, 233] on button "Guardar" at bounding box center [406, 232] width 39 height 9
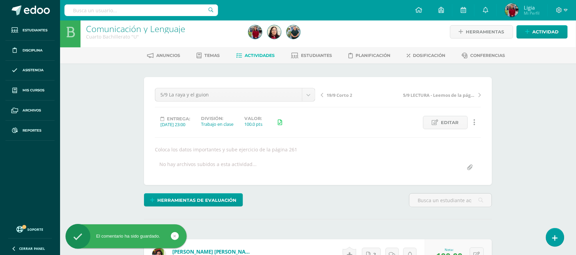
scroll to position [0, 0]
